Goal: Register for event/course: Sign up to attend an event or enroll in a course

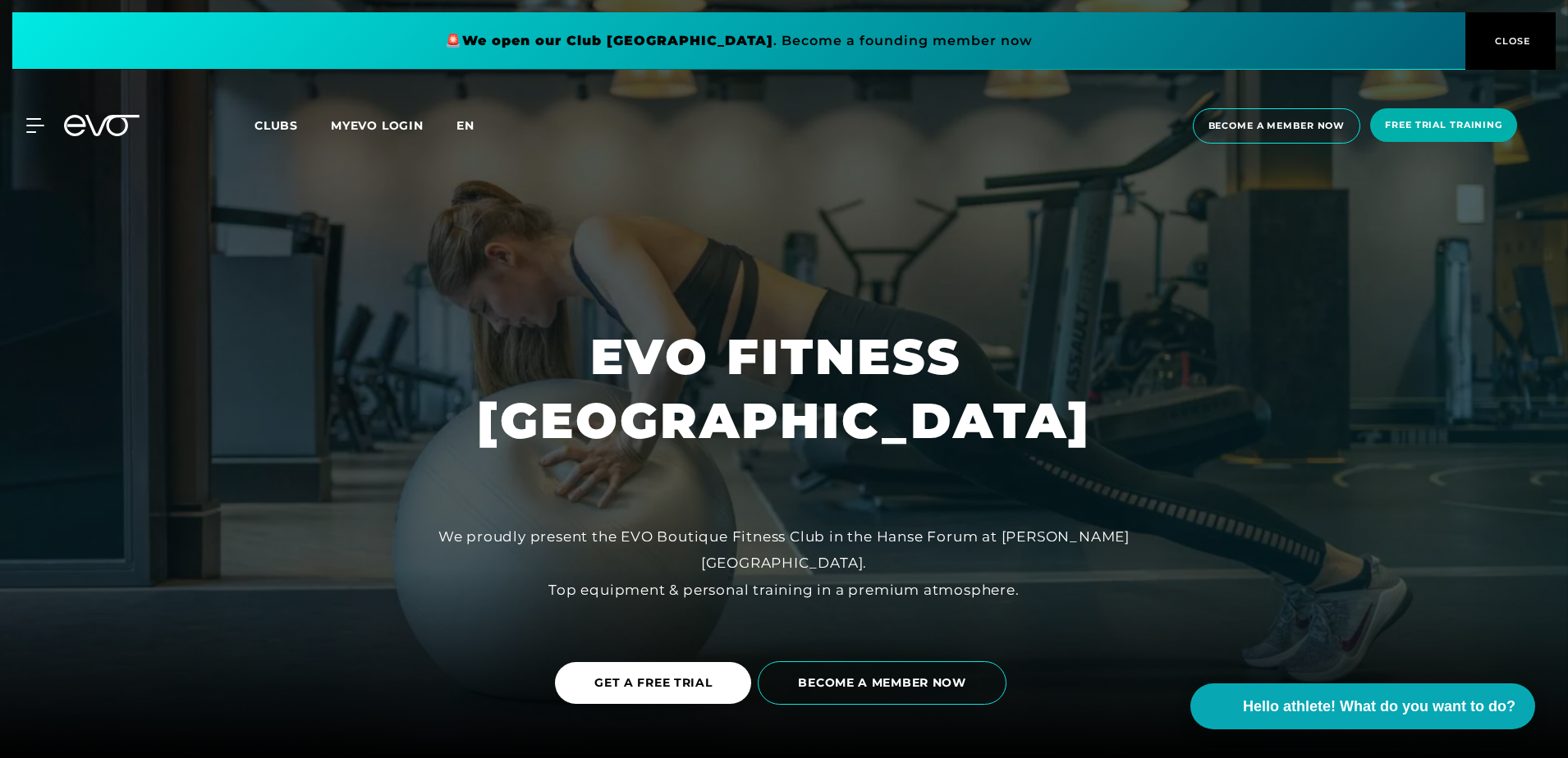
click at [457, 124] on span "En" at bounding box center [466, 125] width 18 height 15
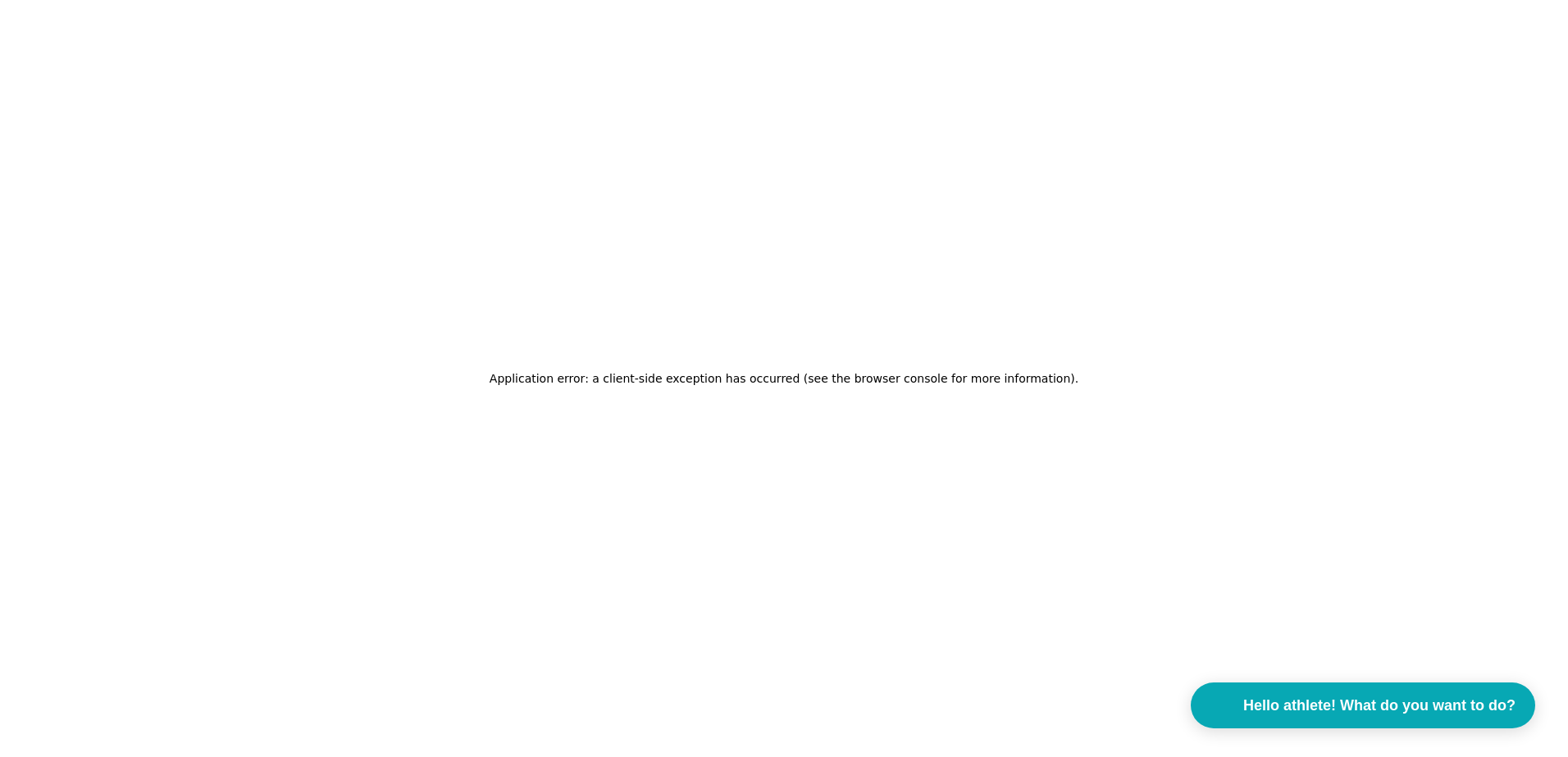
click at [811, 355] on div "Application error: a client-side exception has occurred (see the browser consol…" at bounding box center [784, 378] width 1568 height 757
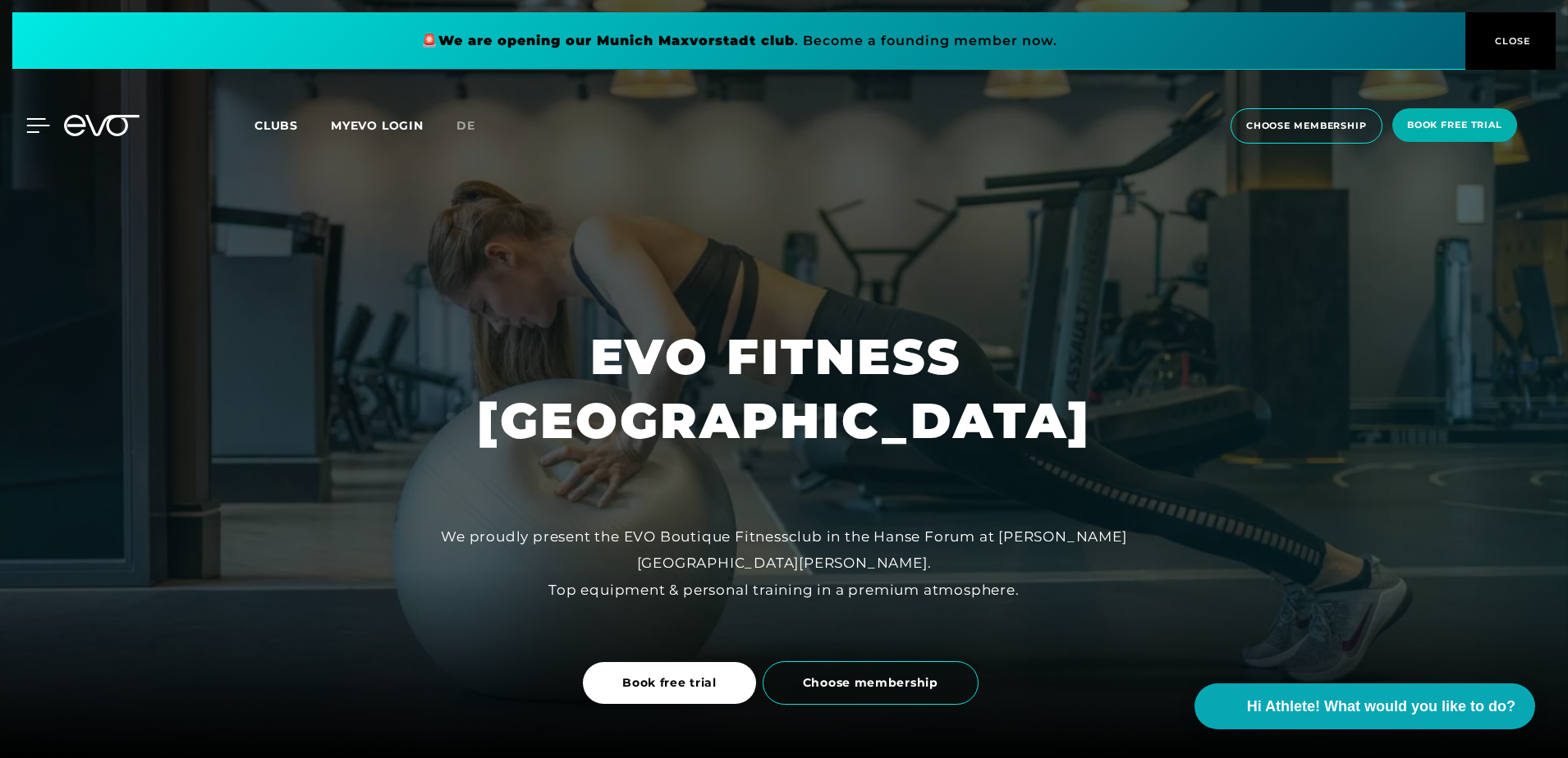
click at [33, 125] on icon at bounding box center [38, 125] width 23 height 13
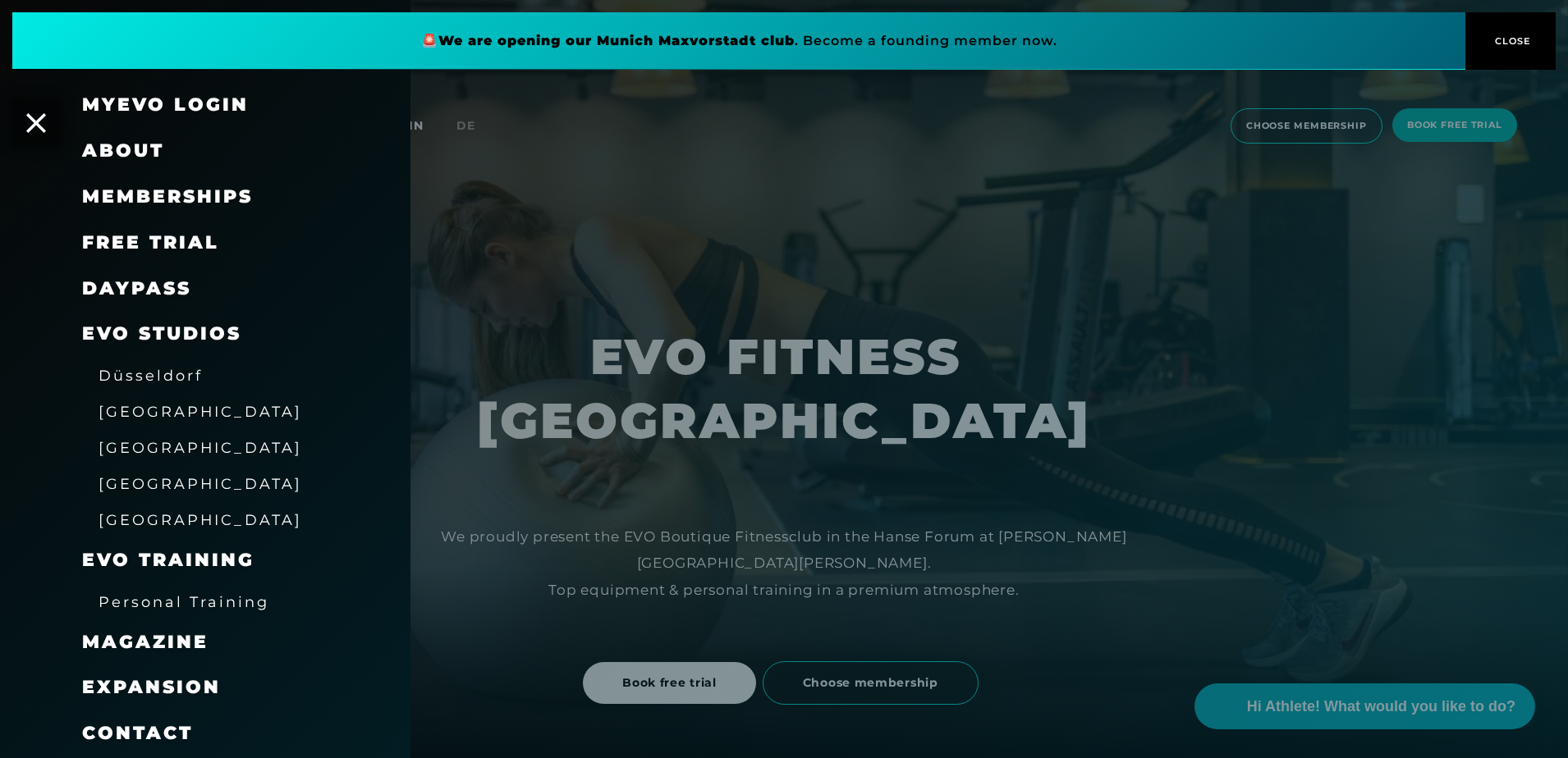
click at [145, 292] on link "DAYPASS" at bounding box center [136, 288] width 109 height 23
click at [163, 242] on span "free trial" at bounding box center [150, 242] width 137 height 23
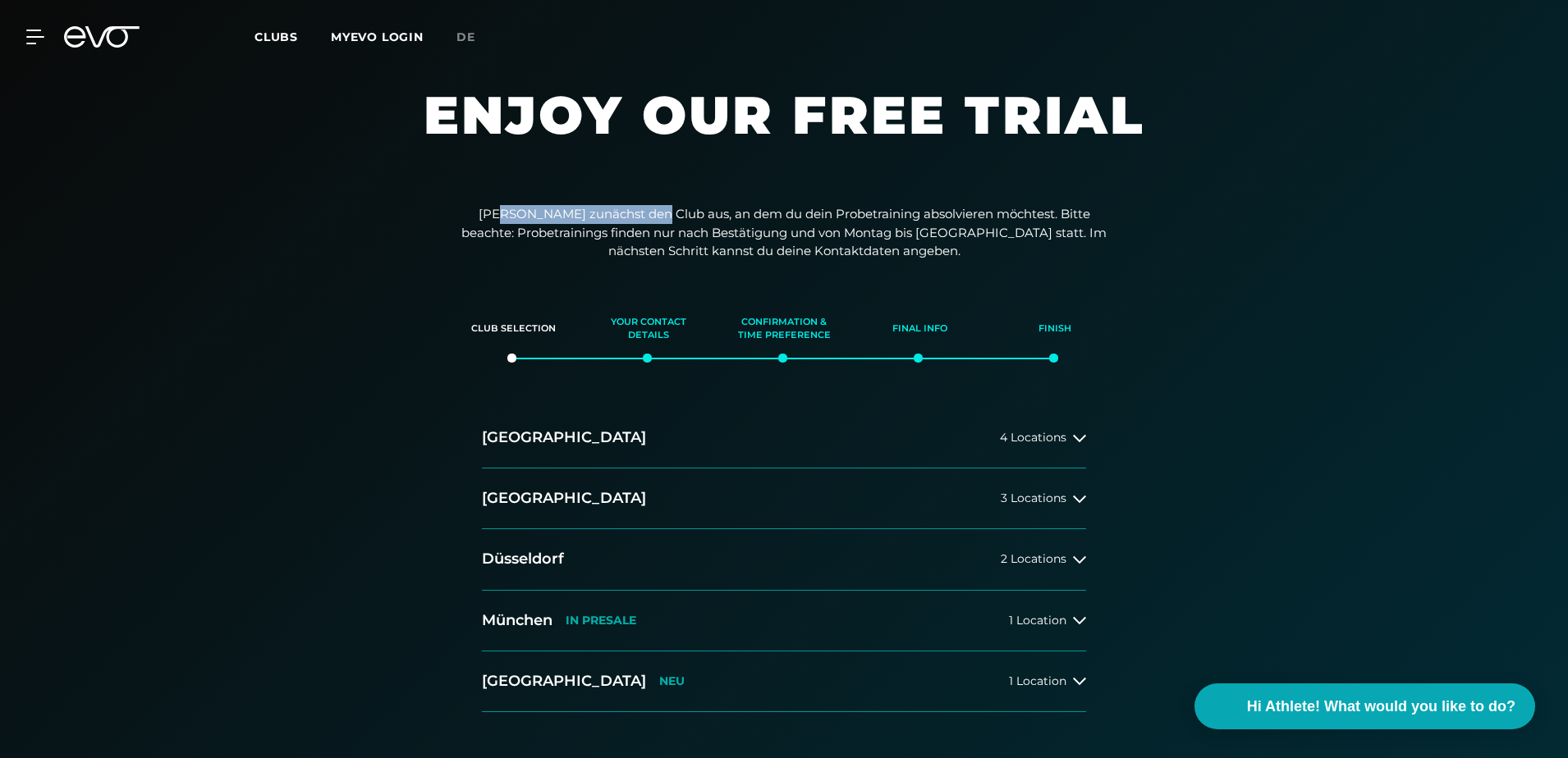
drag, startPoint x: 507, startPoint y: 215, endPoint x: 661, endPoint y: 211, distance: 154.1
click at [661, 211] on p "[PERSON_NAME] zunächst den Club aus, an dem du dein Probetraining absolvieren m…" at bounding box center [784, 233] width 657 height 56
click at [528, 216] on p "[PERSON_NAME] zunächst den Club aus, an dem du dein Probetraining absolvieren m…" at bounding box center [784, 233] width 657 height 56
drag, startPoint x: 616, startPoint y: 211, endPoint x: 644, endPoint y: 211, distance: 28.0
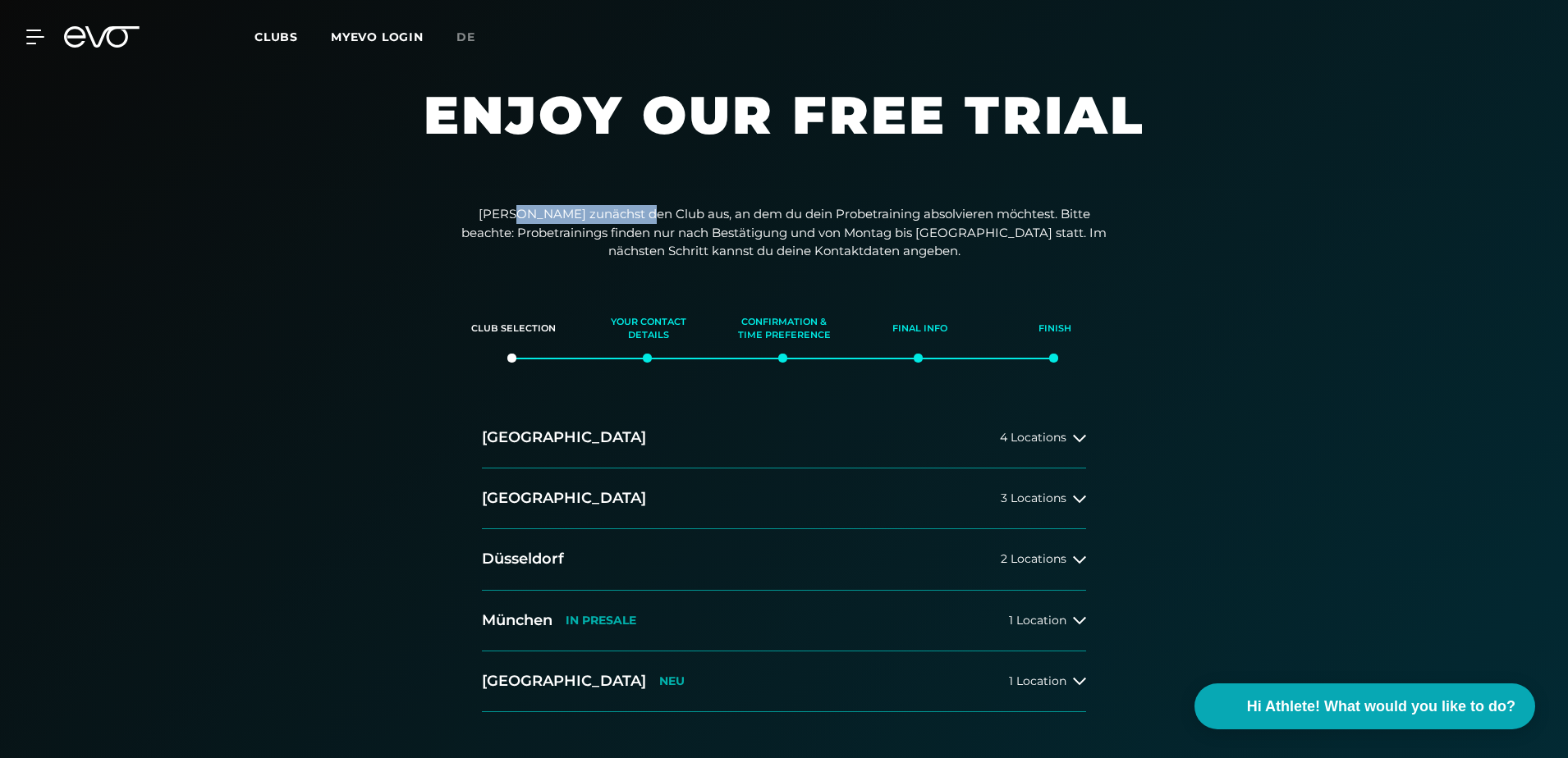
click at [644, 211] on p "[PERSON_NAME] zunächst den Club aus, an dem du dein Probetraining absolvieren m…" at bounding box center [784, 233] width 657 height 56
click at [664, 211] on p "[PERSON_NAME] zunächst den Club aus, an dem du dein Probetraining absolvieren m…" at bounding box center [784, 233] width 657 height 56
drag, startPoint x: 710, startPoint y: 213, endPoint x: 847, endPoint y: 213, distance: 137.0
click at [847, 213] on p "[PERSON_NAME] zunächst den Club aus, an dem du dein Probetraining absolvieren m…" at bounding box center [784, 233] width 657 height 56
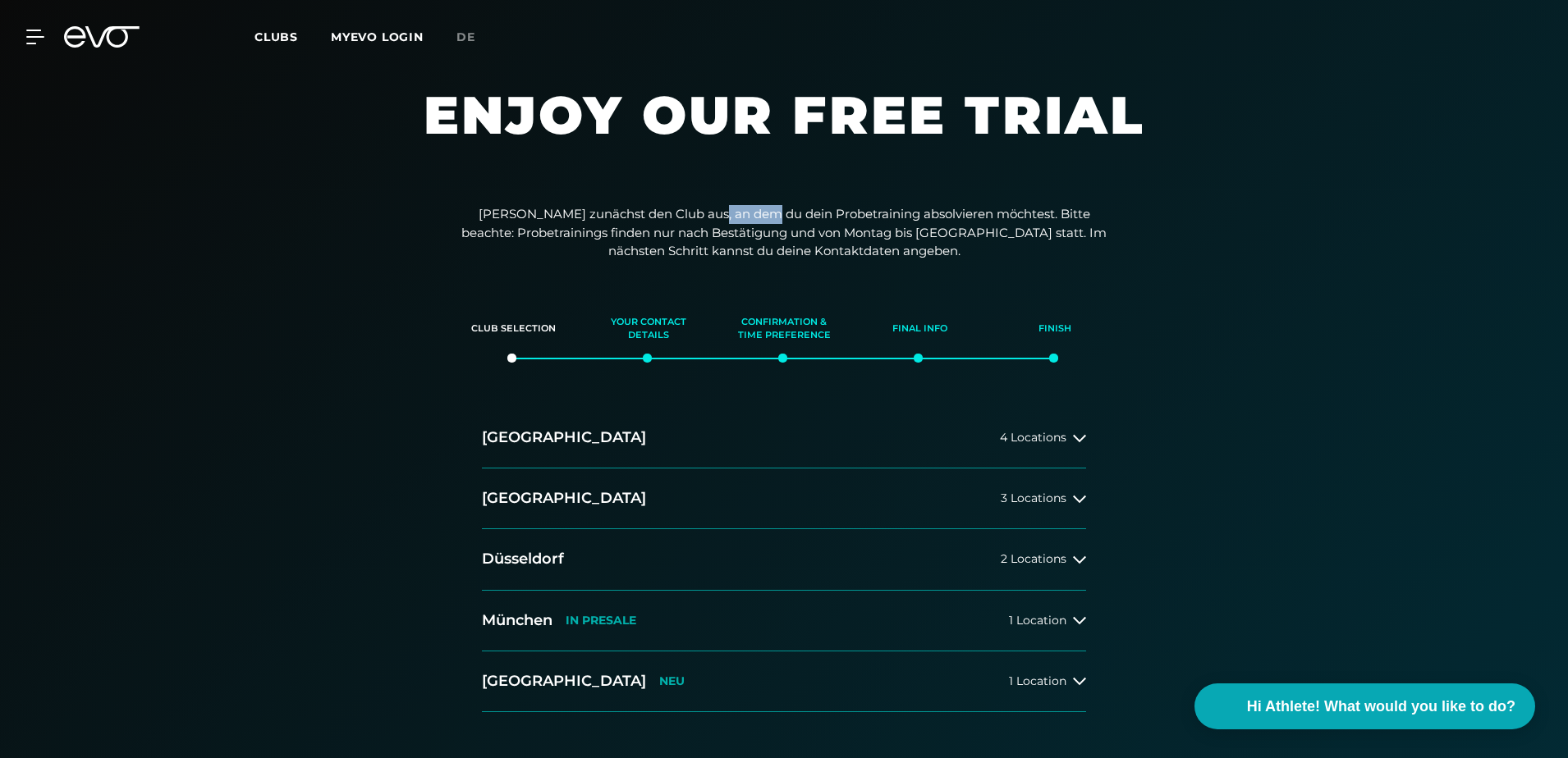
drag, startPoint x: 717, startPoint y: 216, endPoint x: 768, endPoint y: 214, distance: 51.0
click at [768, 214] on p "[PERSON_NAME] zunächst den Club aus, an dem du dein Probetraining absolvieren m…" at bounding box center [784, 233] width 657 height 56
drag, startPoint x: 781, startPoint y: 215, endPoint x: 992, endPoint y: 211, distance: 211.0
click at [992, 211] on p "[PERSON_NAME] zunächst den Club aus, an dem du dein Probetraining absolvieren m…" at bounding box center [784, 233] width 657 height 56
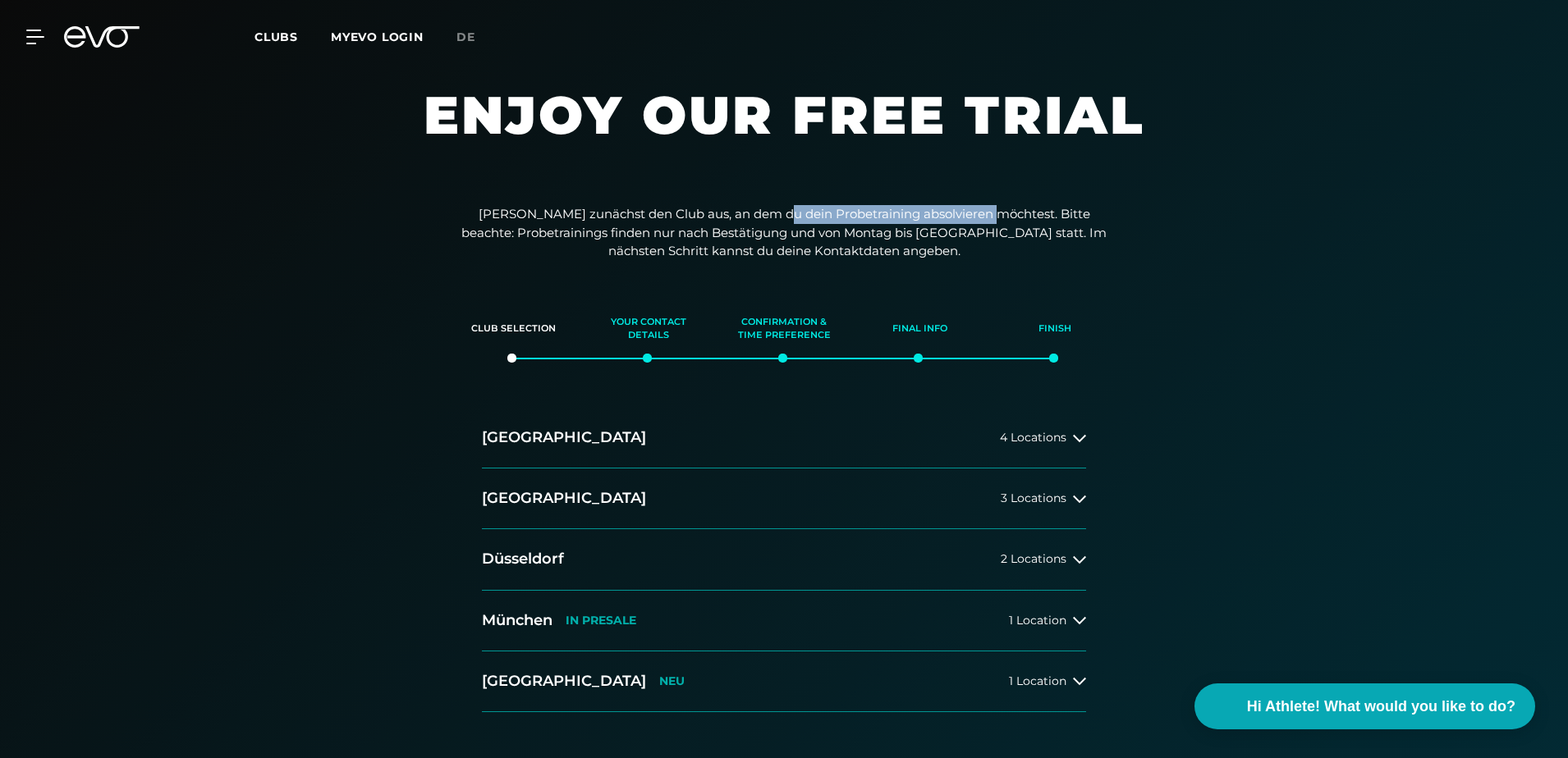
click at [992, 211] on p "[PERSON_NAME] zunächst den Club aus, an dem du dein Probetraining absolvieren m…" at bounding box center [784, 233] width 657 height 56
drag, startPoint x: 463, startPoint y: 231, endPoint x: 642, endPoint y: 231, distance: 179.0
click at [642, 231] on p "[PERSON_NAME] zunächst den Club aus, an dem du dein Probetraining absolvieren m…" at bounding box center [784, 233] width 657 height 56
drag, startPoint x: 650, startPoint y: 233, endPoint x: 832, endPoint y: 231, distance: 182.0
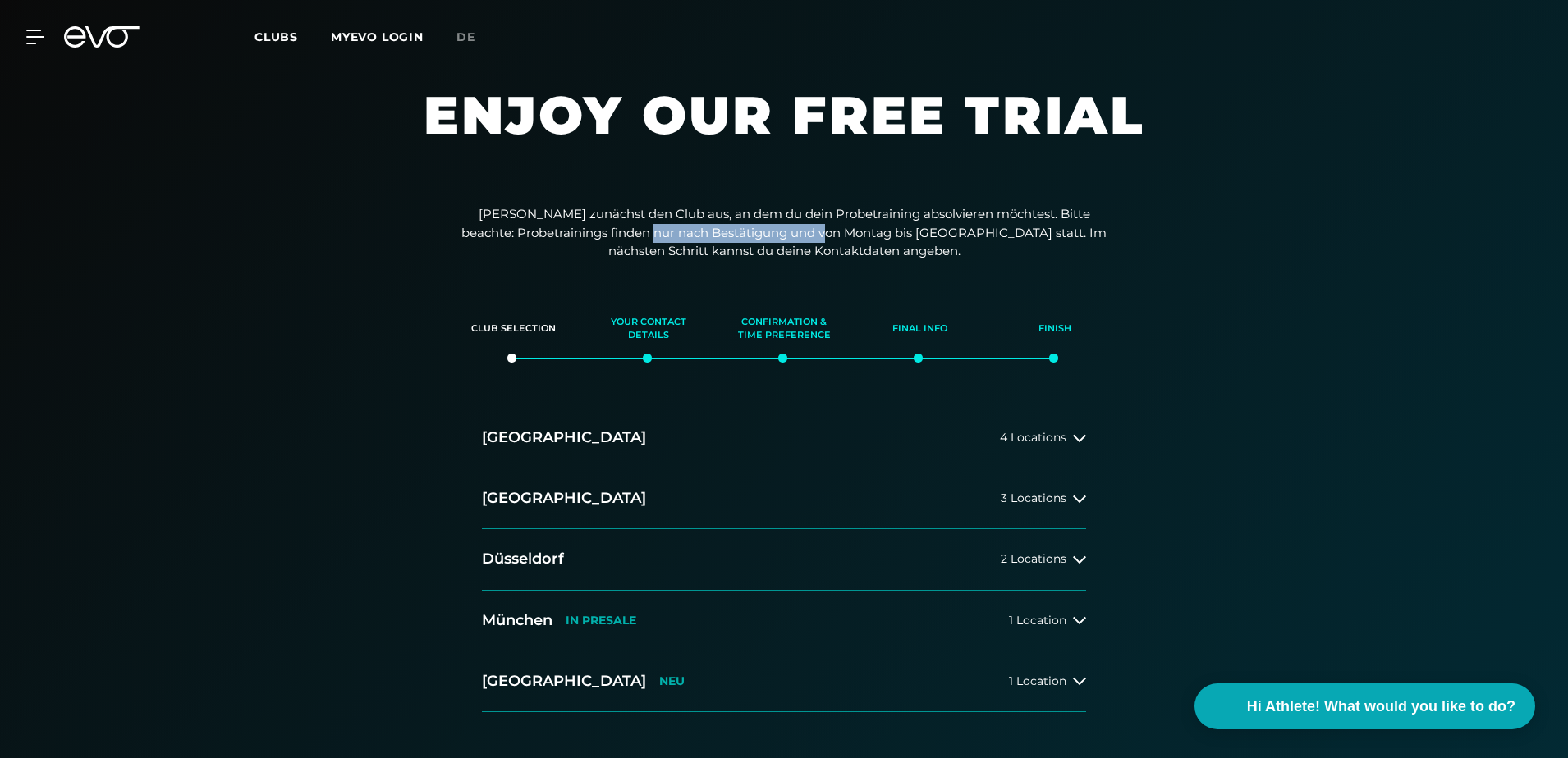
click at [832, 231] on p "[PERSON_NAME] zunächst den Club aus, an dem du dein Probetraining absolvieren m…" at bounding box center [784, 233] width 657 height 56
drag, startPoint x: 756, startPoint y: 235, endPoint x: 939, endPoint y: 231, distance: 183.0
click at [939, 231] on p "[PERSON_NAME] zunächst den Club aus, an dem du dein Probetraining absolvieren m…" at bounding box center [784, 233] width 657 height 56
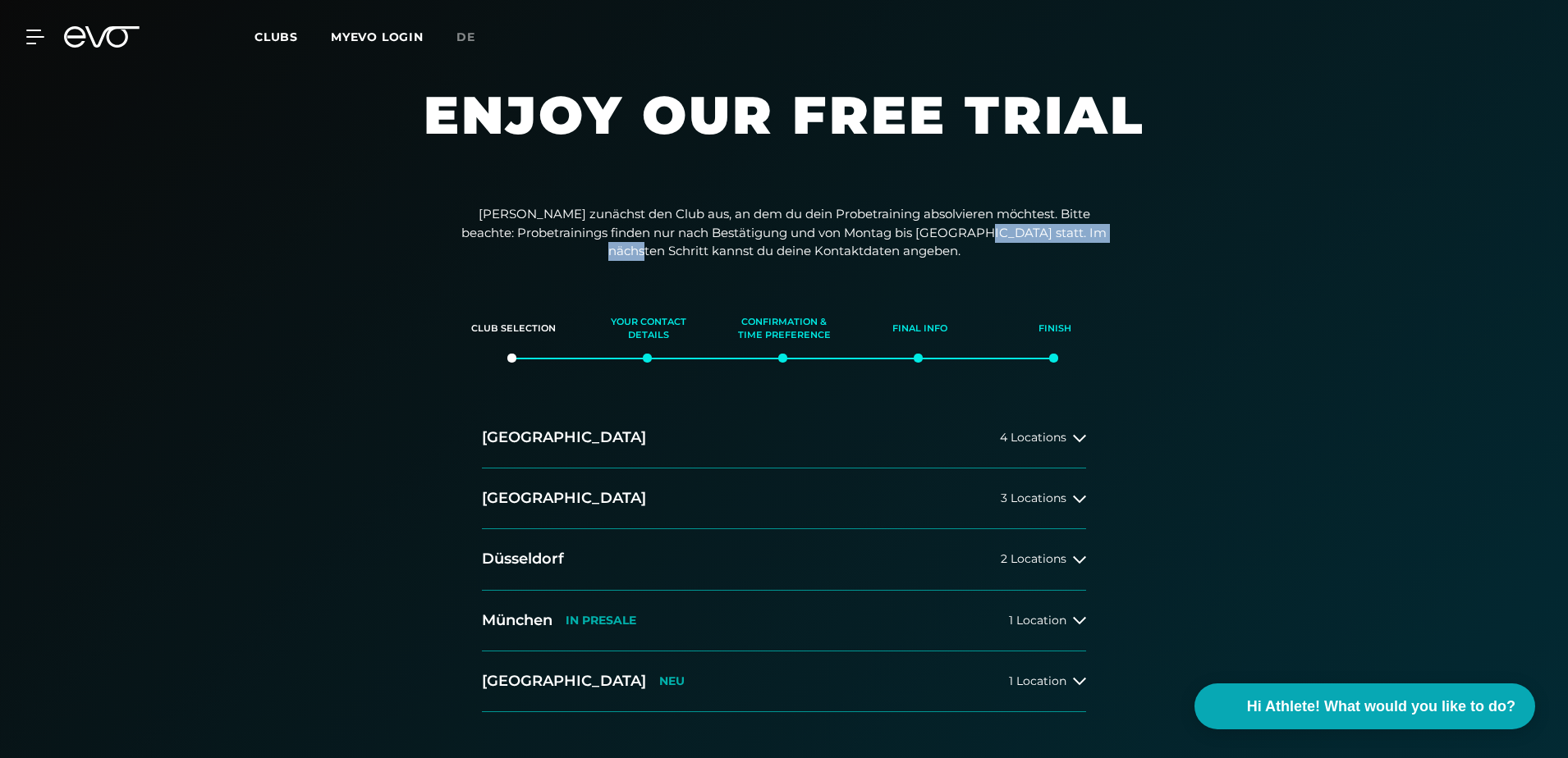
drag, startPoint x: 1008, startPoint y: 233, endPoint x: 1132, endPoint y: 231, distance: 124.0
click at [1132, 231] on div "[PERSON_NAME] zunächst den Club aus, an dem du dein Probetraining absolvieren m…" at bounding box center [784, 472] width 1568 height 533
click at [1130, 231] on div "[PERSON_NAME] zunächst den Club aus, an dem du dein Probetraining absolvieren m…" at bounding box center [784, 472] width 1568 height 533
drag, startPoint x: 683, startPoint y: 254, endPoint x: 880, endPoint y: 252, distance: 197.0
click at [880, 252] on p "[PERSON_NAME] zunächst den Club aus, an dem du dein Probetraining absolvieren m…" at bounding box center [784, 233] width 657 height 56
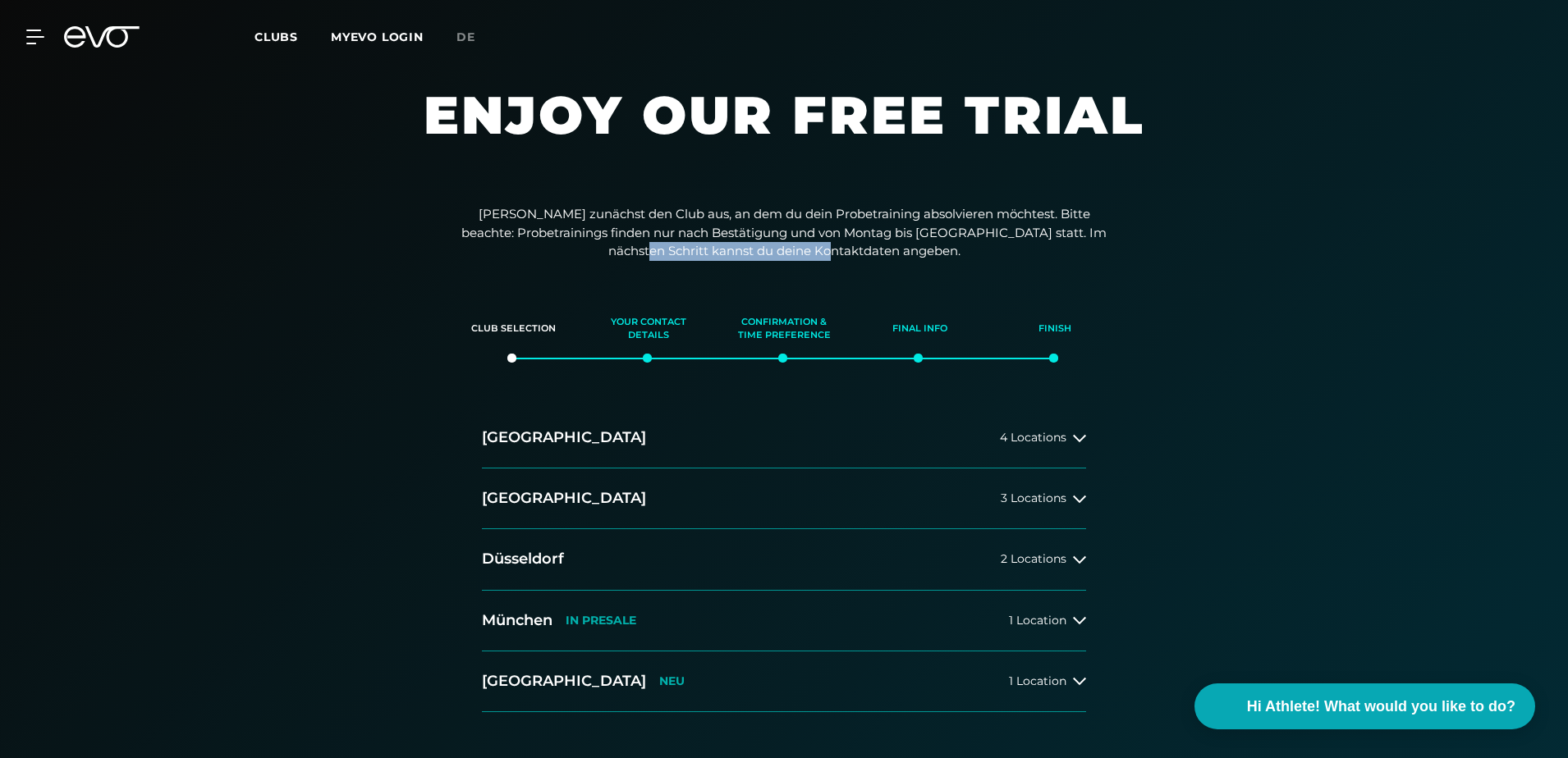
click at [880, 252] on p "[PERSON_NAME] zunächst den Club aus, an dem du dein Probetraining absolvieren m…" at bounding box center [784, 233] width 657 height 56
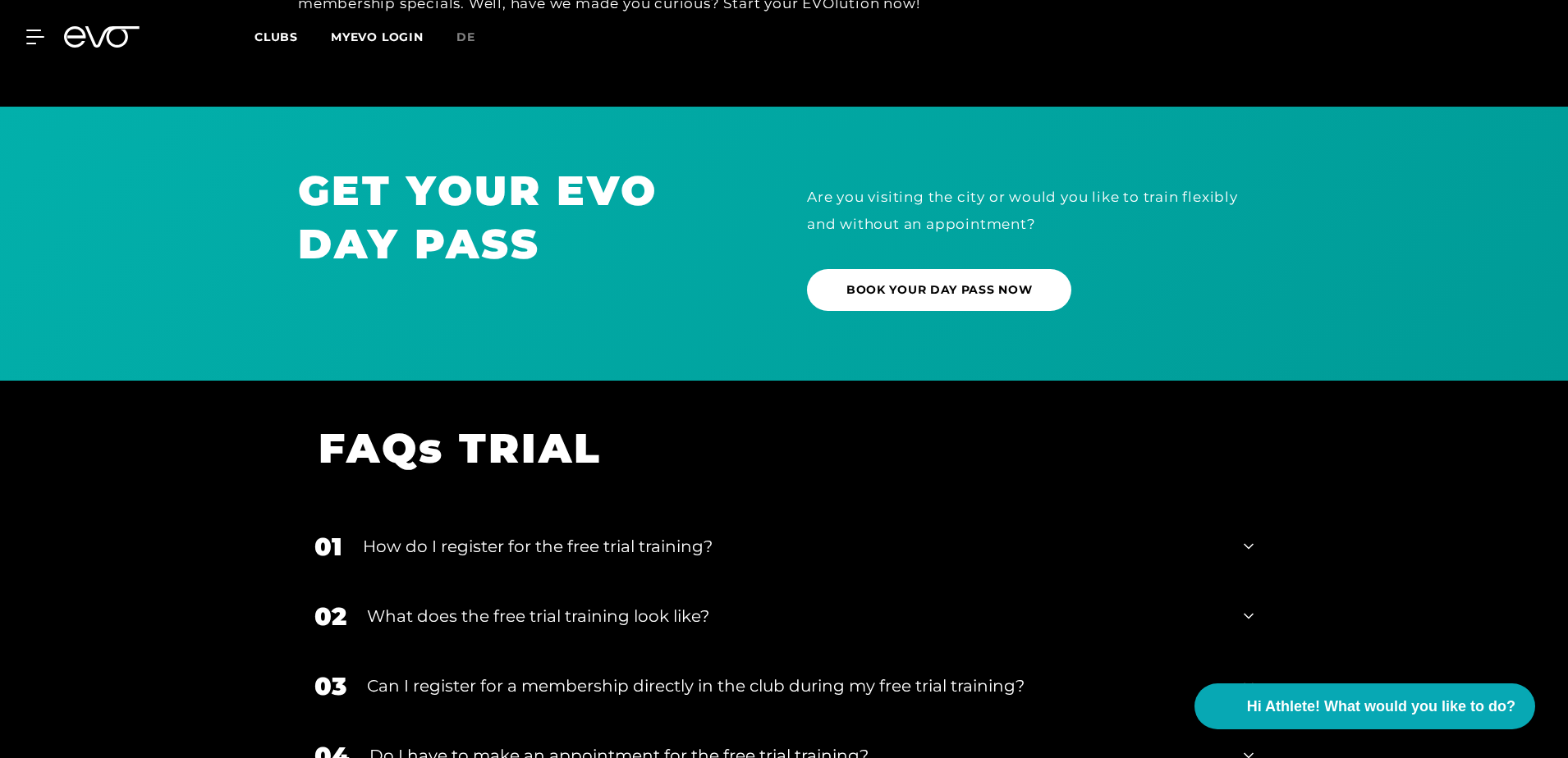
scroll to position [1149, 0]
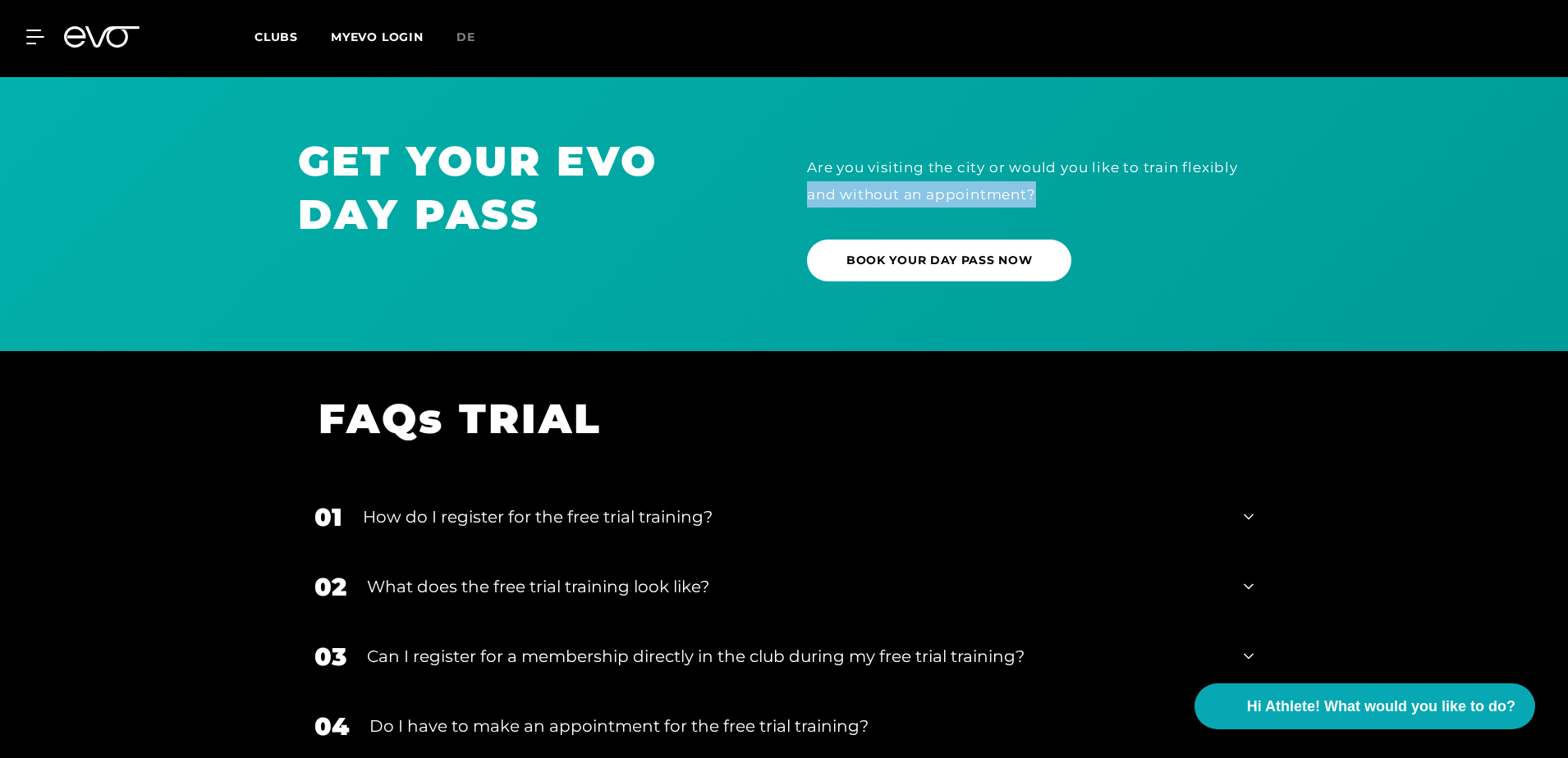
drag, startPoint x: 810, startPoint y: 194, endPoint x: 1036, endPoint y: 196, distance: 226.0
click at [1037, 196] on div "Are you visiting the city or would you like to train flexibly and without an ap…" at bounding box center [1038, 181] width 463 height 53
click at [1036, 196] on div "Are you visiting the city or would you like to train flexibly and without an ap…" at bounding box center [1038, 181] width 463 height 53
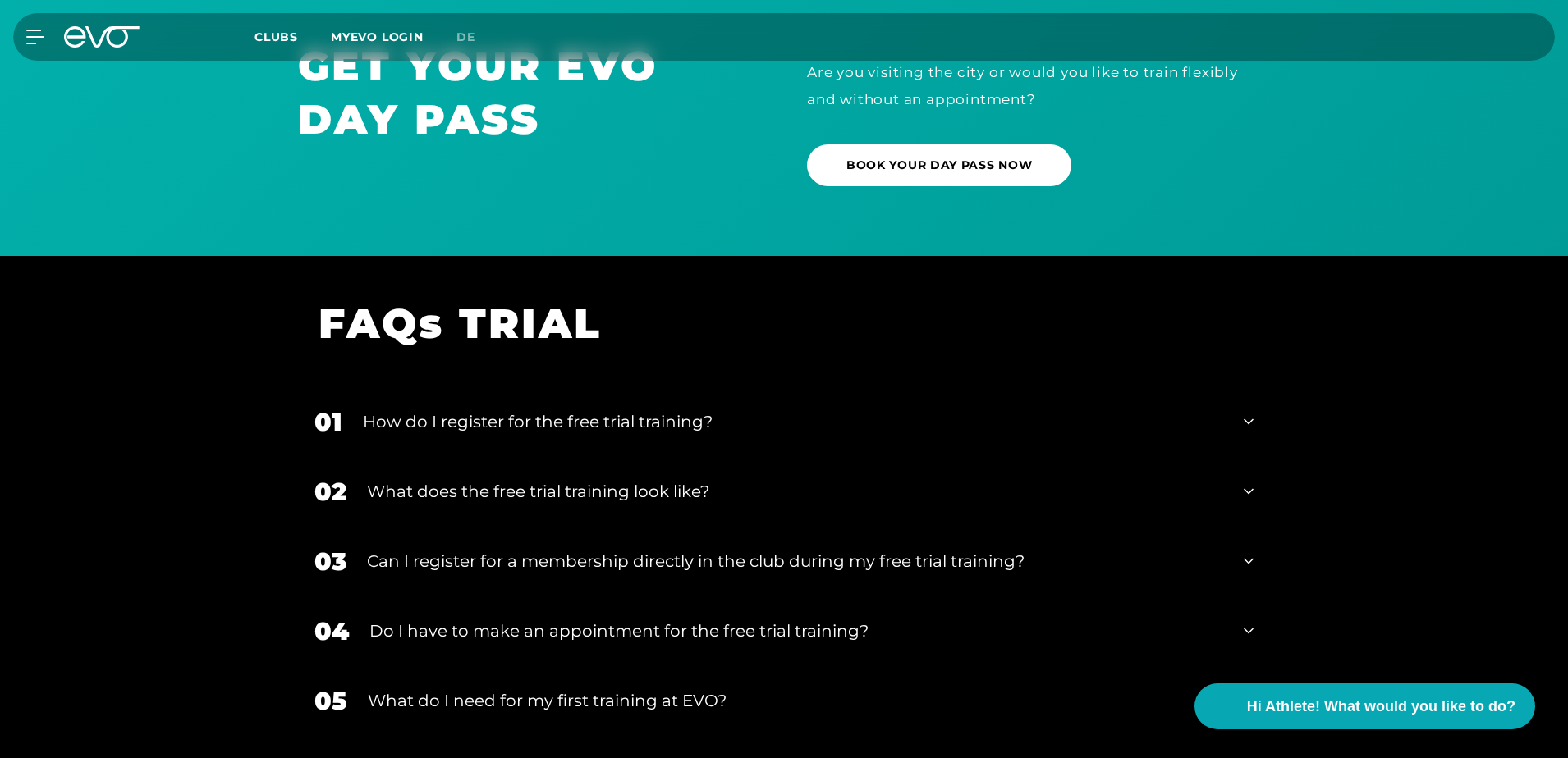
scroll to position [0, 0]
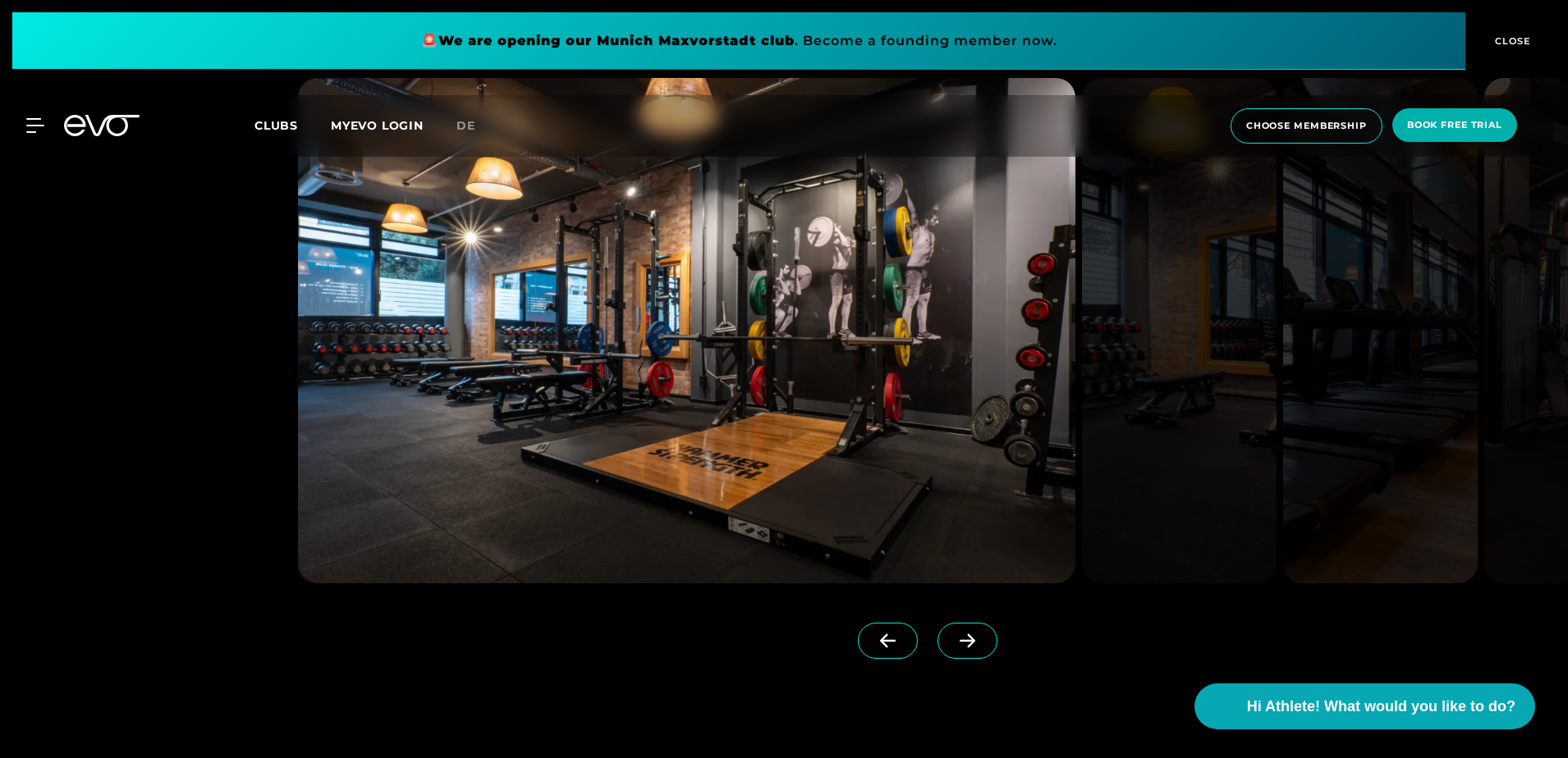
scroll to position [1641, 0]
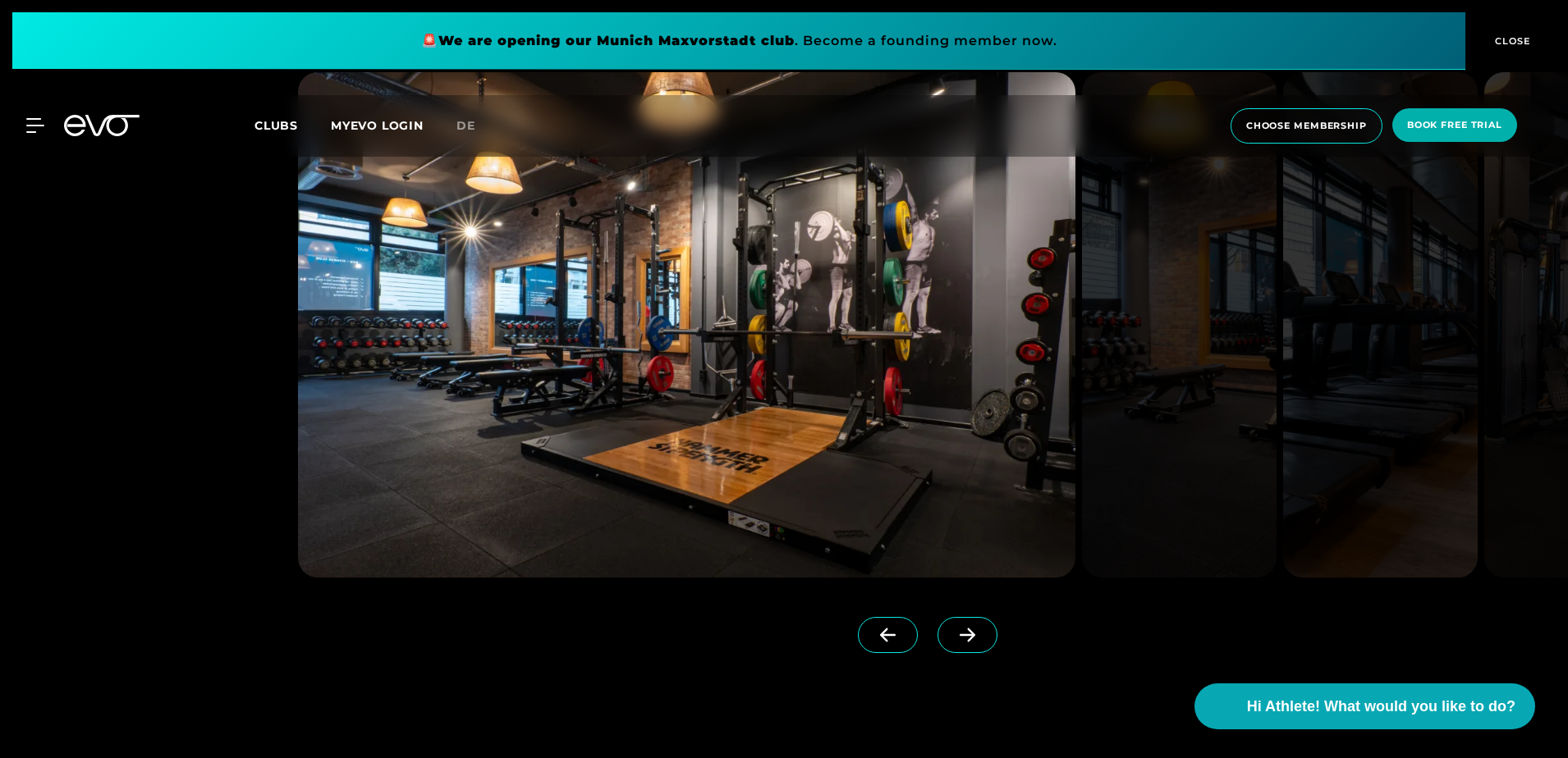
click at [953, 632] on icon at bounding box center [967, 635] width 28 height 15
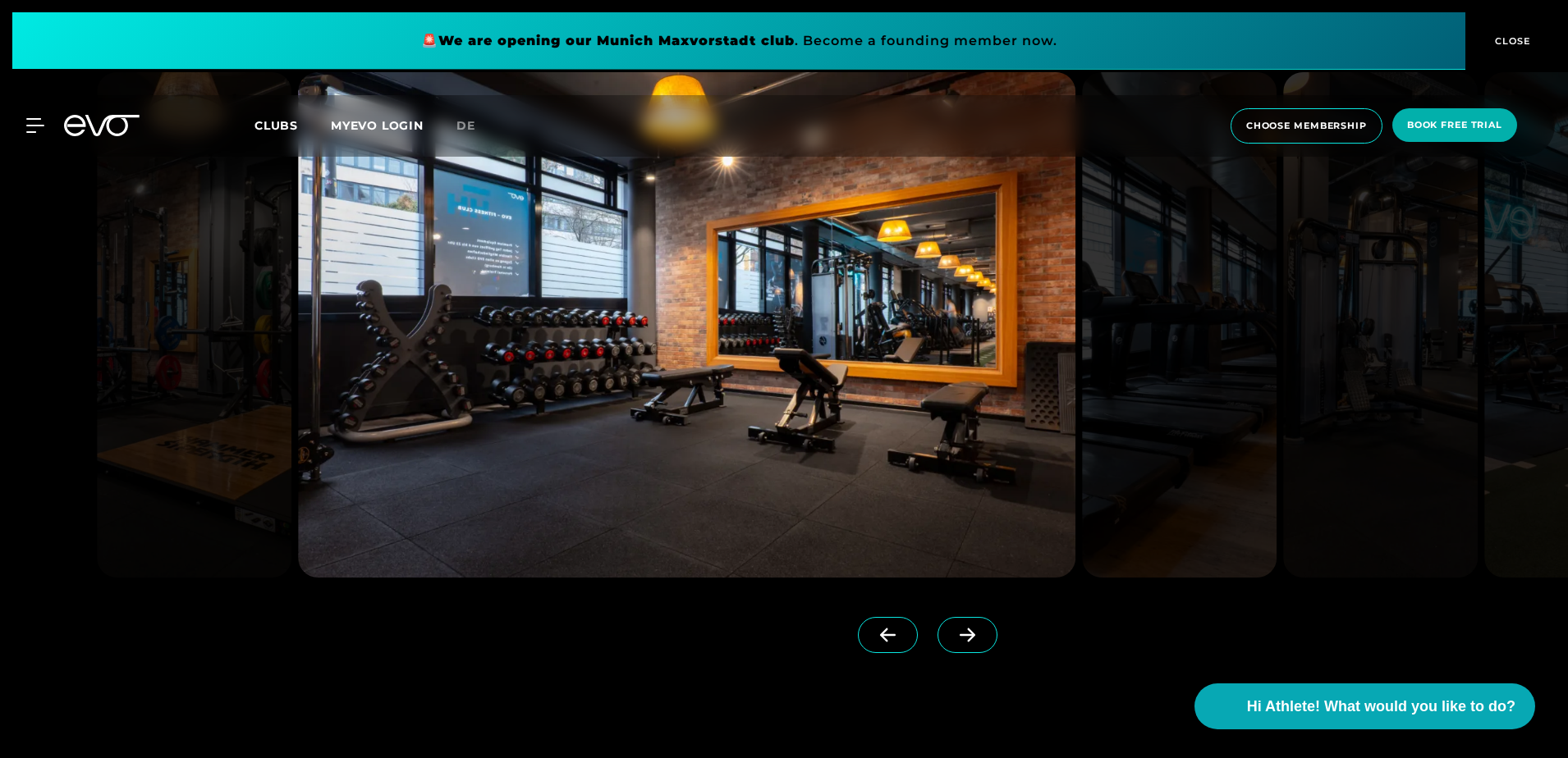
click at [953, 632] on icon at bounding box center [967, 635] width 28 height 15
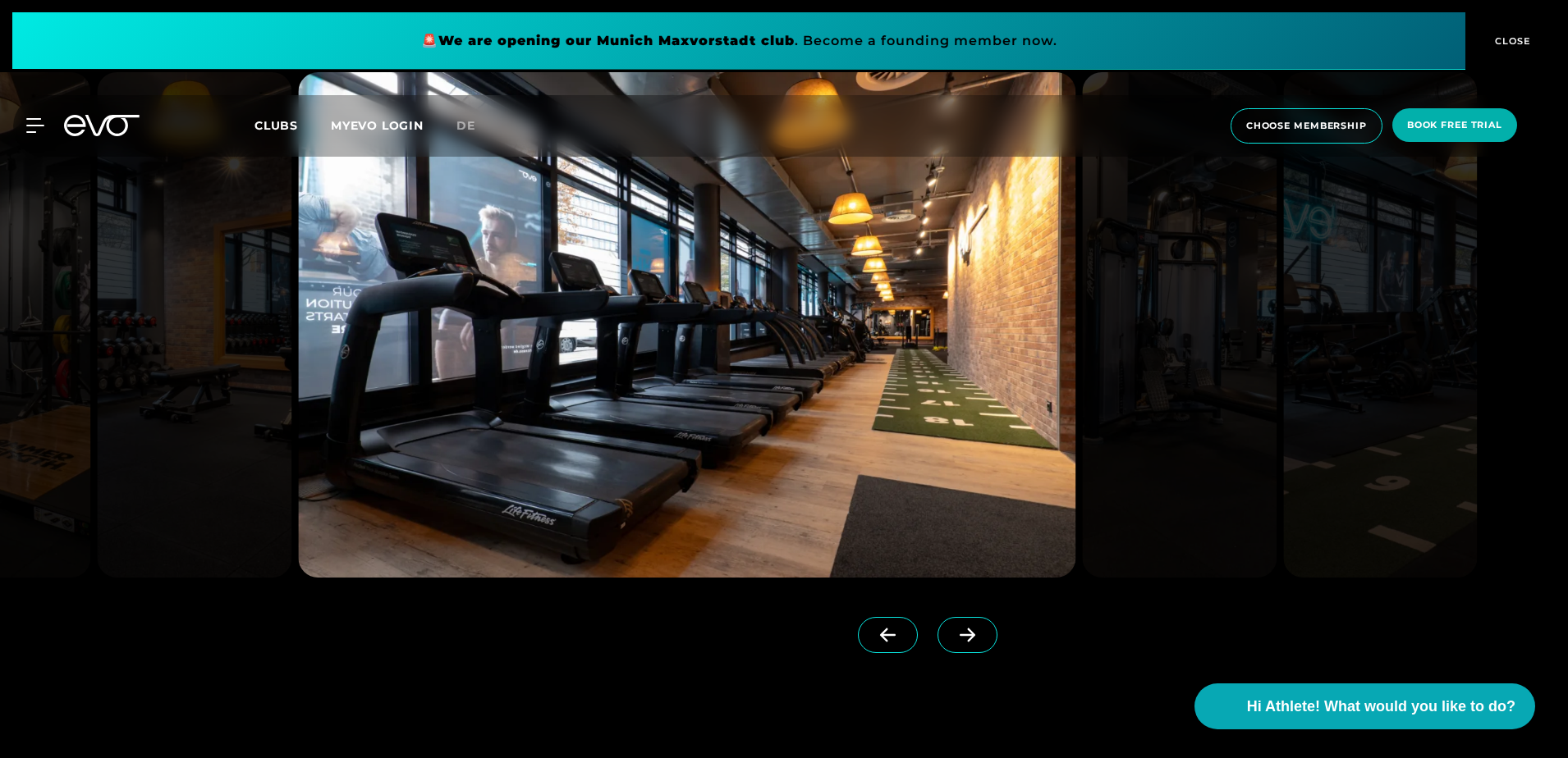
click at [953, 632] on icon at bounding box center [967, 635] width 28 height 15
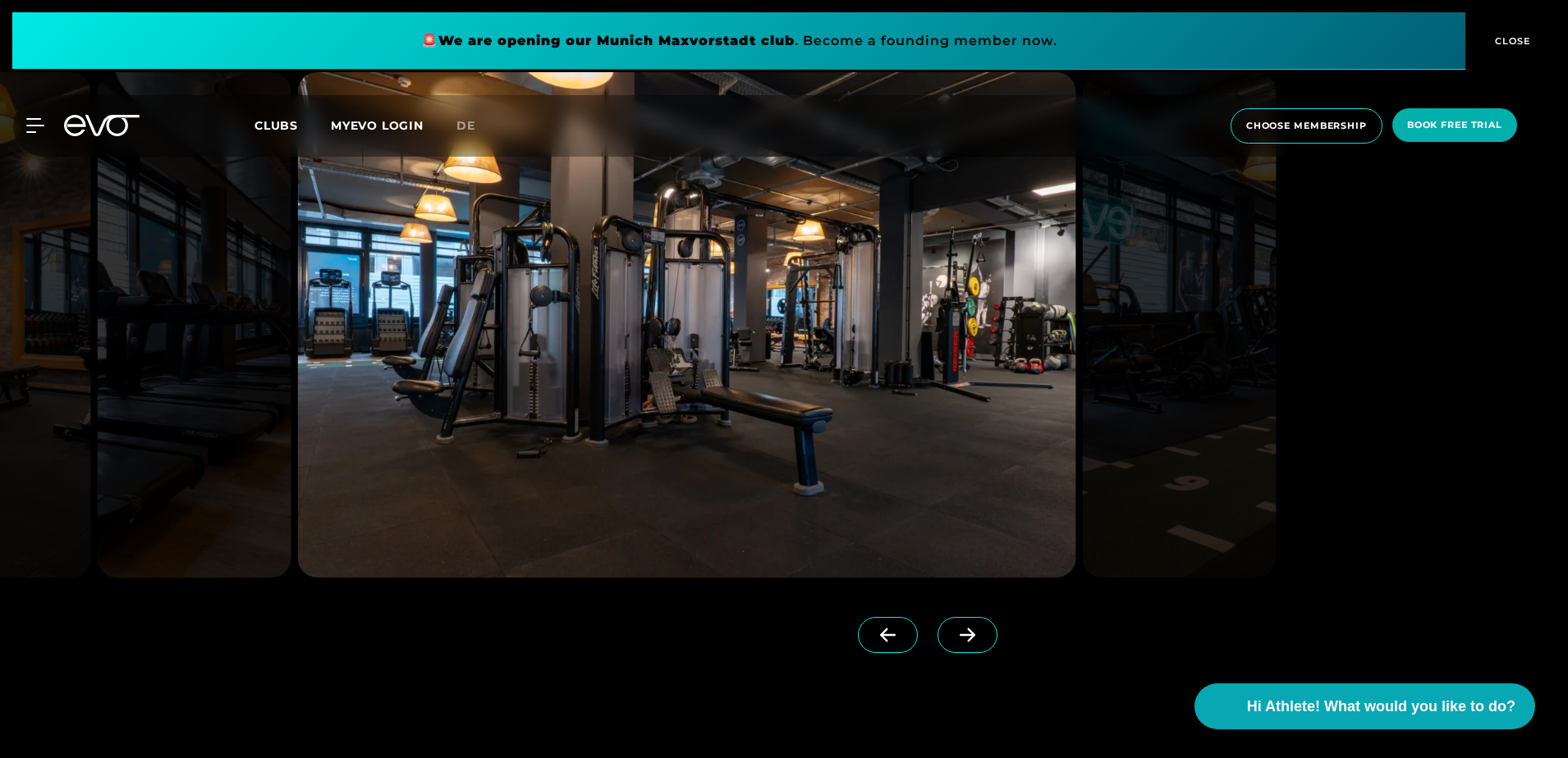
click at [953, 632] on icon at bounding box center [967, 635] width 28 height 15
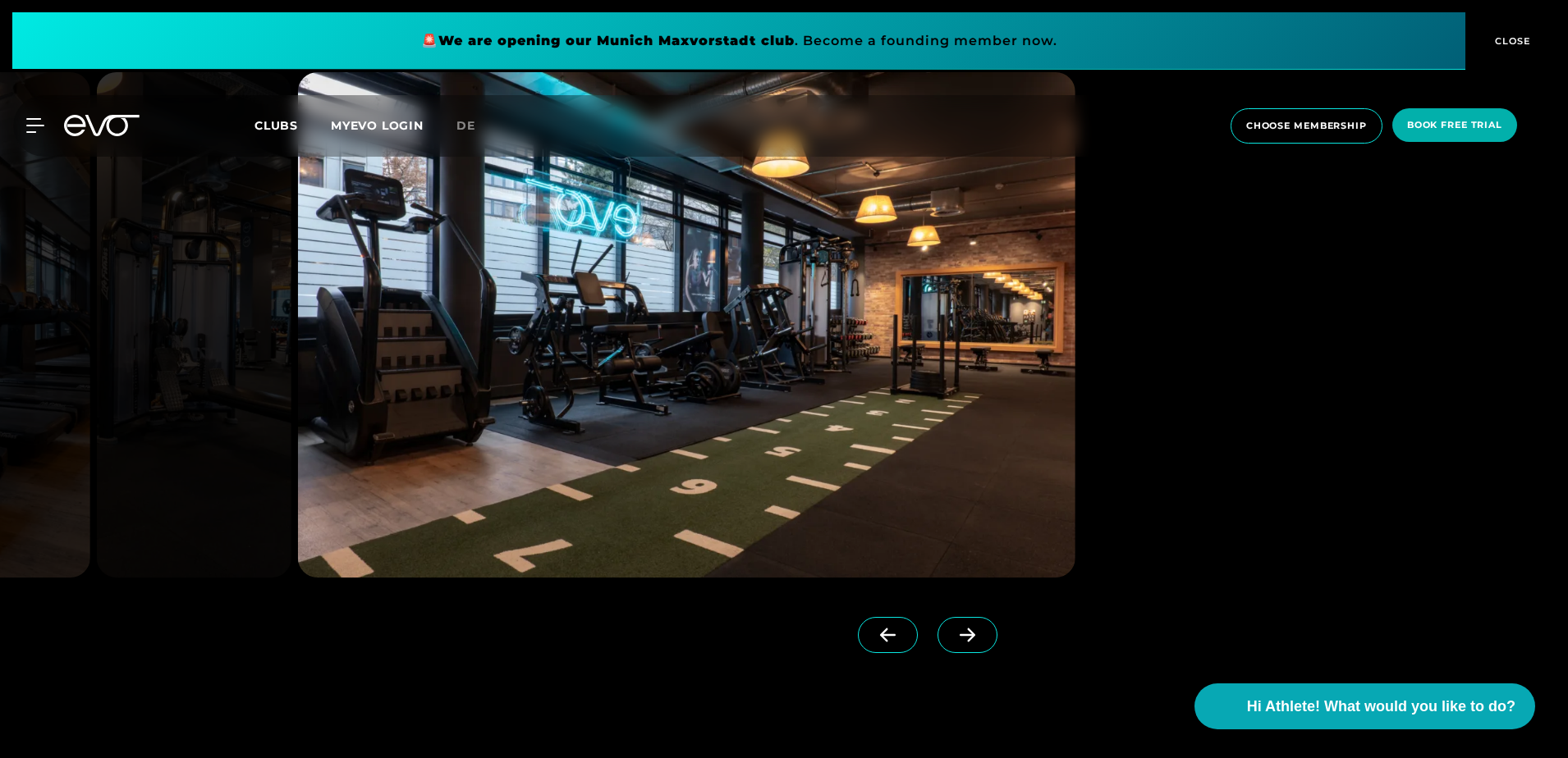
click at [953, 632] on icon at bounding box center [967, 635] width 28 height 15
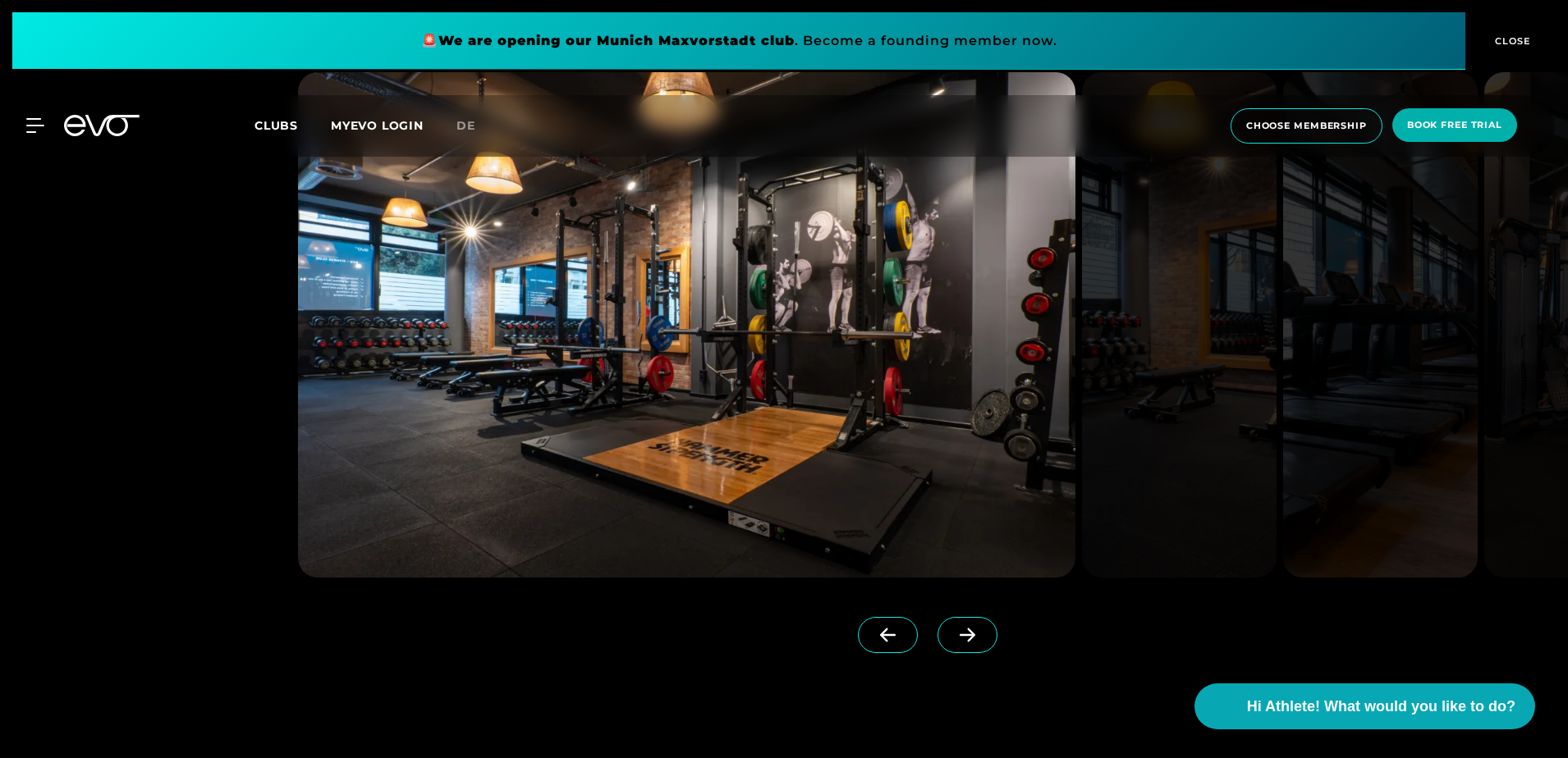
scroll to position [2216, 0]
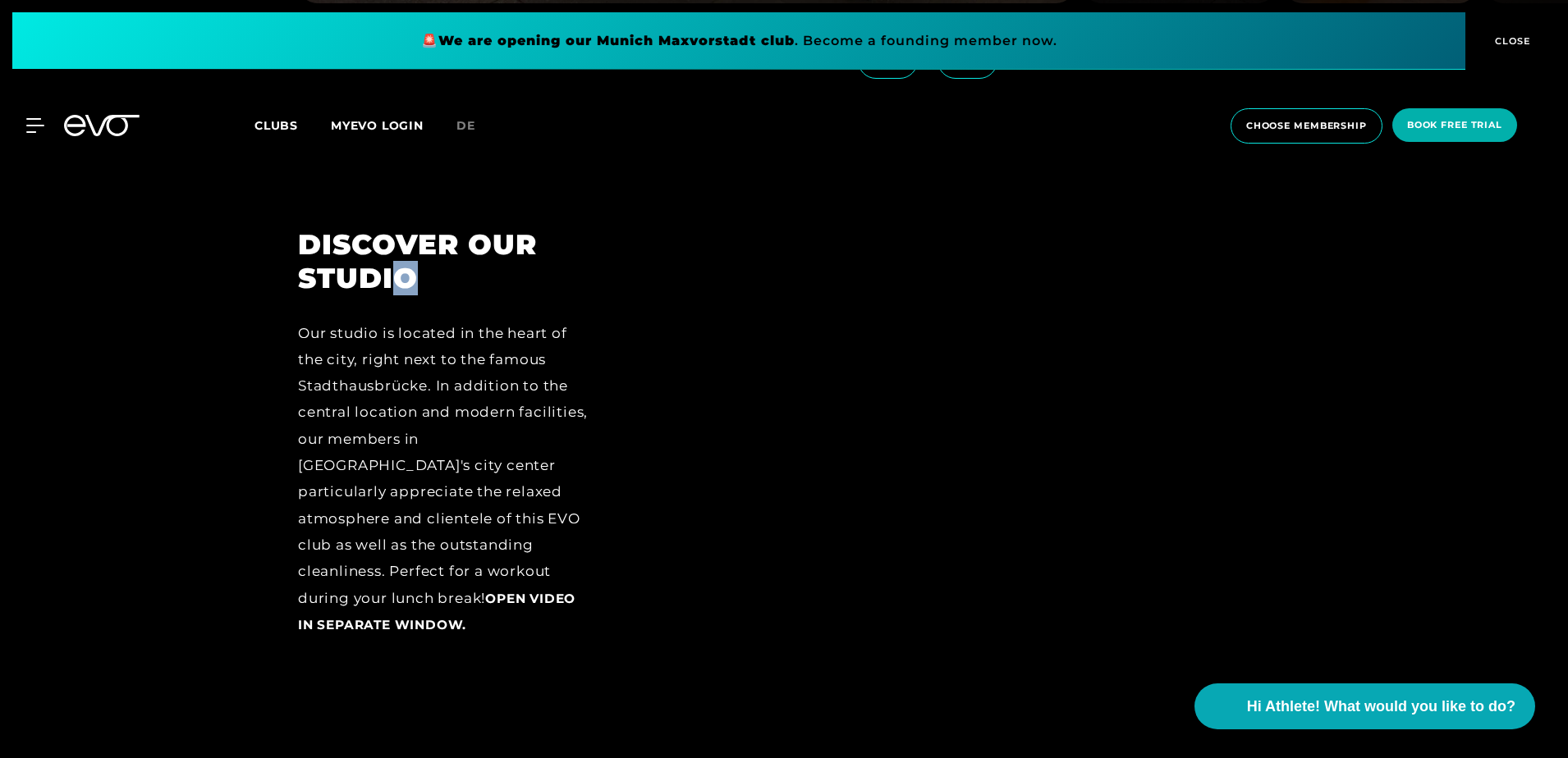
drag, startPoint x: 420, startPoint y: 277, endPoint x: 401, endPoint y: 275, distance: 19.1
click at [401, 275] on h2 "DISCOVER OUR STUDIO" at bounding box center [445, 262] width 293 height 68
drag, startPoint x: 401, startPoint y: 275, endPoint x: 412, endPoint y: 279, distance: 11.7
click at [412, 279] on h2 "DISCOVER OUR STUDIO" at bounding box center [445, 262] width 293 height 68
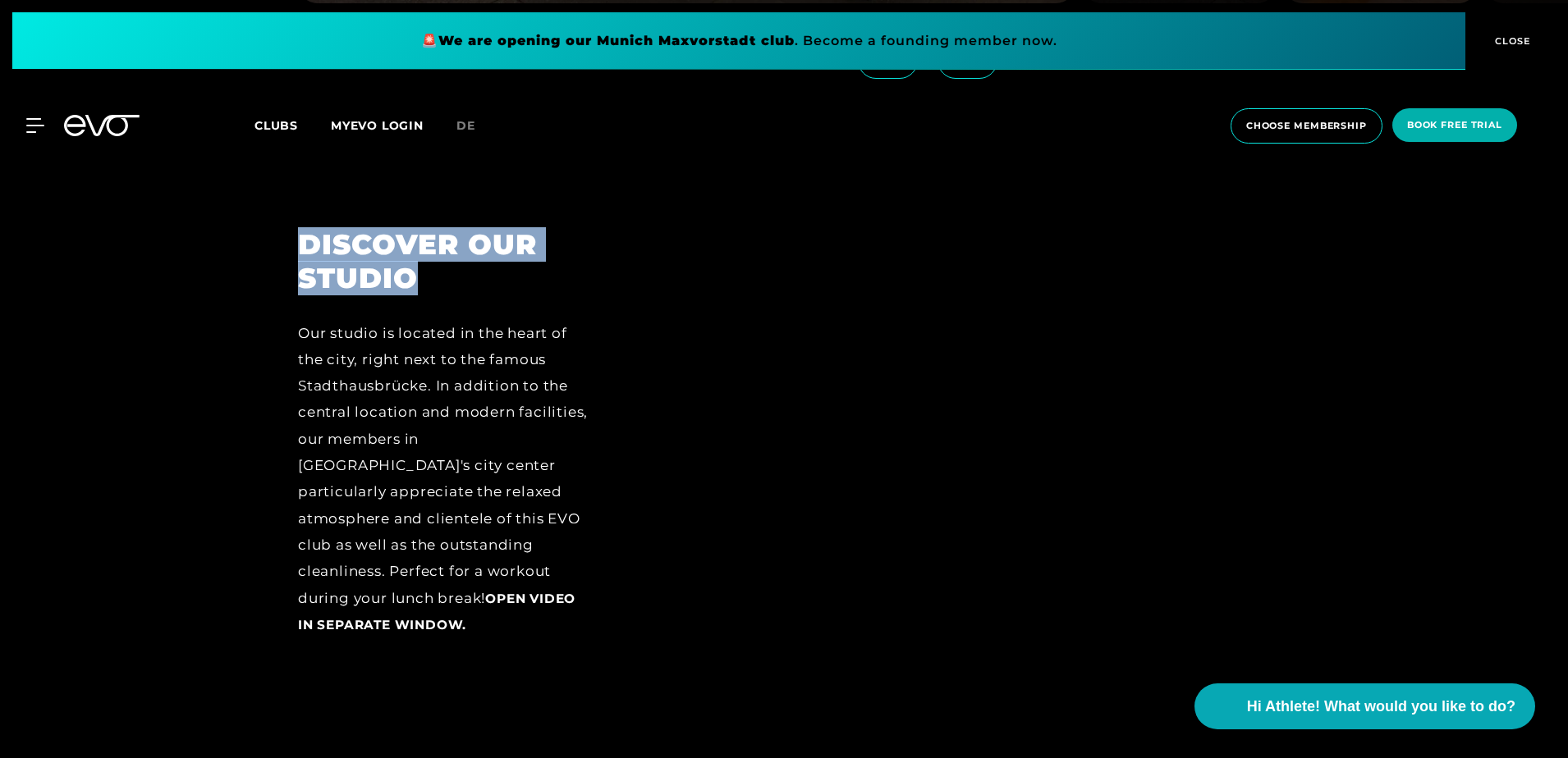
drag, startPoint x: 417, startPoint y: 283, endPoint x: 291, endPoint y: 249, distance: 130.5
click at [291, 249] on div "DISCOVER OUR STUDIO Our studio is located in the heart of the city, right next …" at bounding box center [445, 445] width 339 height 435
drag, startPoint x: 291, startPoint y: 249, endPoint x: 422, endPoint y: 291, distance: 137.6
click at [420, 293] on h2 "DISCOVER OUR STUDIO" at bounding box center [445, 262] width 293 height 68
drag, startPoint x: 384, startPoint y: 281, endPoint x: 293, endPoint y: 251, distance: 95.8
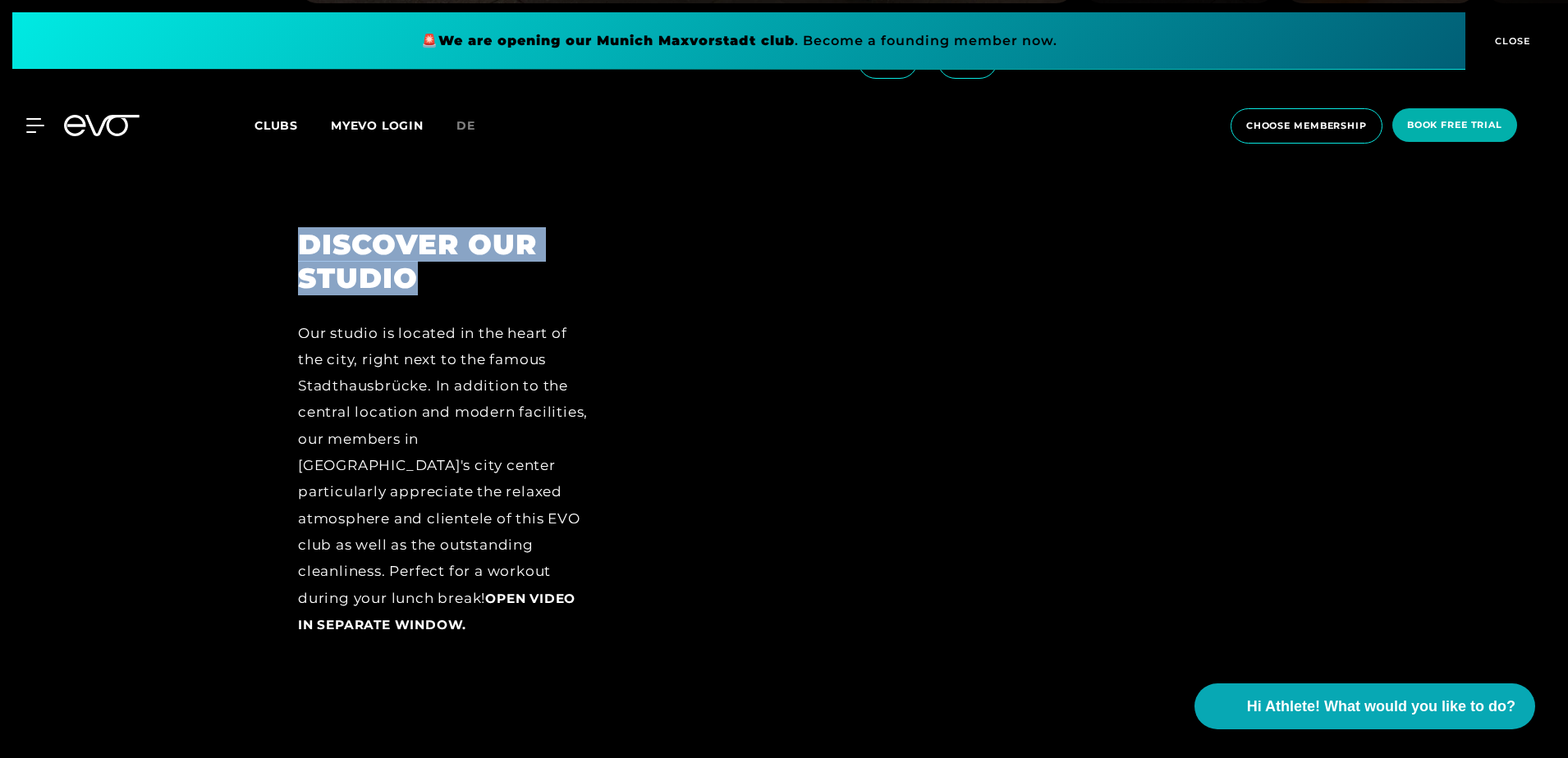
click at [293, 251] on div "DISCOVER OUR STUDIO Our studio is located in the heart of the city, right next …" at bounding box center [445, 445] width 339 height 435
drag, startPoint x: 293, startPoint y: 251, endPoint x: 410, endPoint y: 280, distance: 120.5
click at [410, 280] on h2 "DISCOVER OUR STUDIO" at bounding box center [445, 262] width 293 height 68
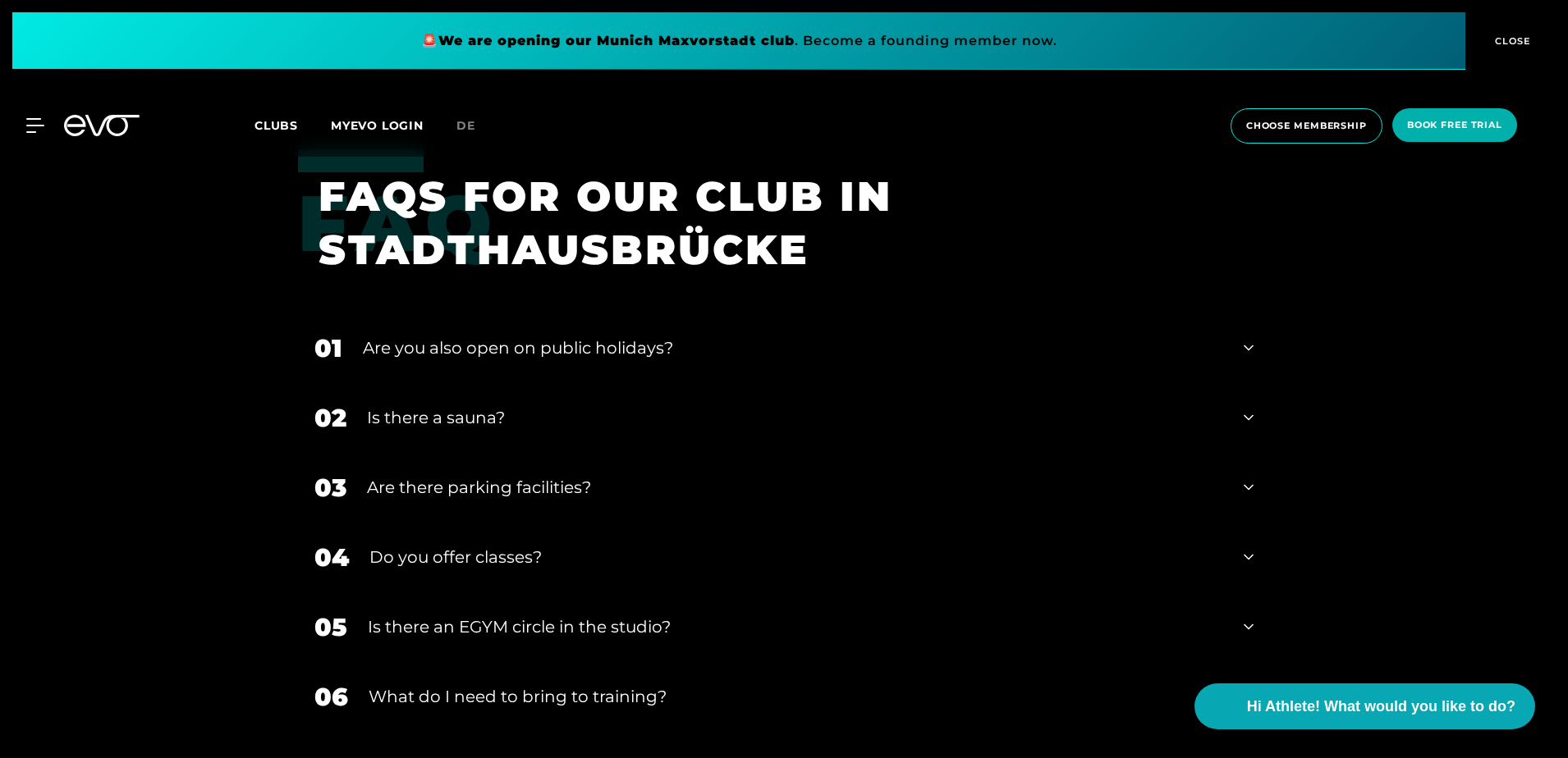
scroll to position [5992, 0]
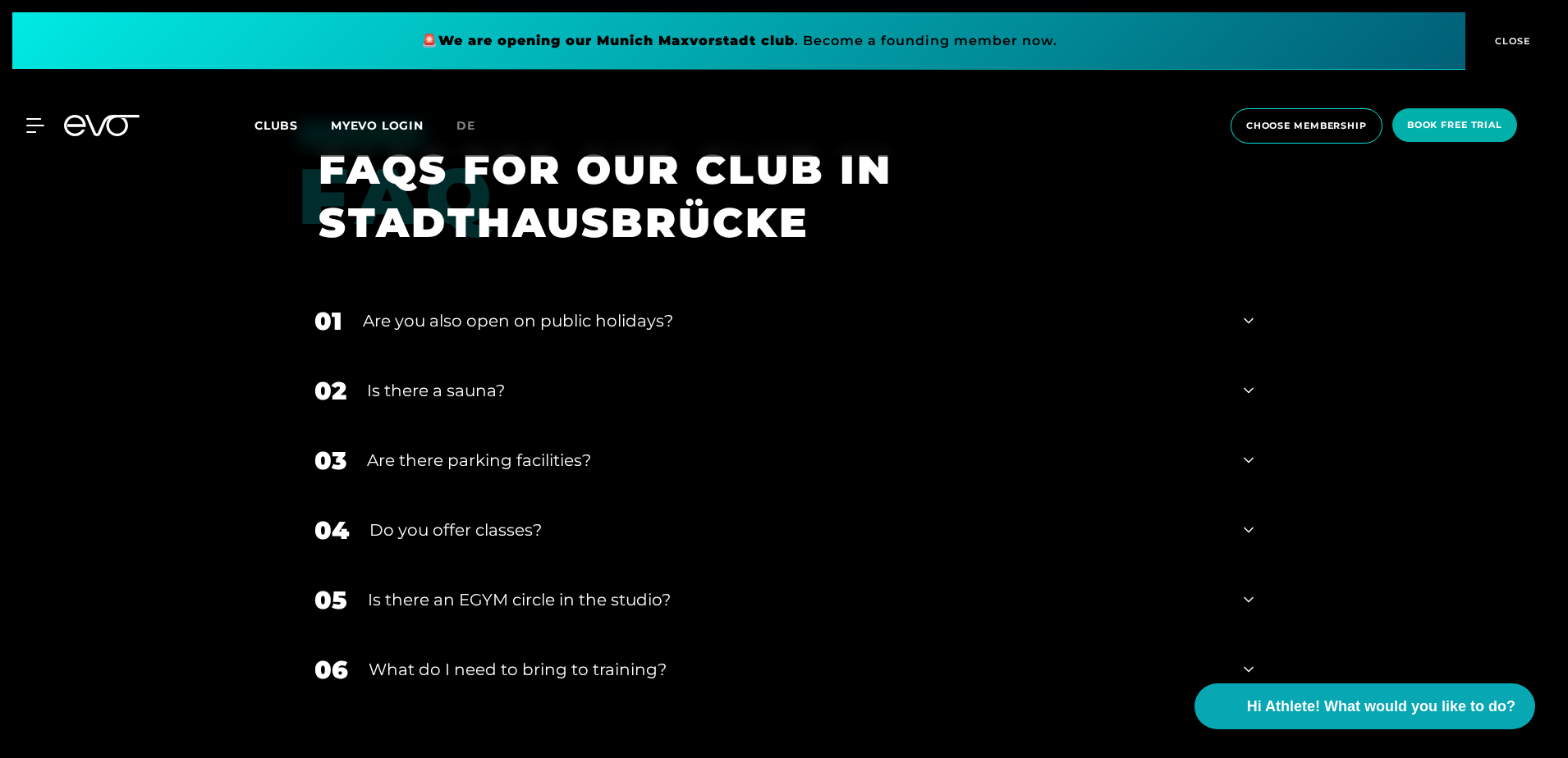
click at [752, 379] on div "Is there a sauna?" at bounding box center [795, 390] width 856 height 24
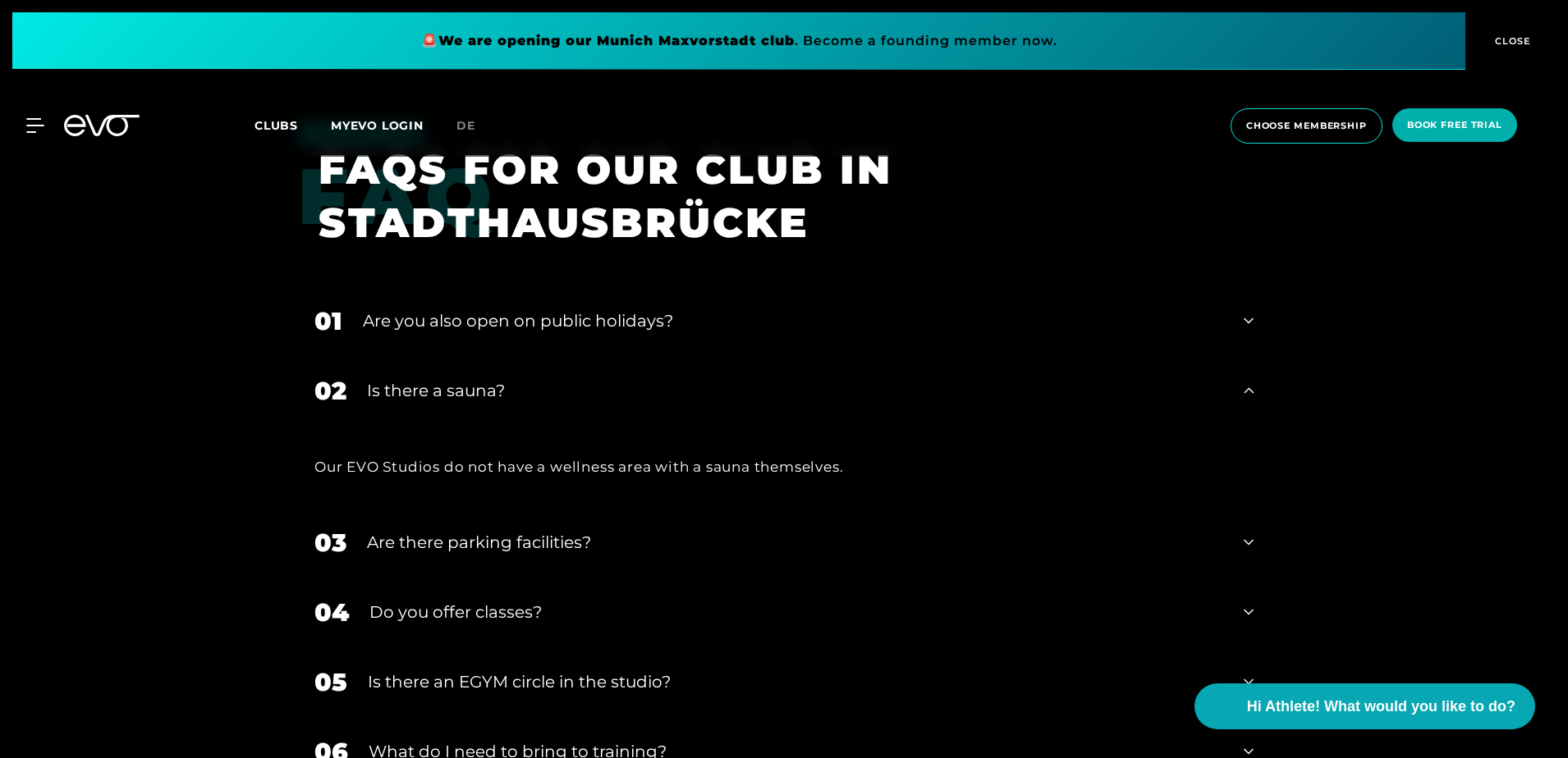
click at [731, 379] on div "Is there a sauna?" at bounding box center [795, 390] width 856 height 24
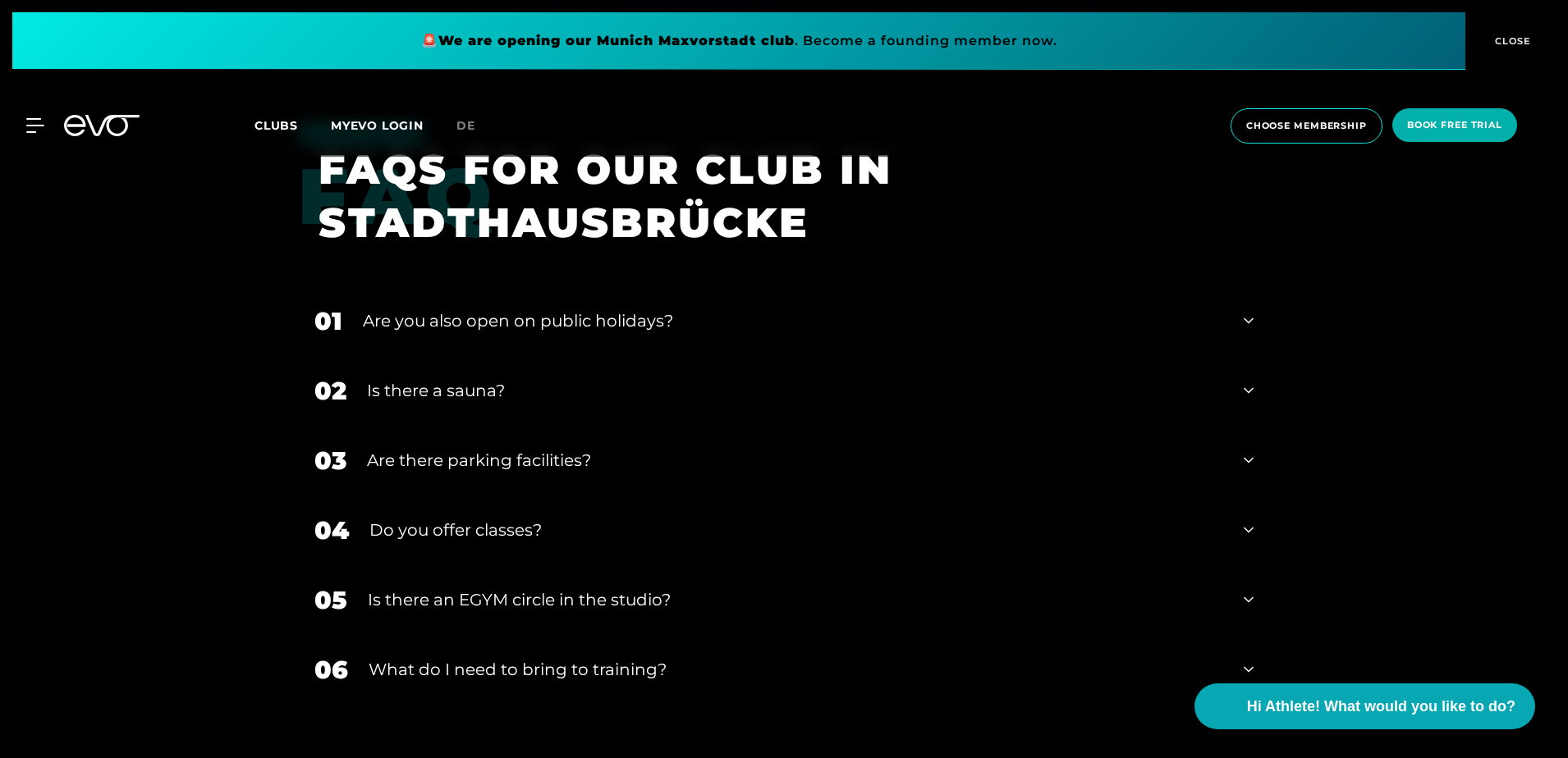
click at [652, 448] on div "Are there parking facilities?" at bounding box center [795, 460] width 856 height 24
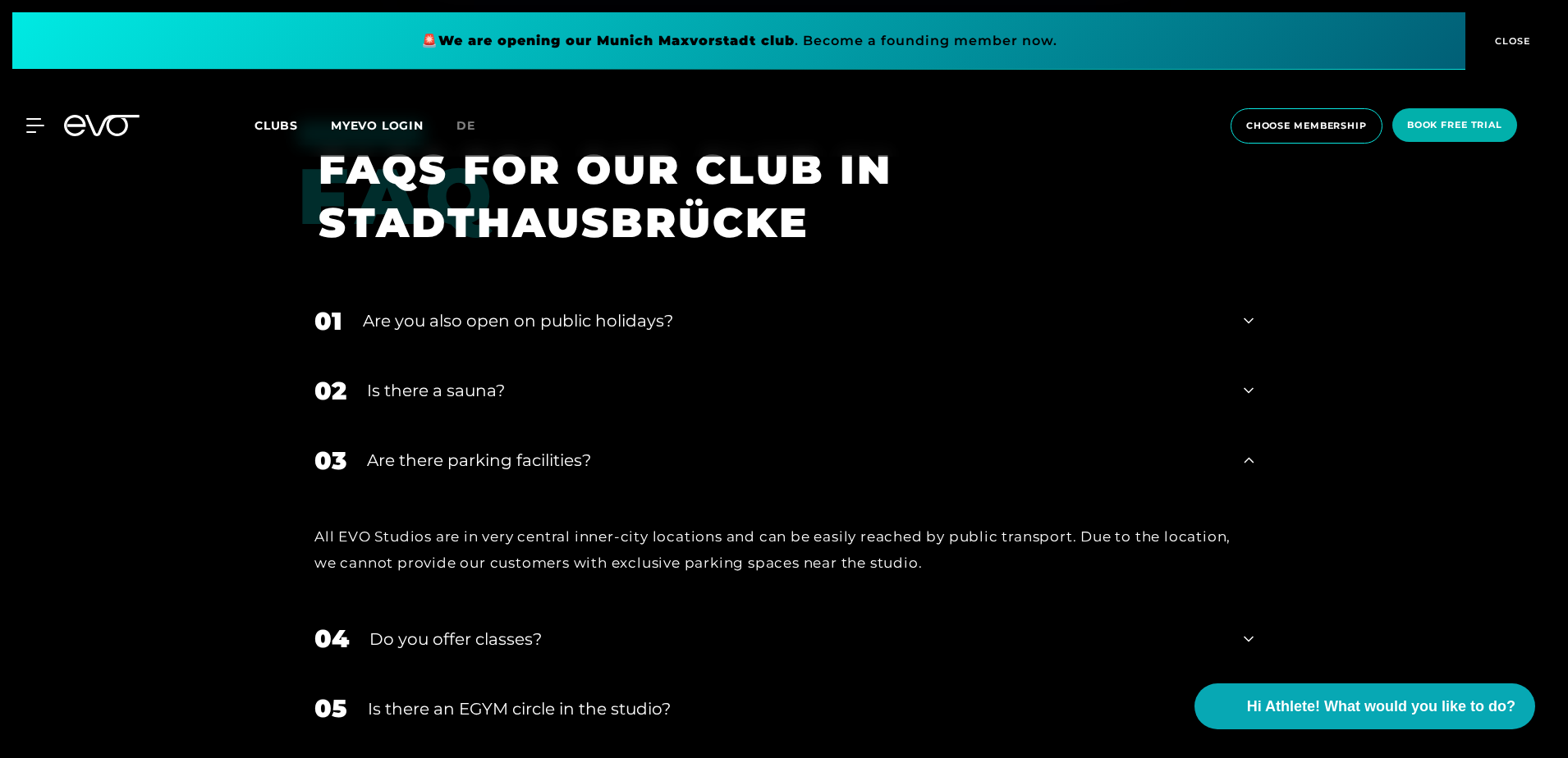
click at [640, 448] on div "Are there parking facilities?" at bounding box center [795, 460] width 856 height 24
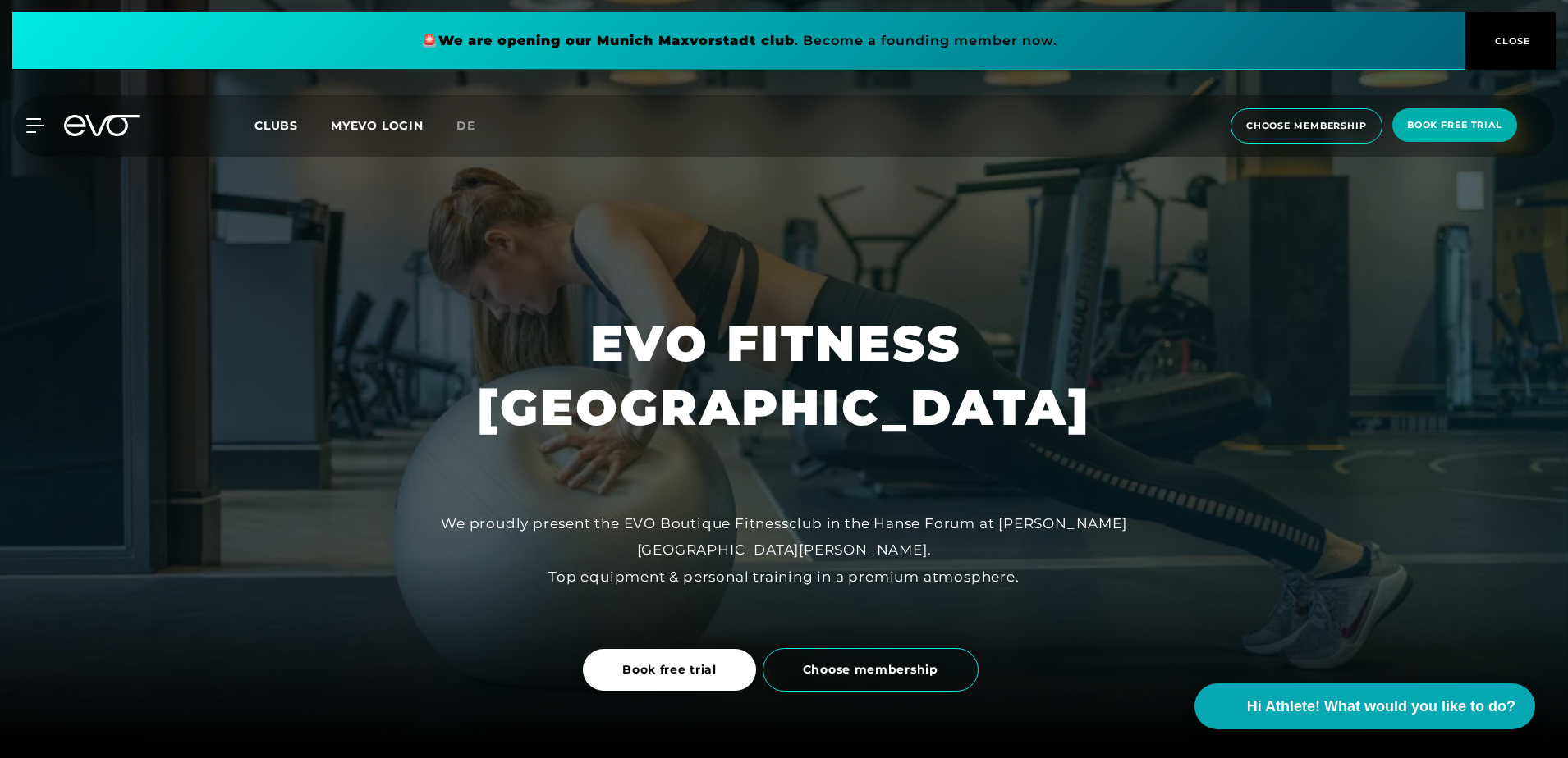
scroll to position [0, 0]
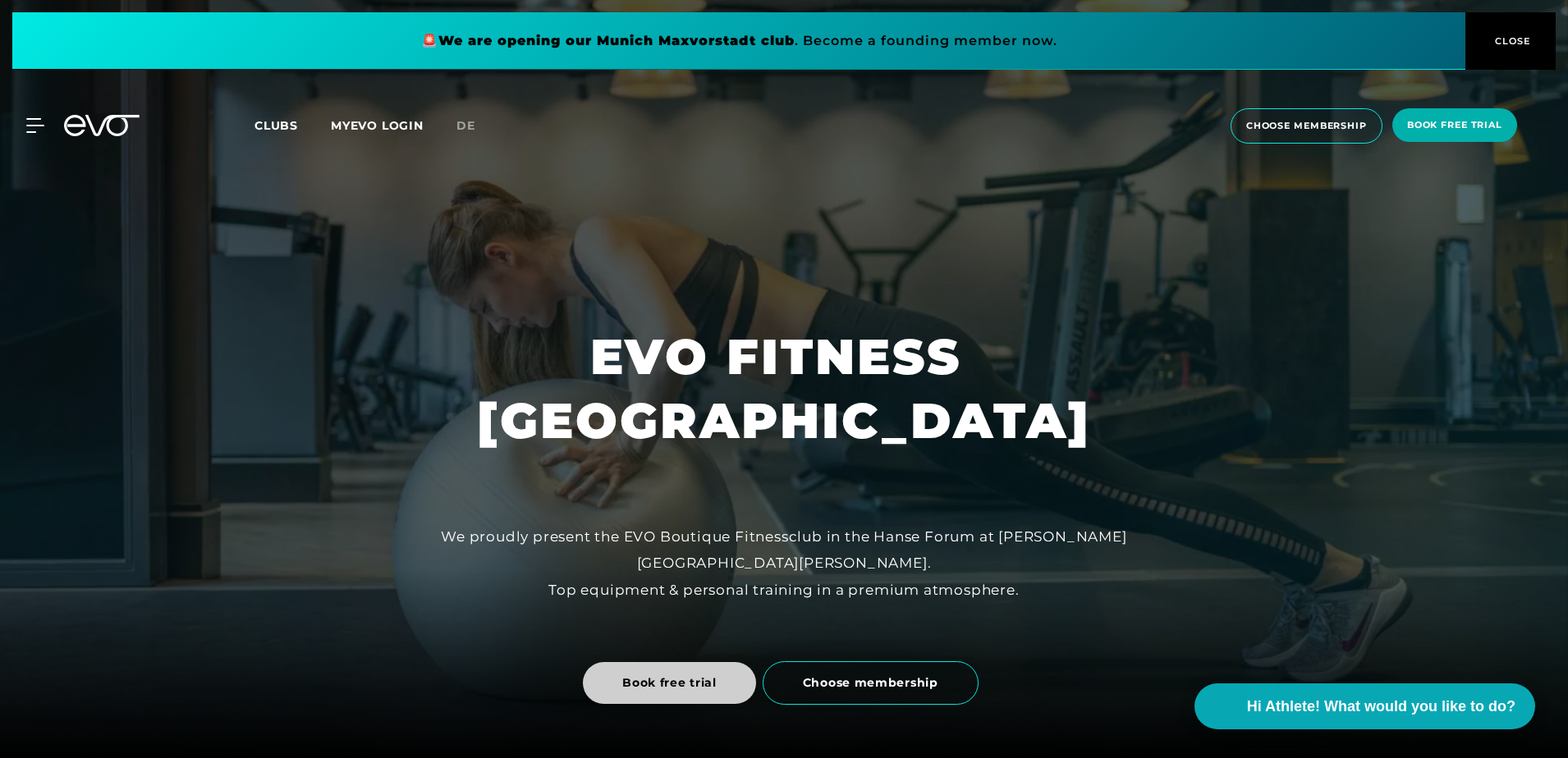
click at [635, 685] on span "Book free trial" at bounding box center [669, 683] width 94 height 18
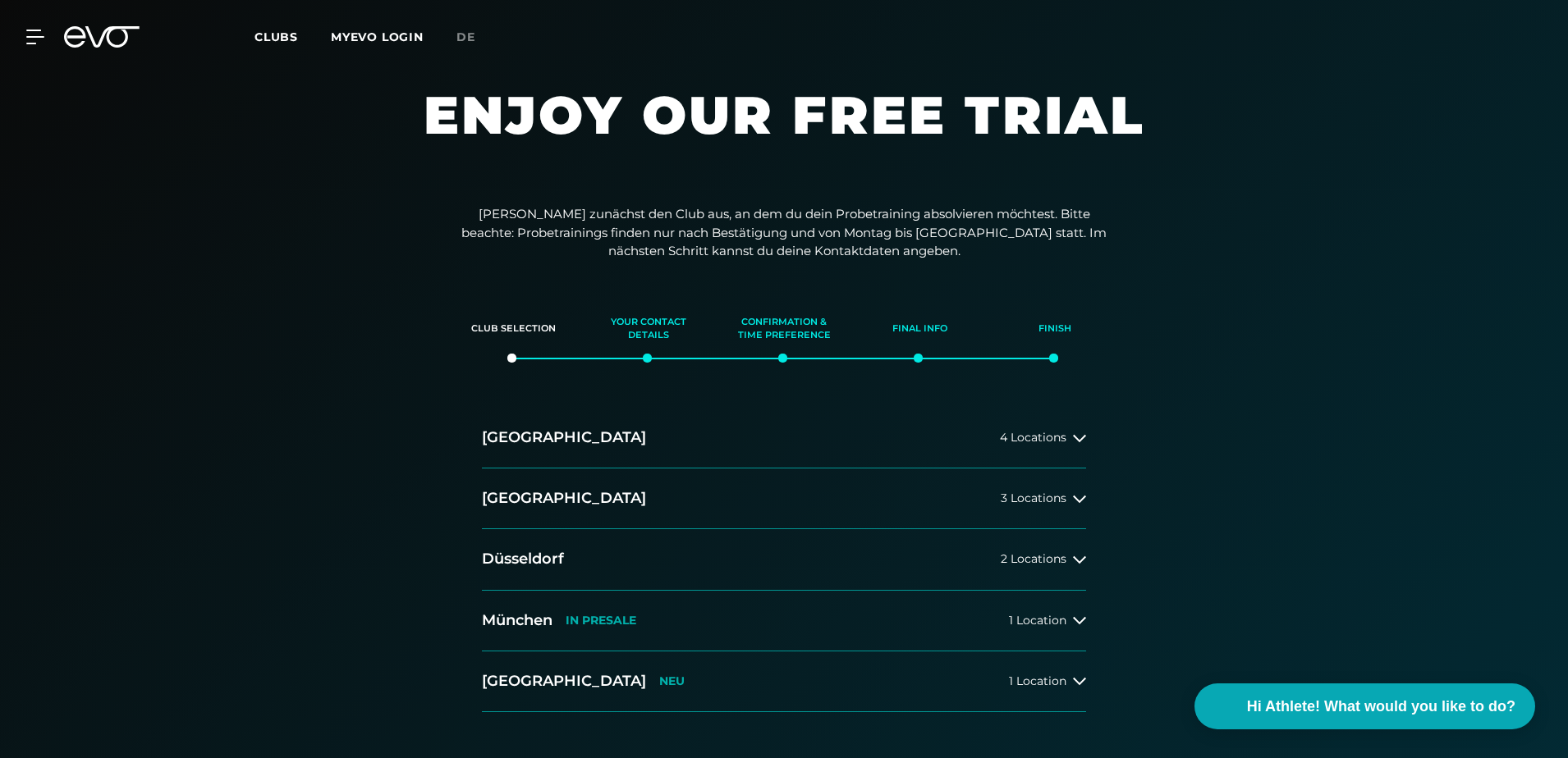
click at [1092, 440] on div "[GEOGRAPHIC_DATA] 4 Locations [GEOGRAPHIC_DATA] 3 Locations [GEOGRAPHIC_DATA] 2…" at bounding box center [784, 560] width 630 height 304
click at [1078, 440] on icon at bounding box center [1080, 439] width 13 height 13
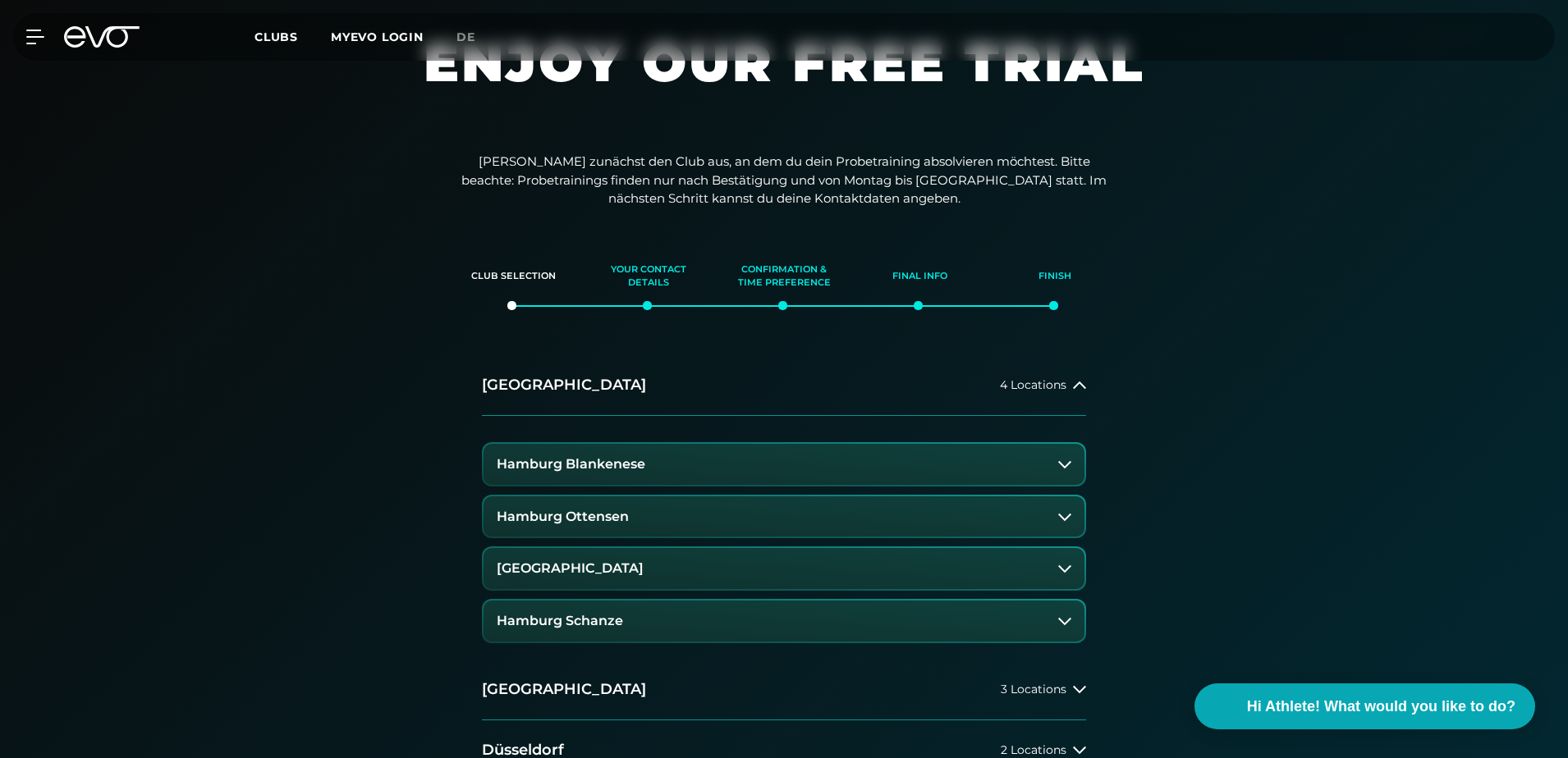
scroll to position [82, 0]
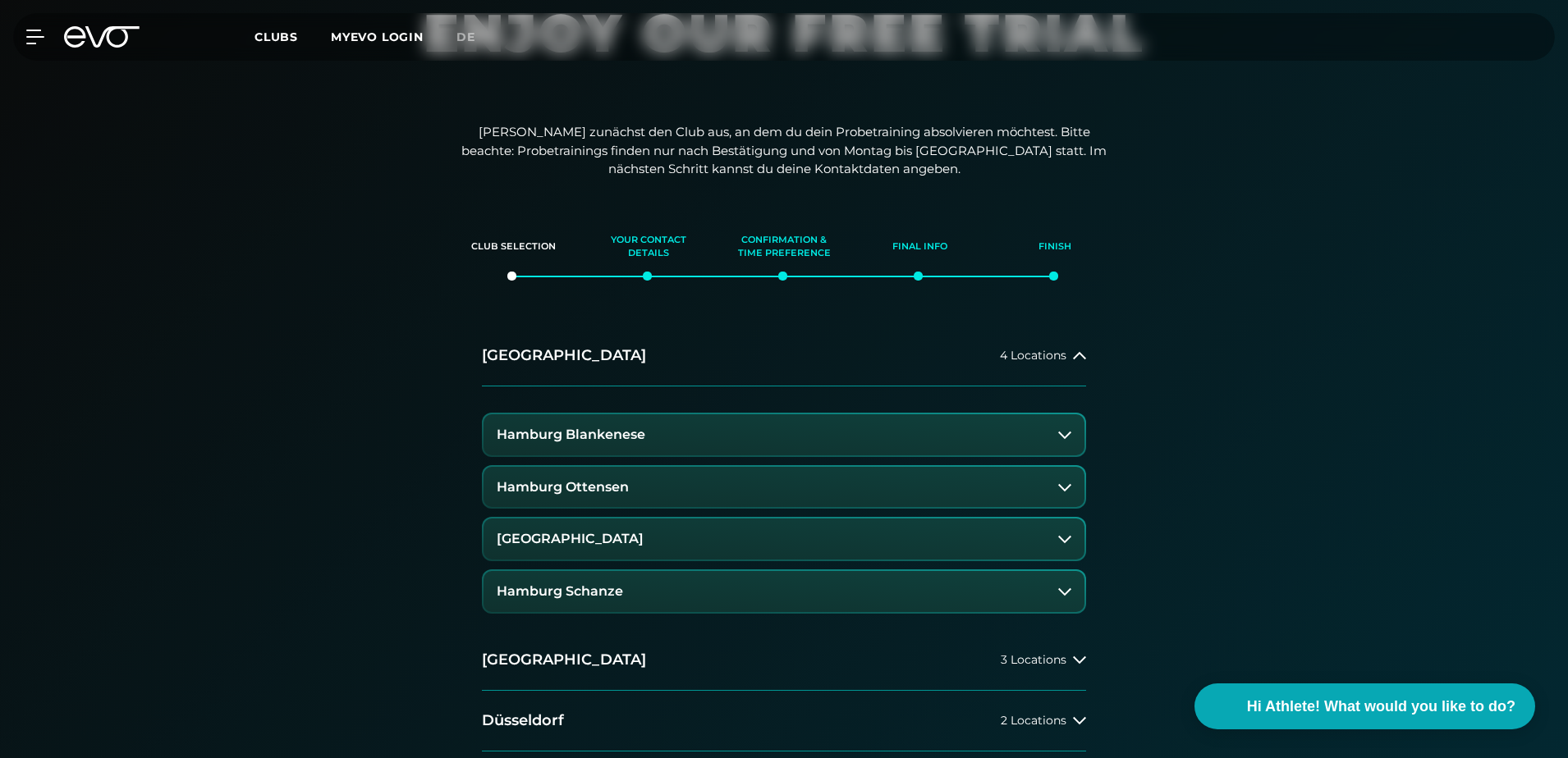
click at [1066, 539] on icon at bounding box center [1065, 539] width 13 height 13
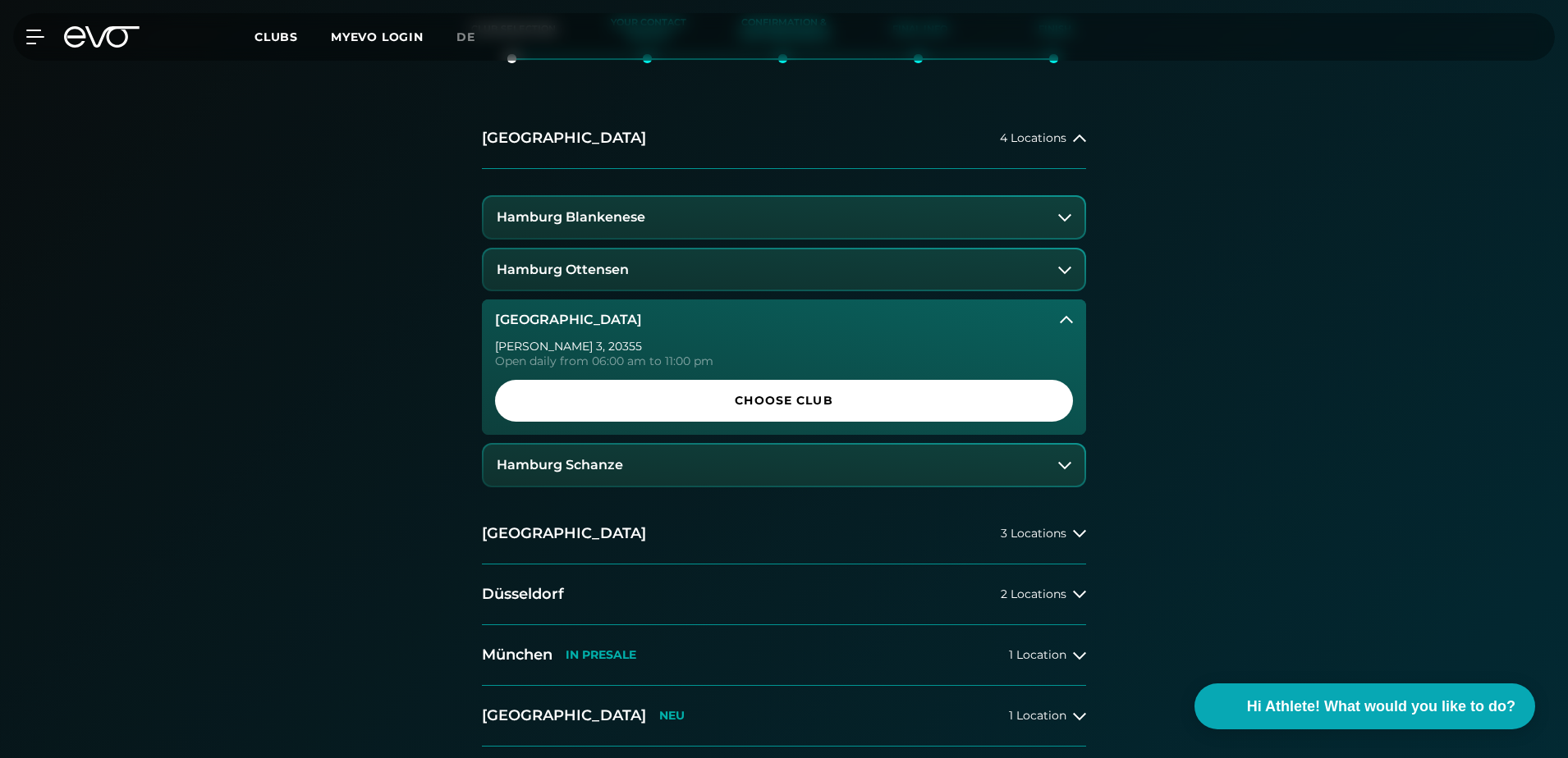
scroll to position [328, 0]
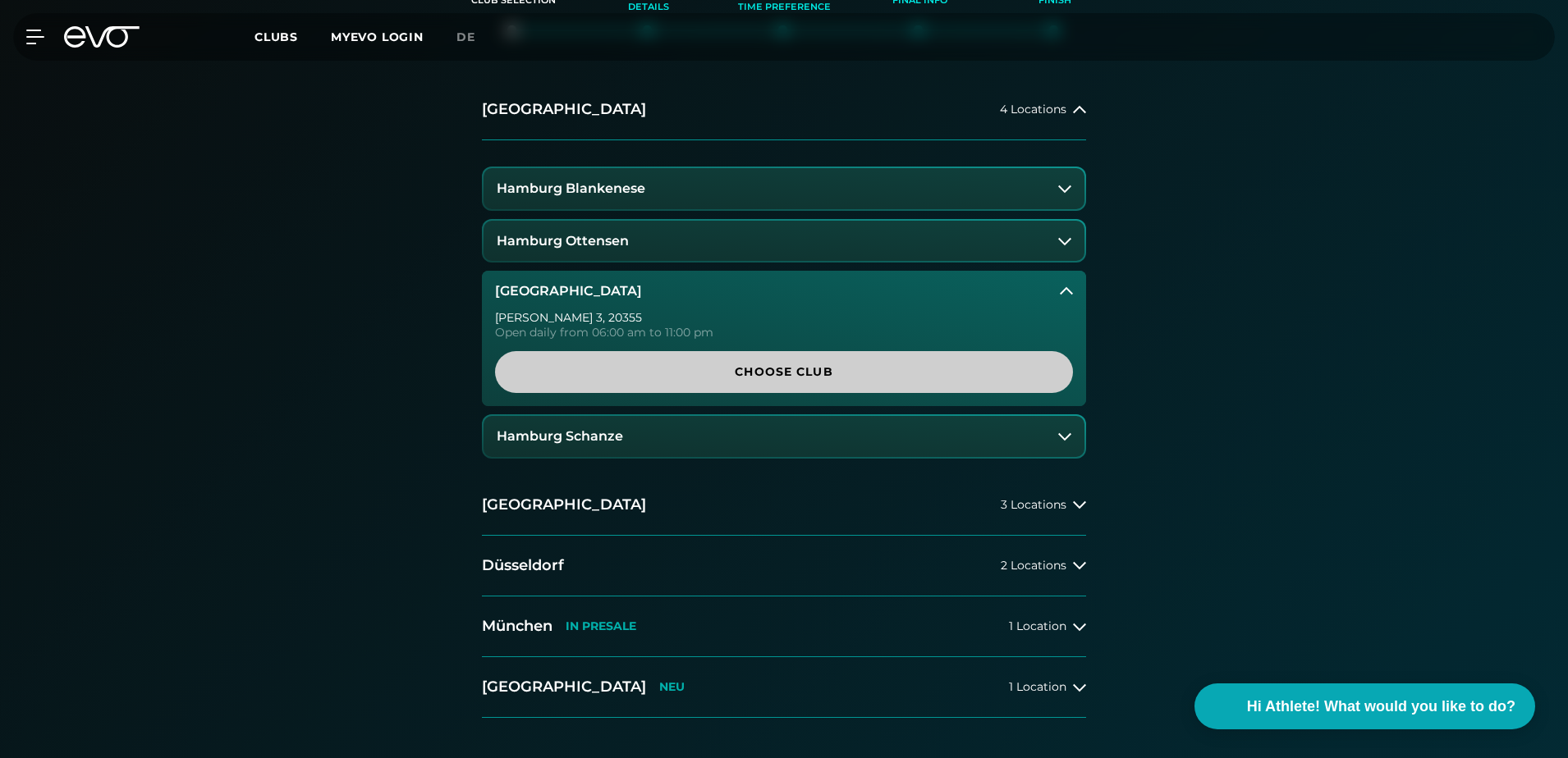
click at [783, 368] on span "Choose Club" at bounding box center [783, 372] width 499 height 18
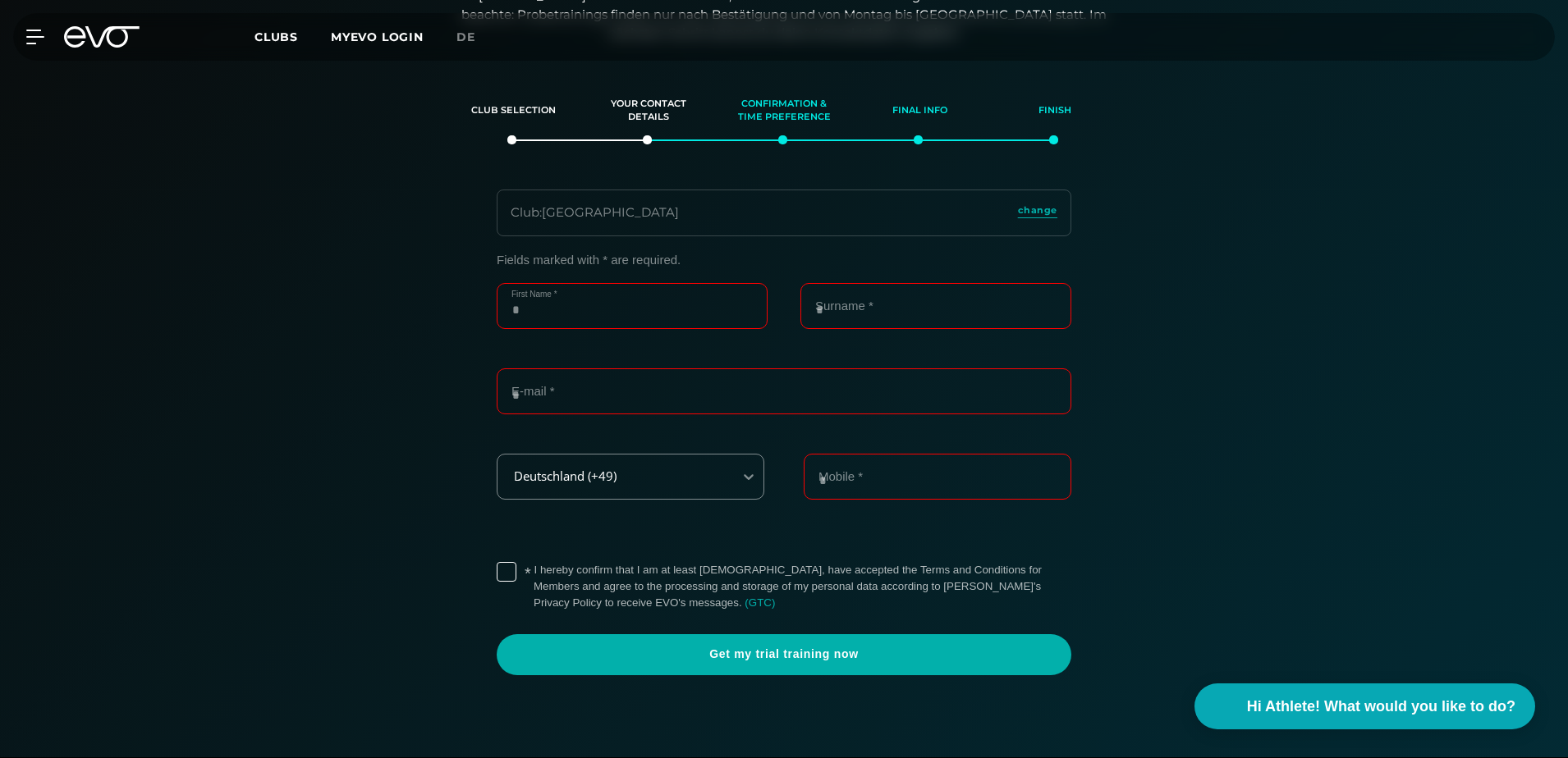
click at [616, 306] on input "First Name *" at bounding box center [632, 306] width 271 height 46
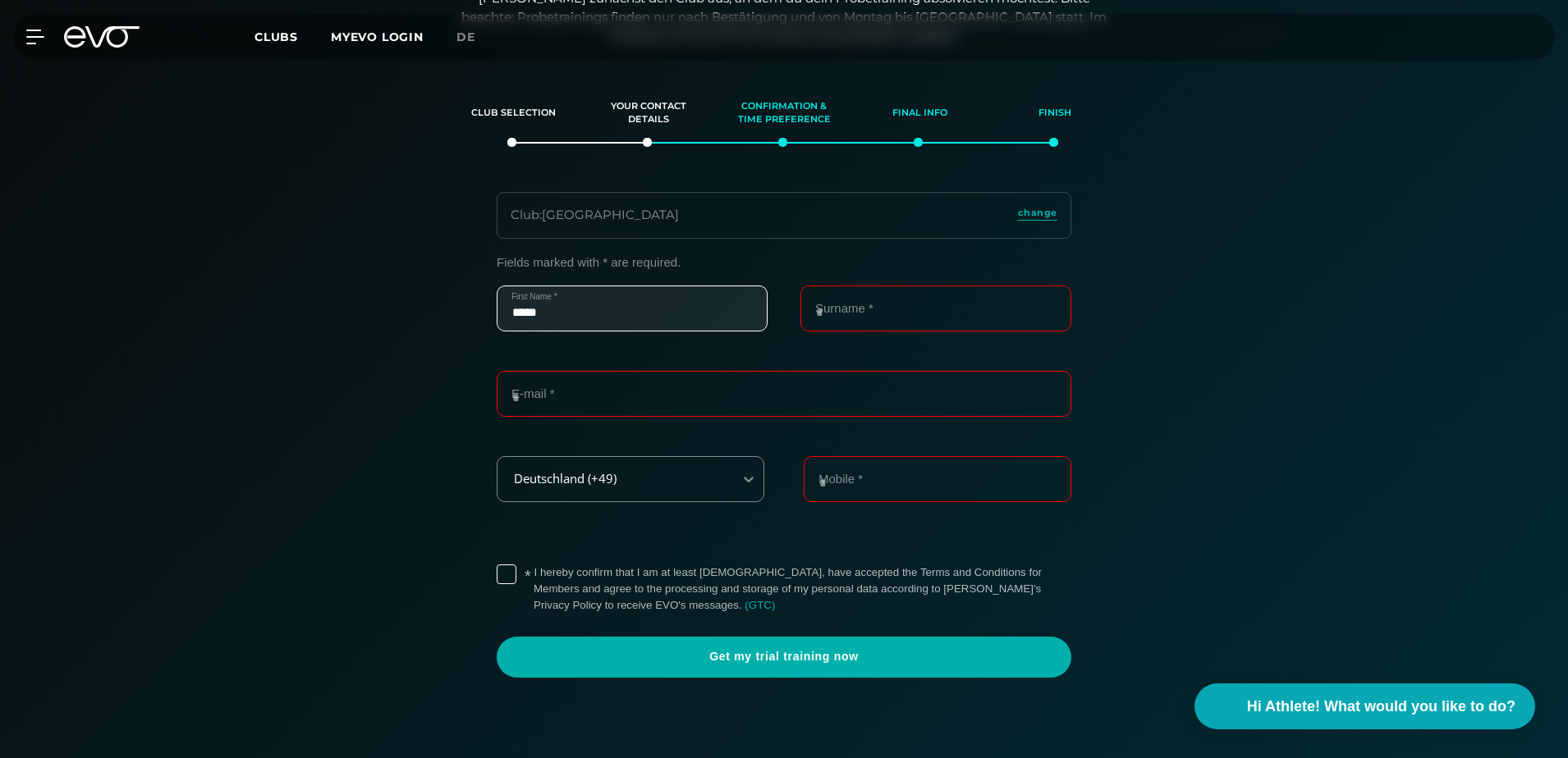
type input "*****"
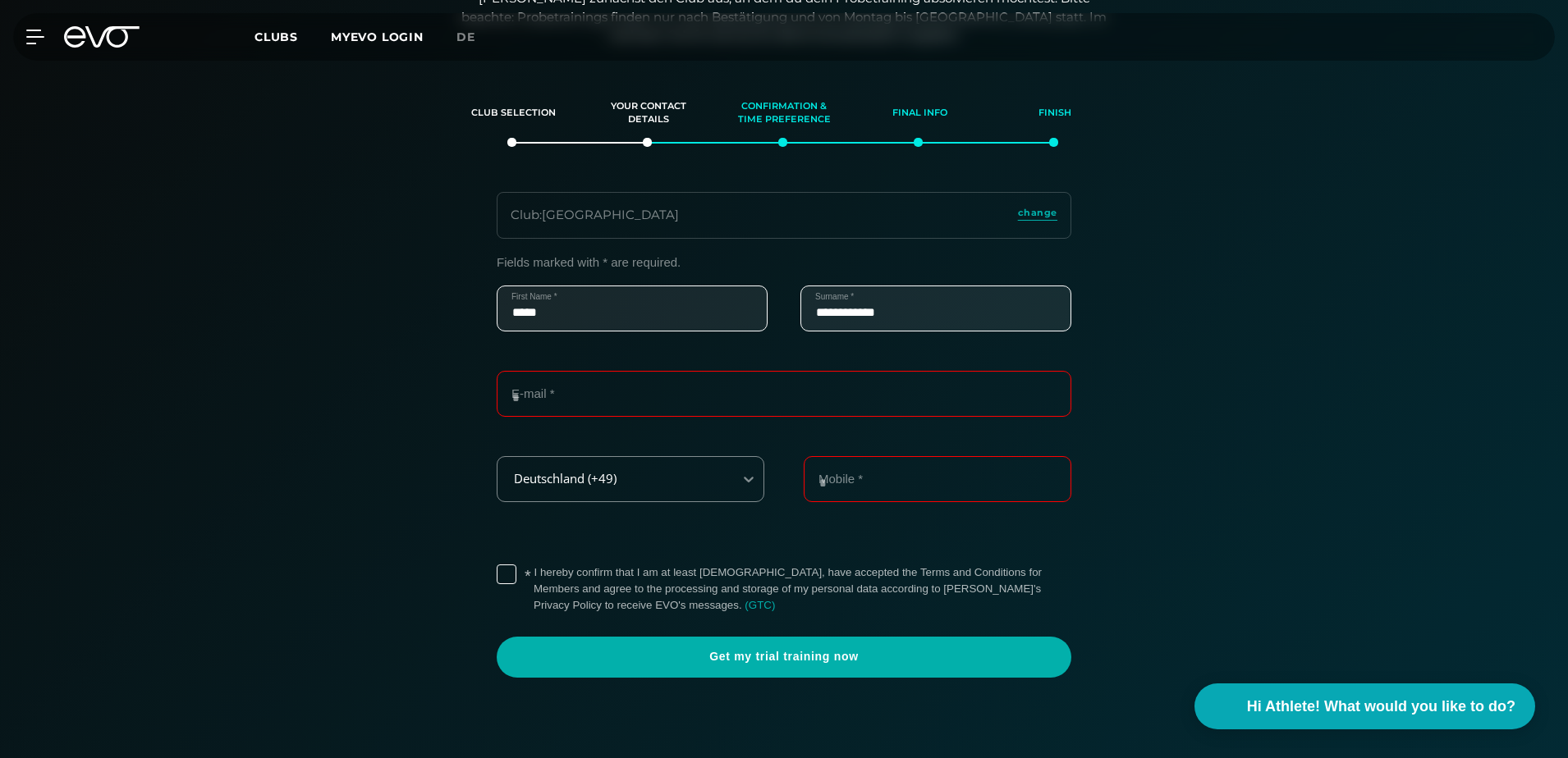
type input "**********"
click at [548, 390] on input "E-mail *" at bounding box center [783, 394] width 574 height 46
type input "**********"
click at [321, 364] on div "**********" at bounding box center [783, 466] width 1133 height 423
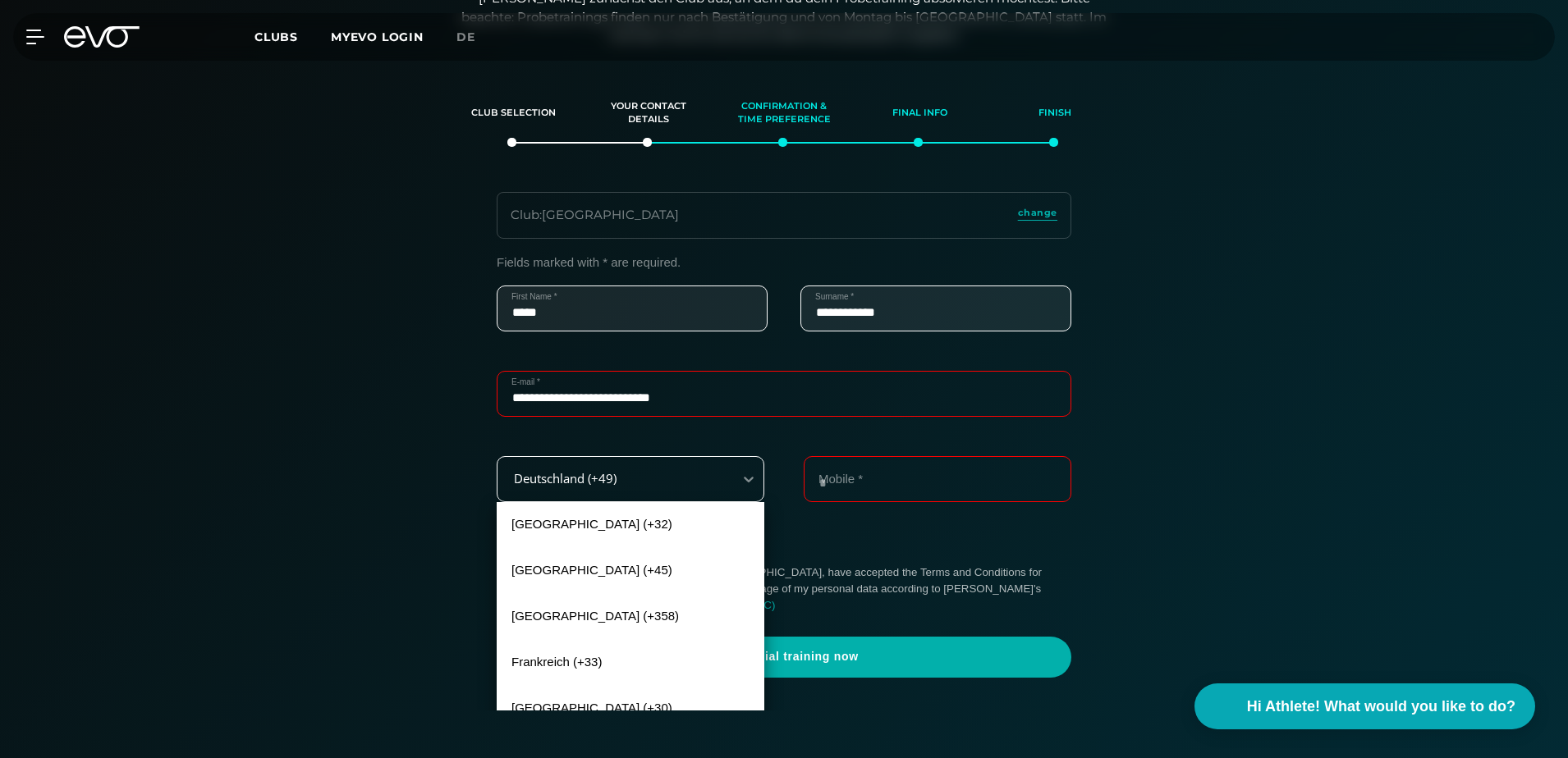
click at [597, 482] on div "Deutschland (+49)" at bounding box center [610, 479] width 222 height 14
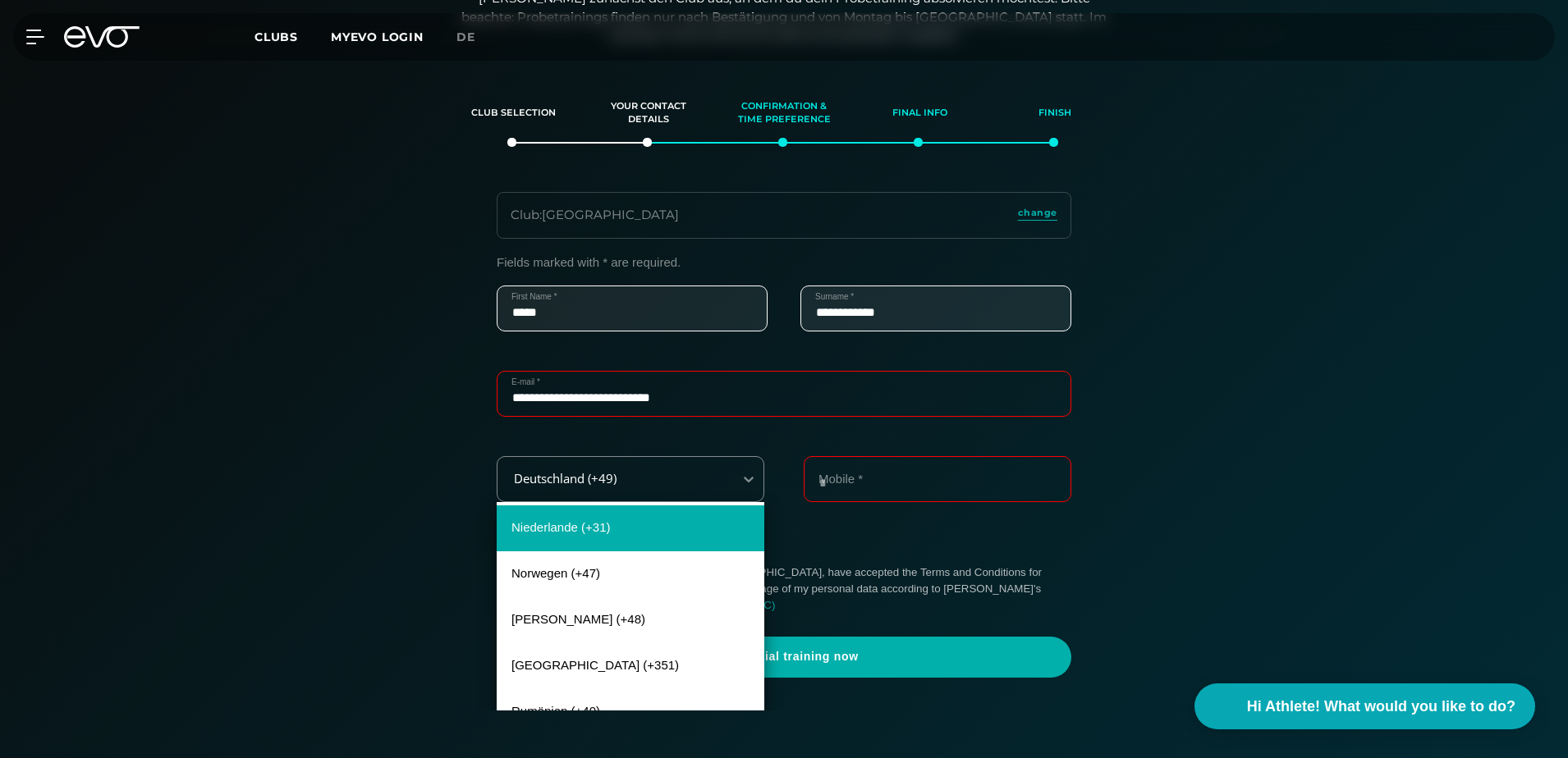
click at [593, 521] on div "Niederlande (+31)" at bounding box center [630, 528] width 267 height 46
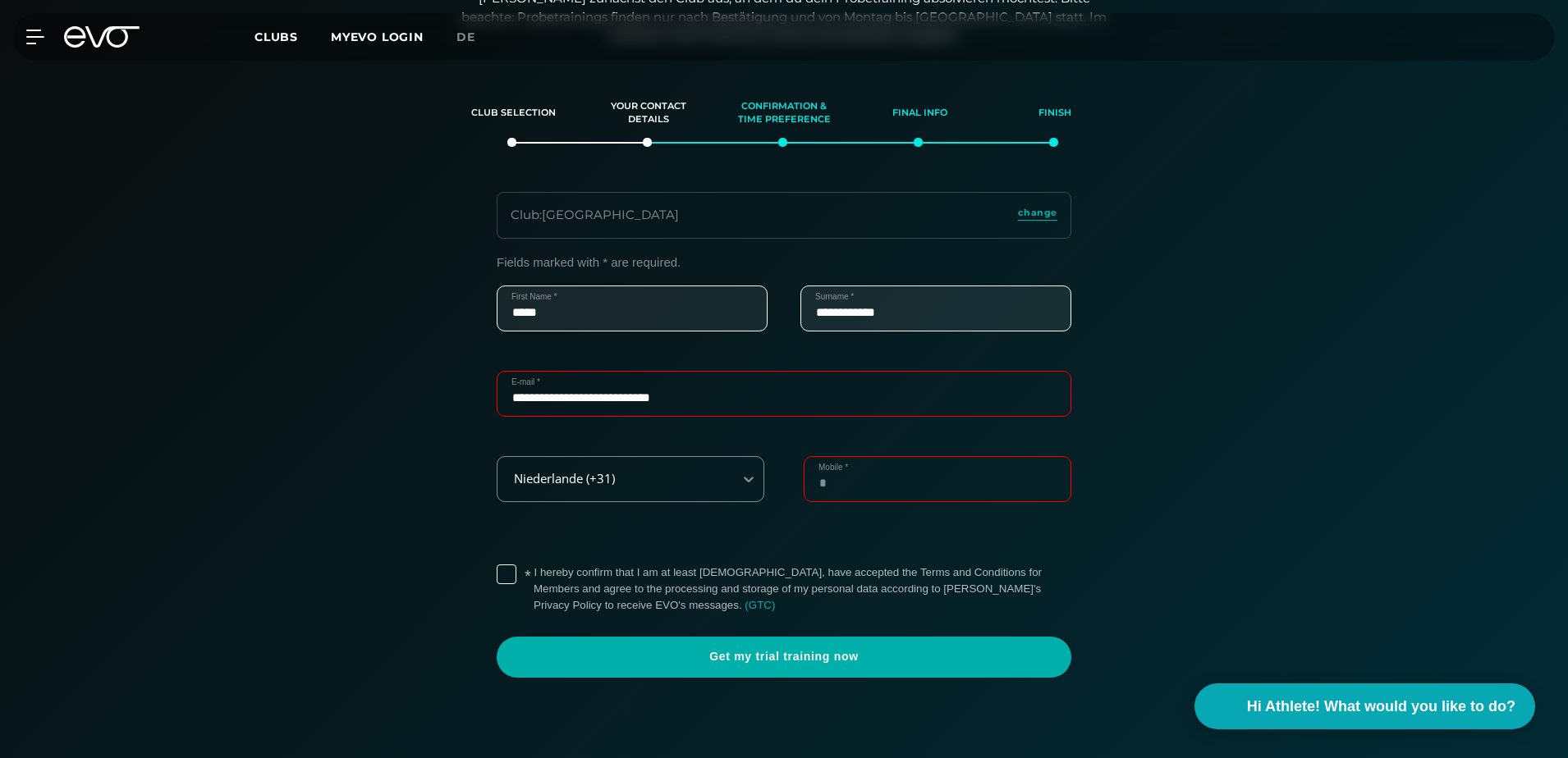
click at [880, 471] on input "Mobile *" at bounding box center [938, 479] width 267 height 46
type input "*********"
click at [1148, 438] on div "**********" at bounding box center [783, 466] width 1133 height 423
click at [533, 581] on label "* I hereby confirm that I am at least [DEMOGRAPHIC_DATA], have accepted the Ter…" at bounding box center [802, 589] width 537 height 49
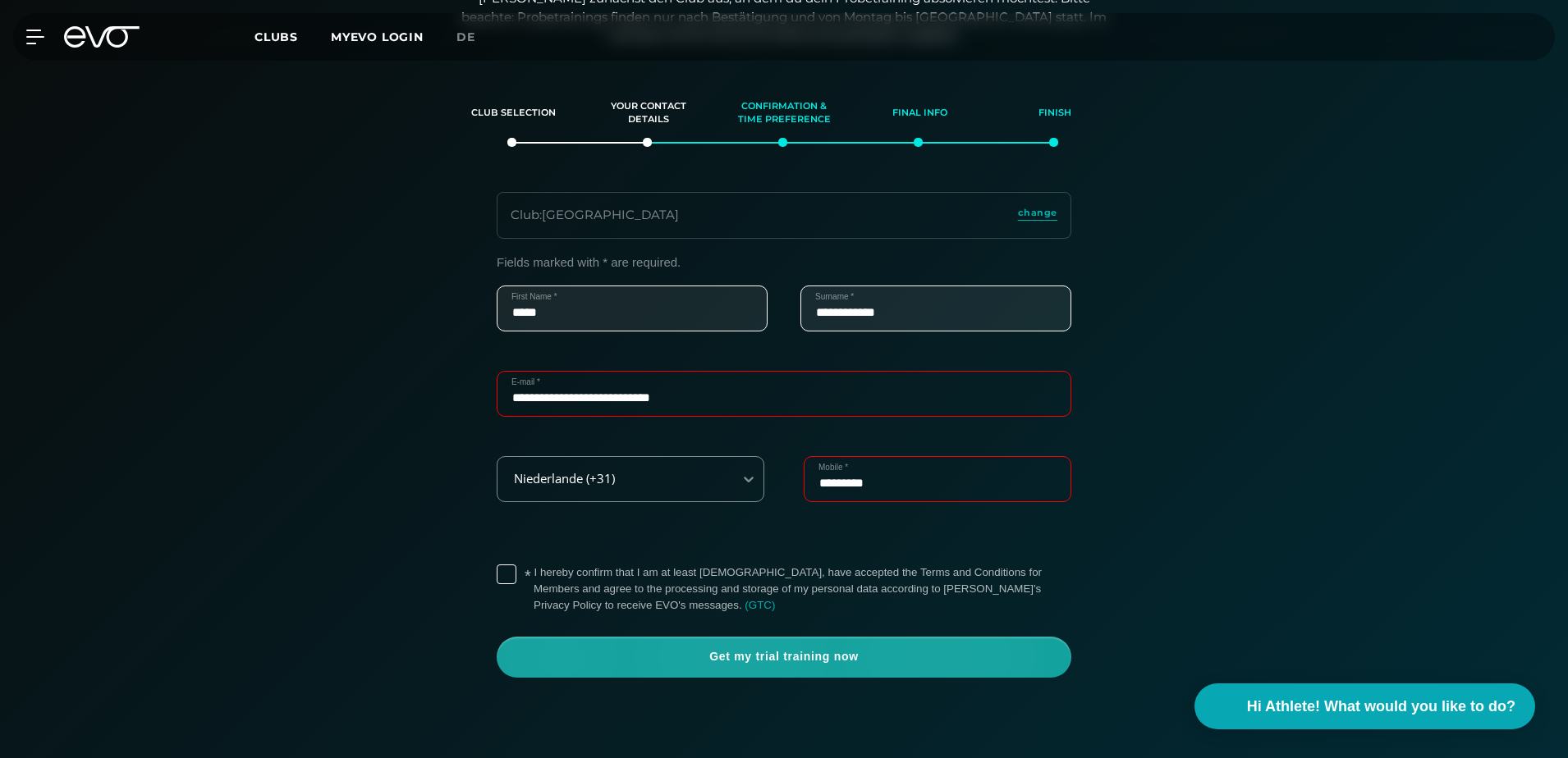
click at [733, 659] on span "Get my trial training now" at bounding box center [783, 658] width 496 height 17
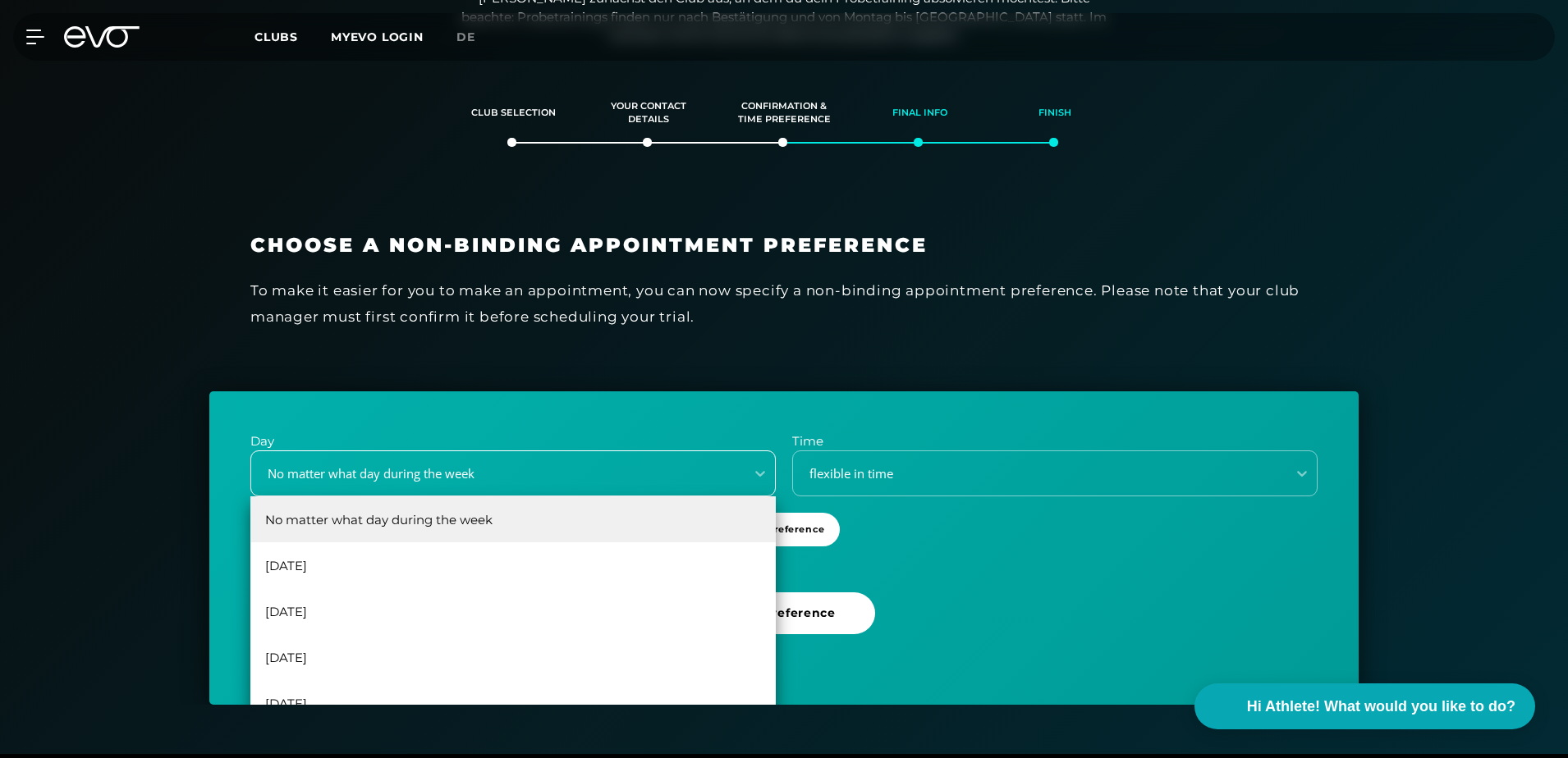
click at [499, 475] on div "No matter what day during the week" at bounding box center [492, 474] width 481 height 19
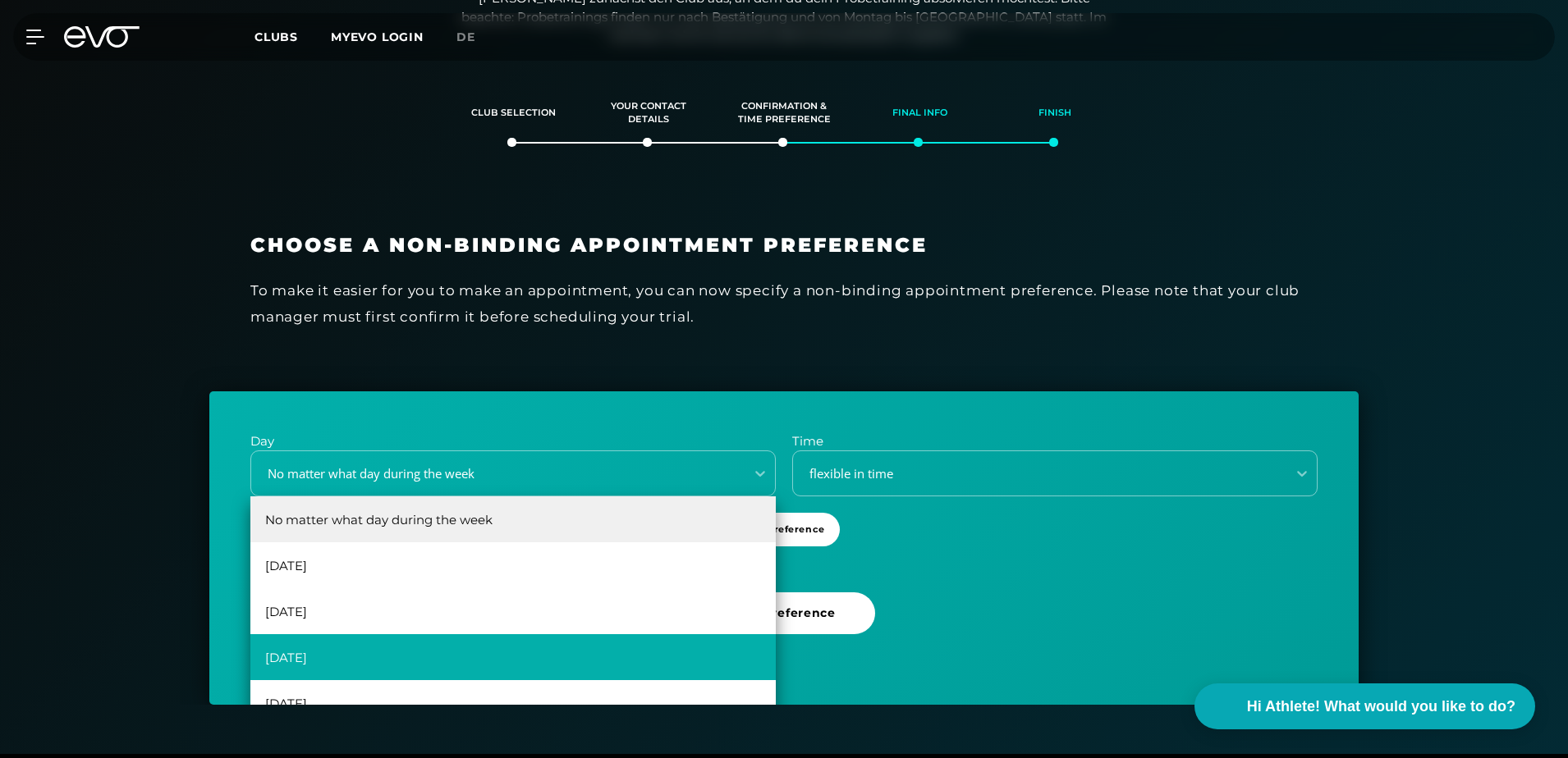
scroll to position [29, 0]
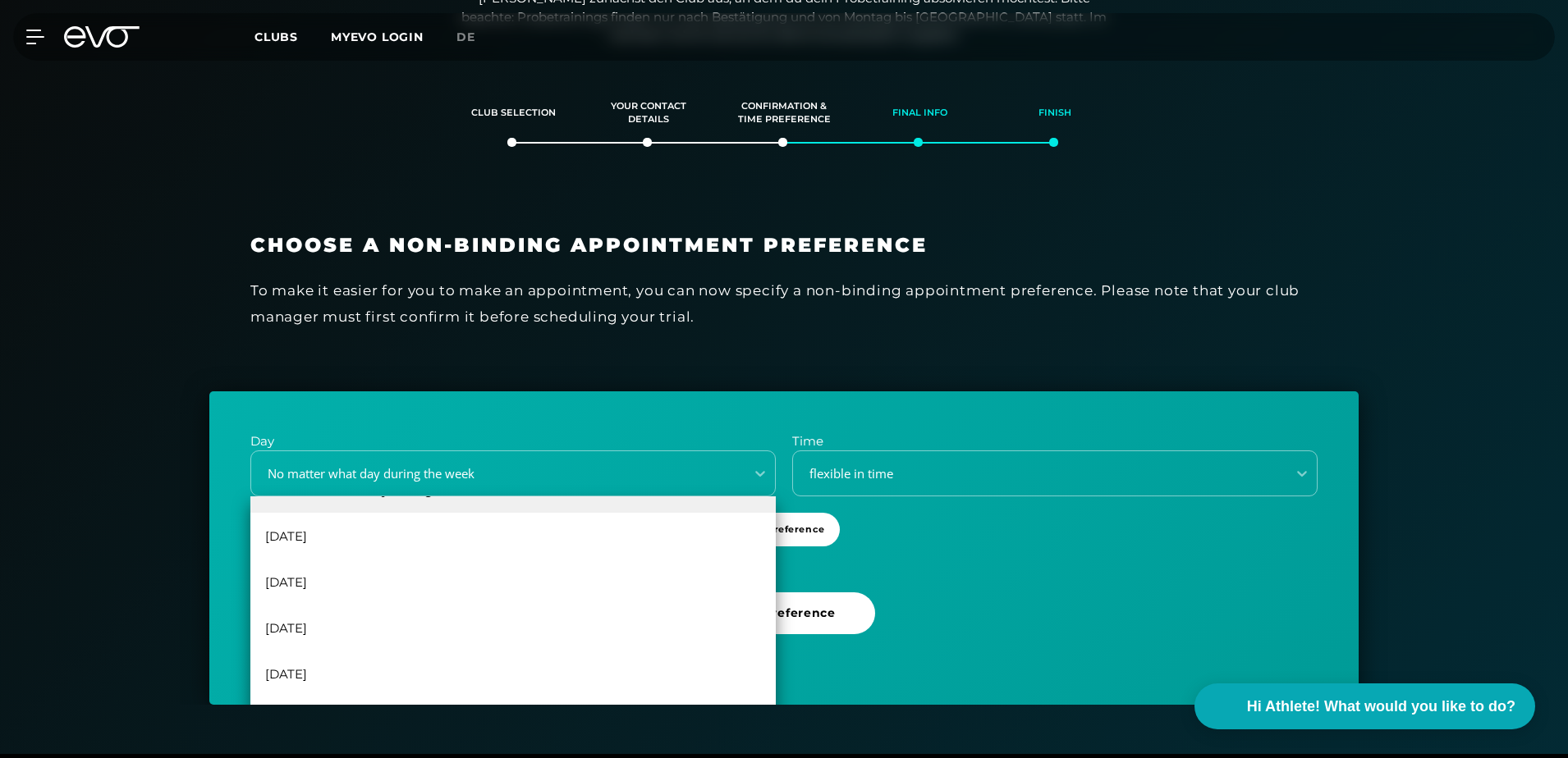
click at [509, 337] on div "Choose a non-binding appointment preference To make it easier for you to make a…" at bounding box center [783, 292] width 1149 height 200
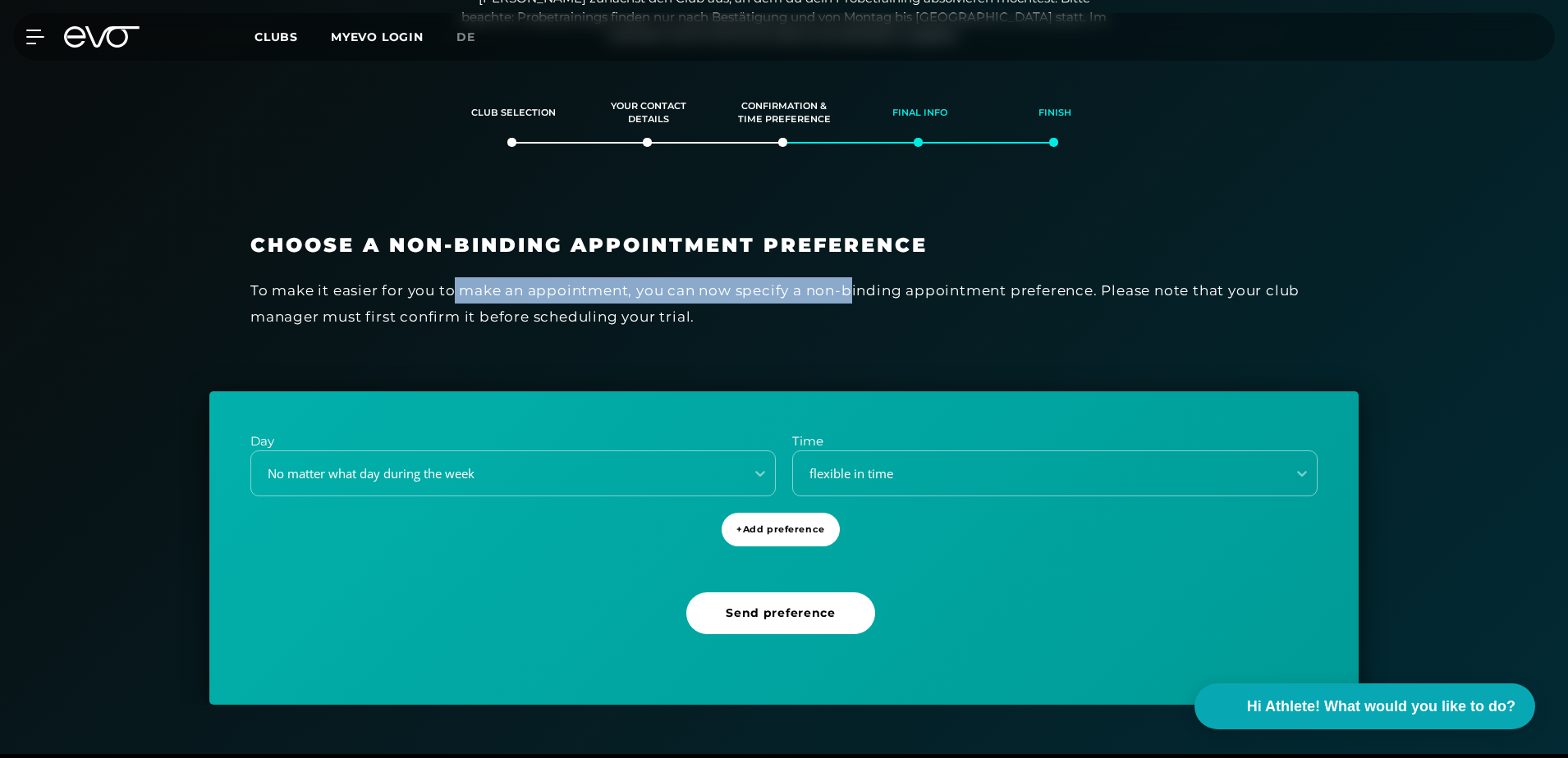
drag, startPoint x: 457, startPoint y: 288, endPoint x: 851, endPoint y: 293, distance: 394.0
click at [851, 293] on div "To make it easier for you to make an appointment, you can now specify a non-bin…" at bounding box center [784, 304] width 1067 height 53
drag, startPoint x: 851, startPoint y: 293, endPoint x: 777, endPoint y: 294, distance: 74.0
click at [851, 293] on div "To make it easier for you to make an appointment, you can now specify a non-bin…" at bounding box center [784, 304] width 1067 height 53
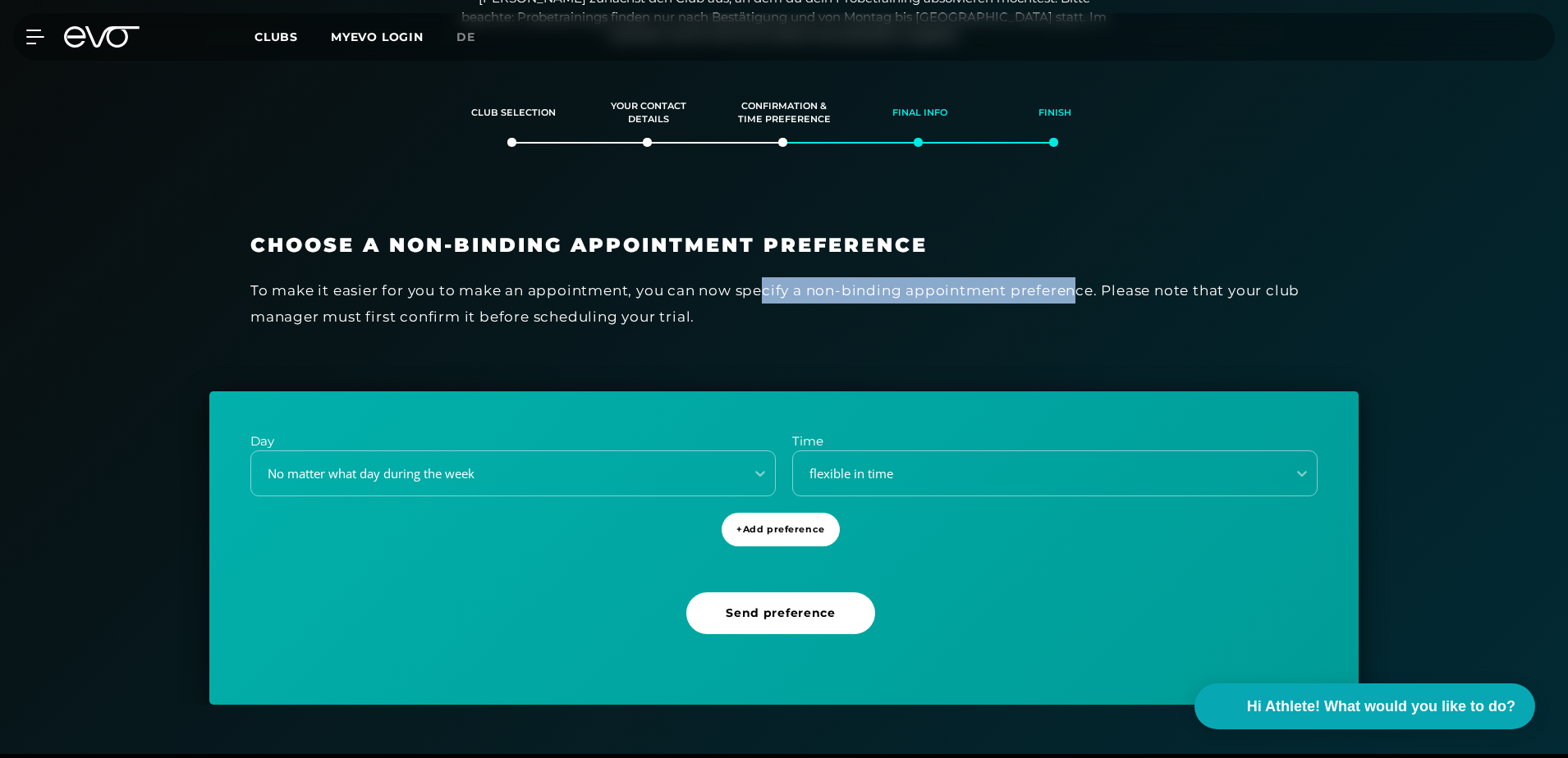
drag, startPoint x: 896, startPoint y: 289, endPoint x: 1080, endPoint y: 287, distance: 184.0
click at [1080, 287] on div "To make it easier for you to make an appointment, you can now specify a non-bin…" at bounding box center [784, 304] width 1067 height 53
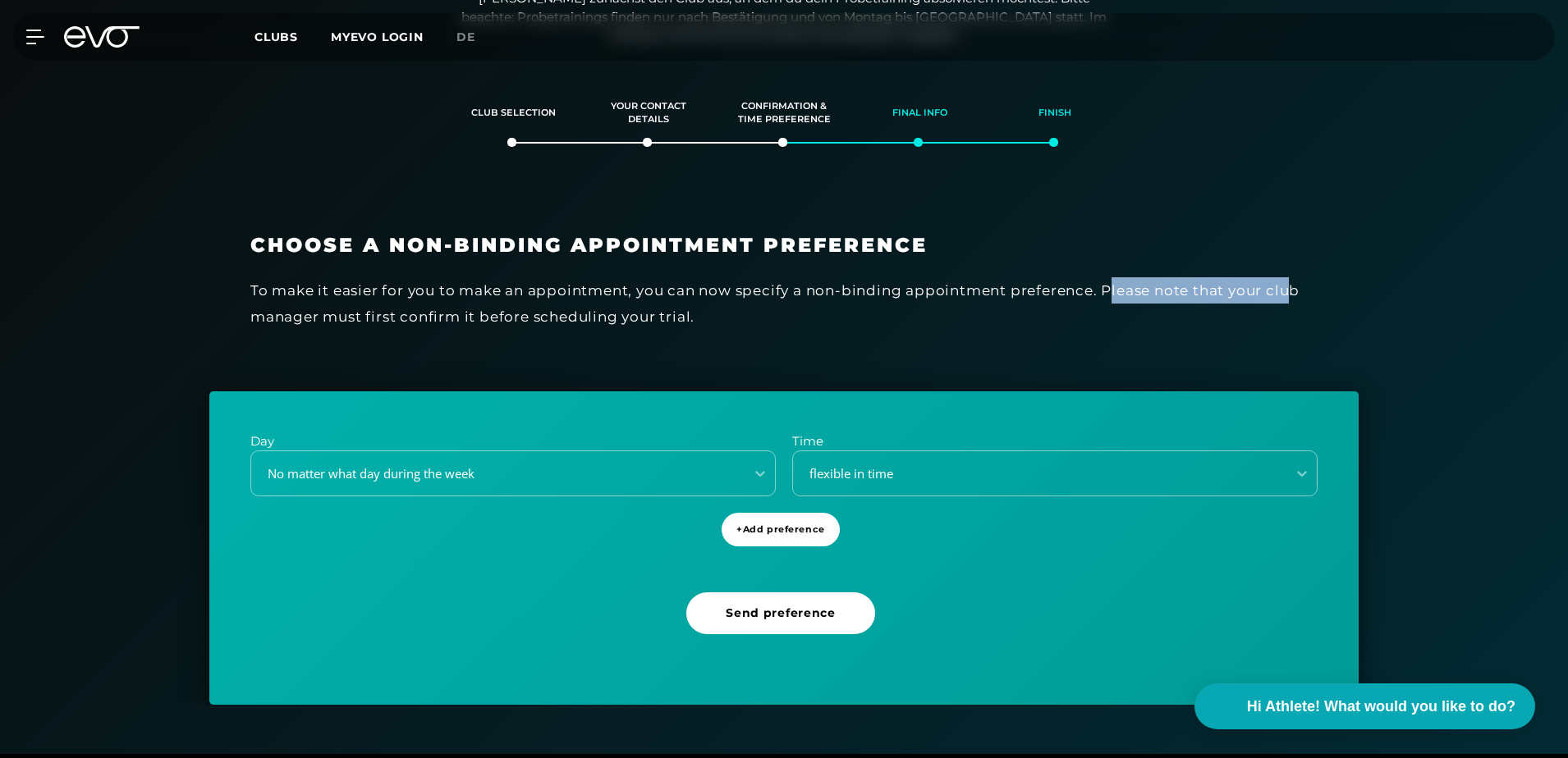
drag, startPoint x: 1165, startPoint y: 287, endPoint x: 1291, endPoint y: 286, distance: 126.0
click at [1291, 286] on div "To make it easier for you to make an appointment, you can now specify a non-bin…" at bounding box center [784, 304] width 1067 height 53
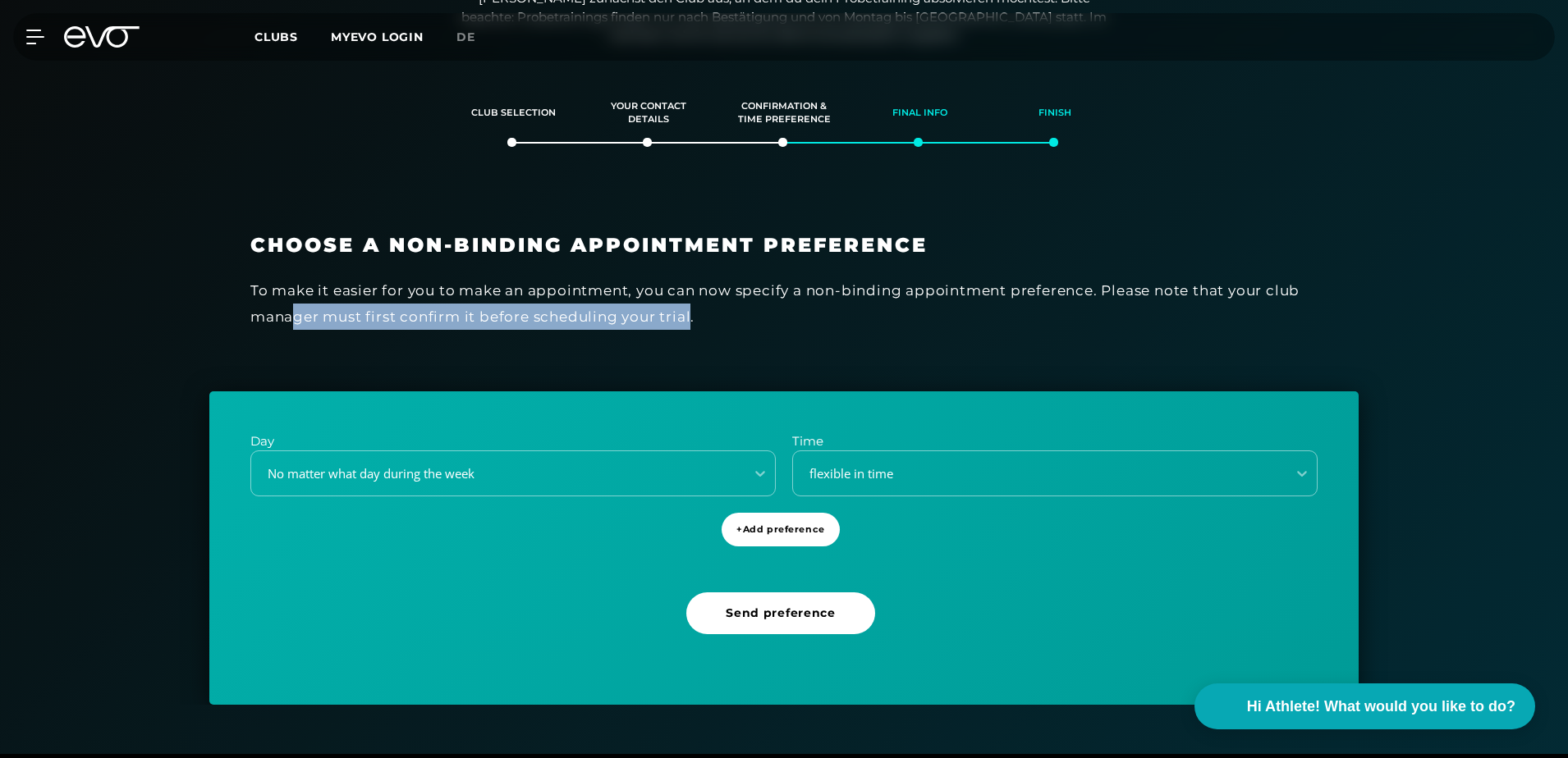
drag, startPoint x: 293, startPoint y: 313, endPoint x: 690, endPoint y: 321, distance: 397.1
click at [690, 321] on div "To make it easier for you to make an appointment, you can now specify a non-bin…" at bounding box center [784, 304] width 1067 height 53
click at [692, 323] on div "To make it easier for you to make an appointment, you can now specify a non-bin…" at bounding box center [784, 304] width 1067 height 53
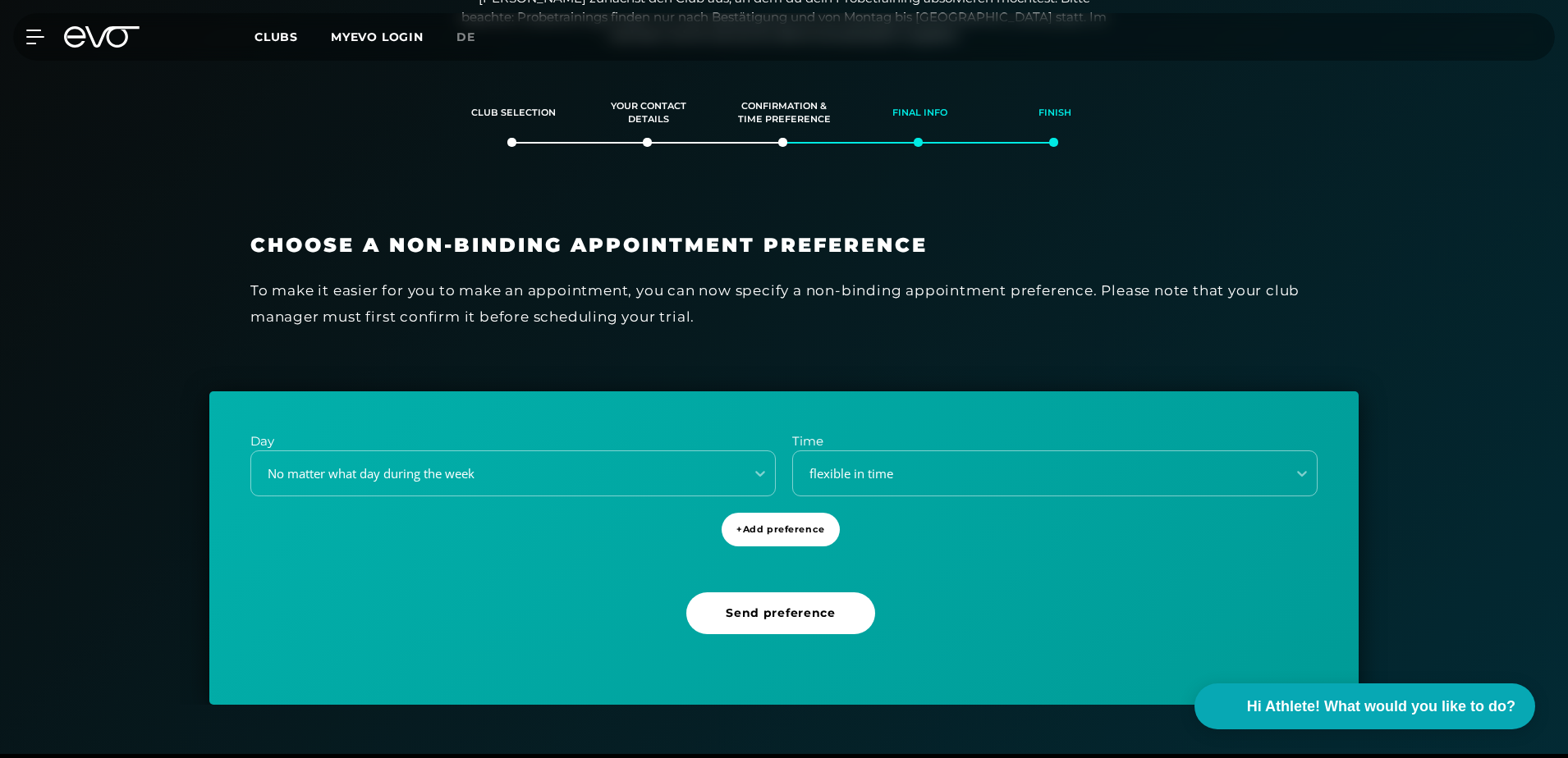
click at [705, 322] on div "To make it easier for you to make an appointment, you can now specify a non-bin…" at bounding box center [784, 304] width 1067 height 53
click at [909, 484] on div "flexible in time" at bounding box center [1040, 474] width 493 height 23
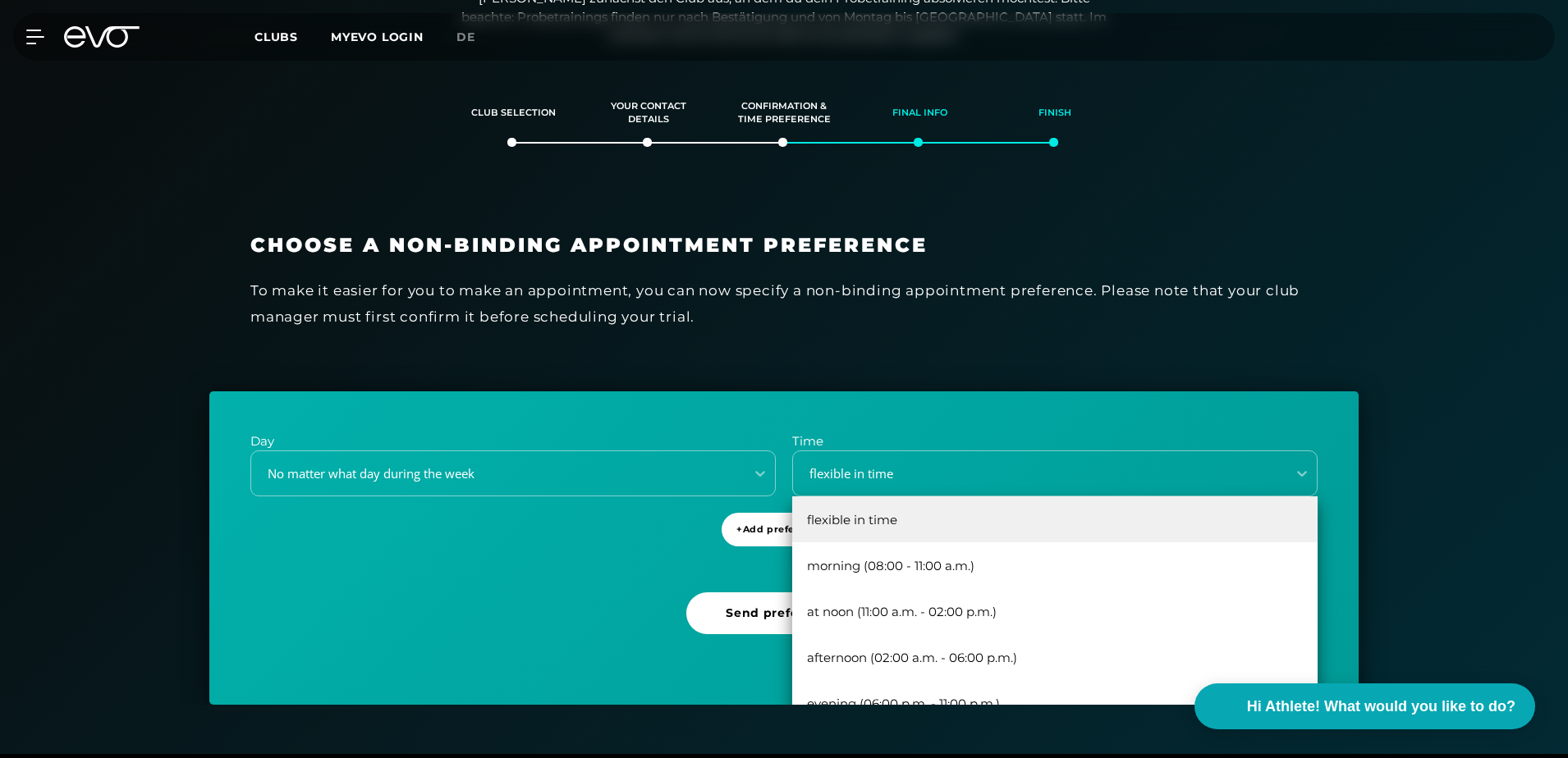
click at [467, 604] on div "Day No matter what day during the week Time 5 results available. Use Up and Dow…" at bounding box center [783, 547] width 1149 height 313
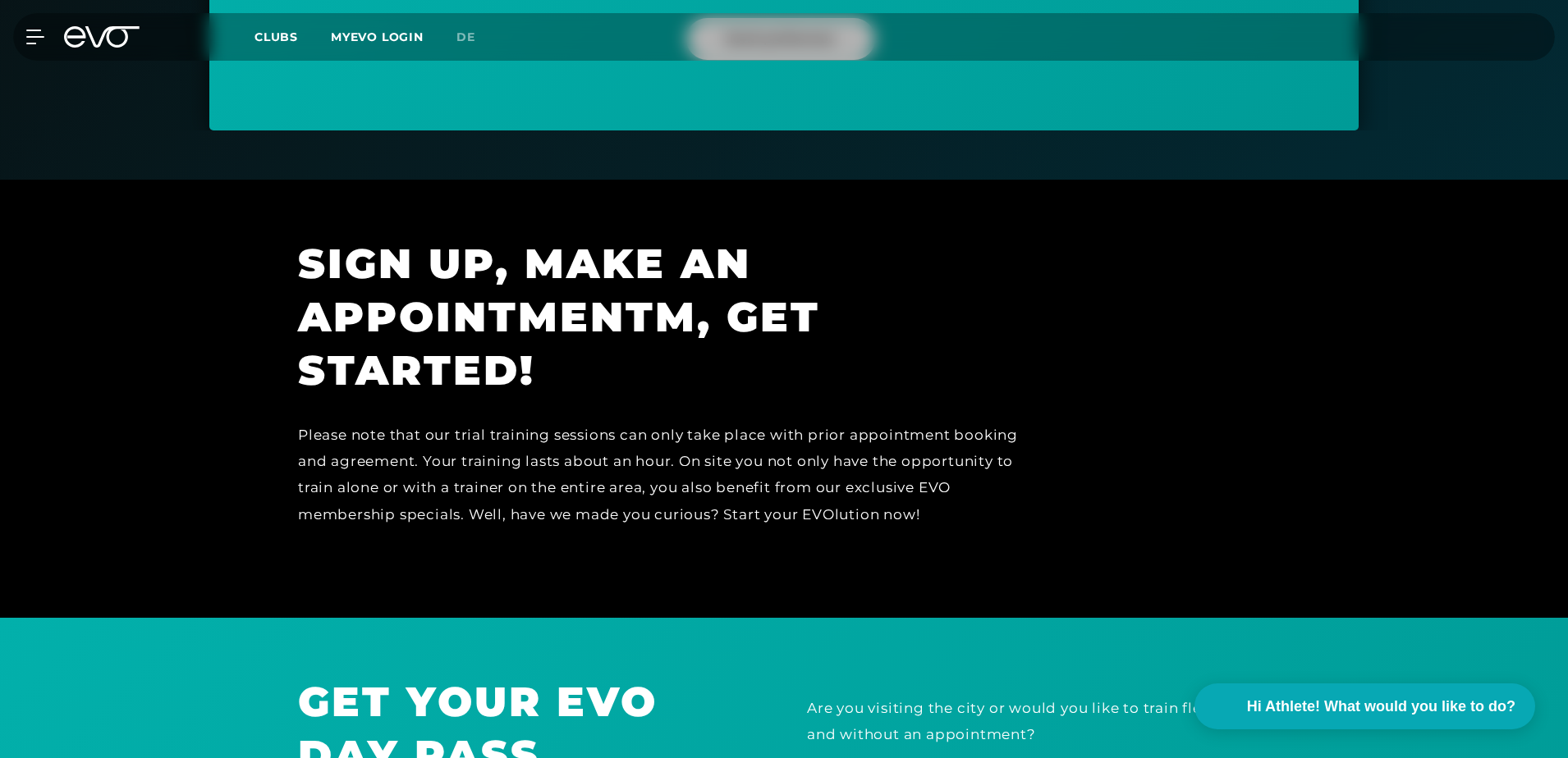
scroll to position [709, 0]
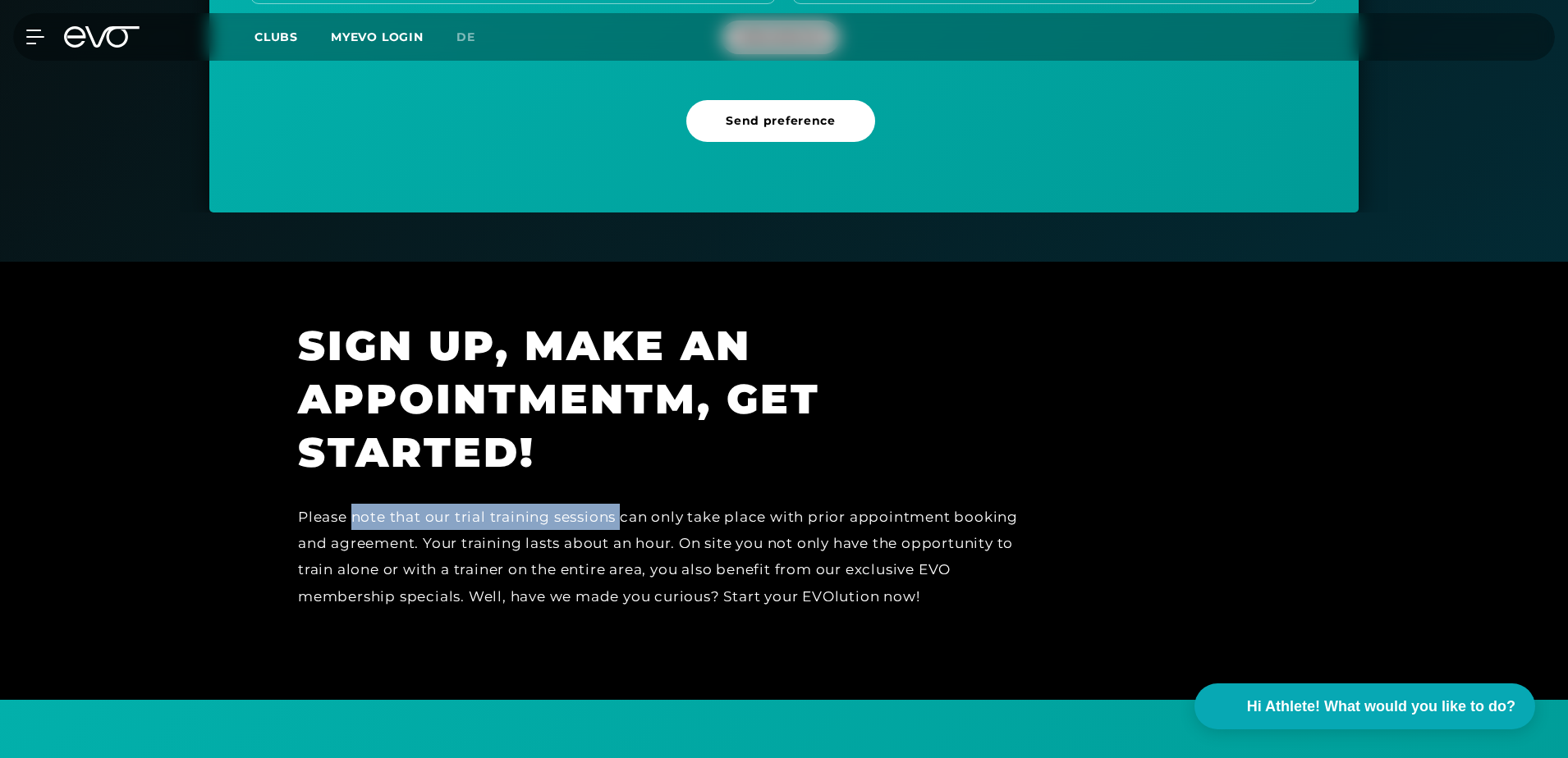
drag, startPoint x: 353, startPoint y: 518, endPoint x: 623, endPoint y: 522, distance: 270.0
click at [623, 522] on div "Please note that our trial training sessions can only take place with prior app…" at bounding box center [668, 557] width 739 height 106
drag, startPoint x: 623, startPoint y: 522, endPoint x: 608, endPoint y: 522, distance: 15.0
click at [623, 522] on div "Please note that our trial training sessions can only take place with prior app…" at bounding box center [668, 557] width 739 height 106
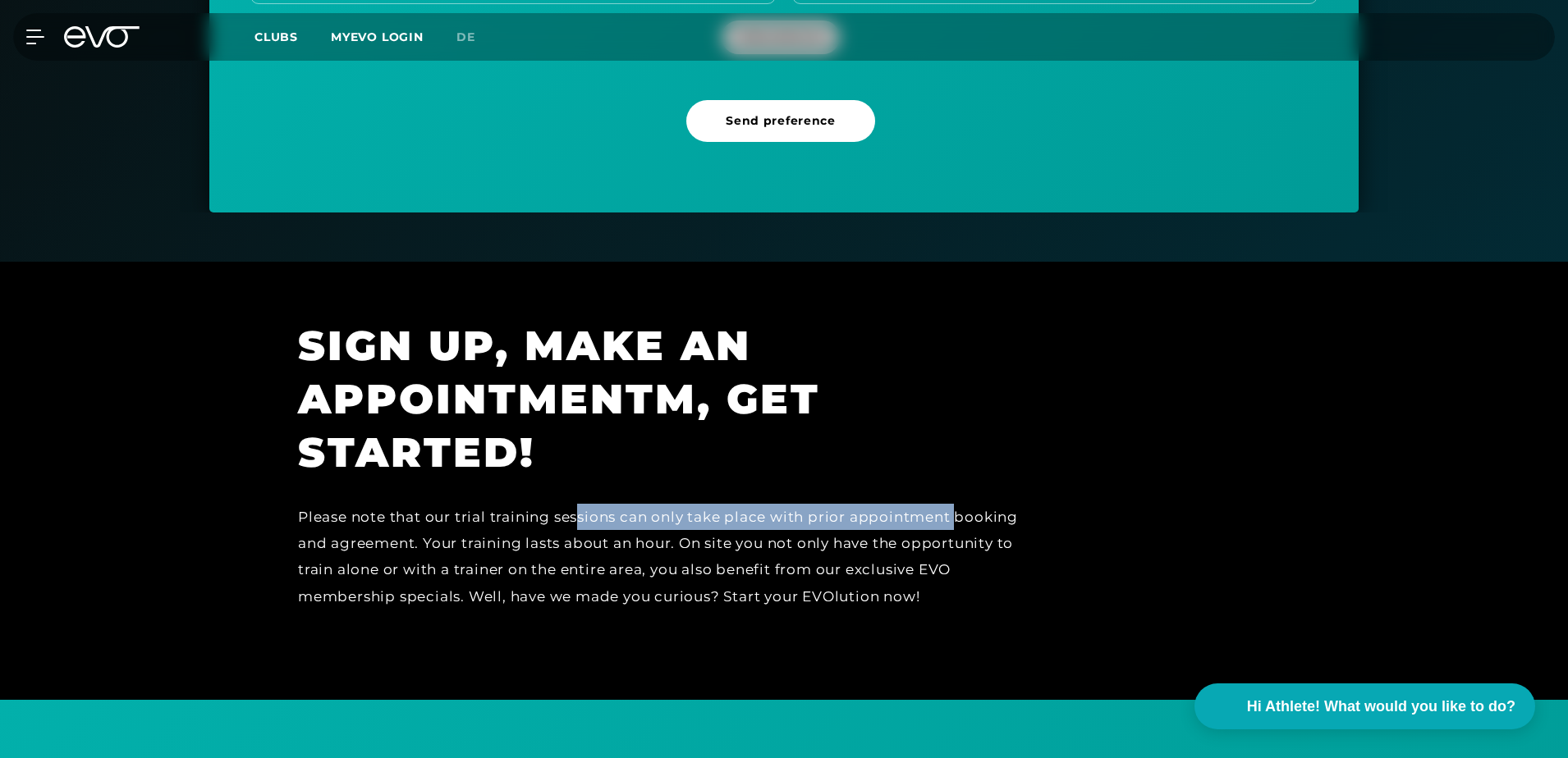
drag, startPoint x: 578, startPoint y: 521, endPoint x: 958, endPoint y: 514, distance: 380.1
click at [958, 514] on div "Please note that our trial training sessions can only take place with prior app…" at bounding box center [668, 557] width 739 height 106
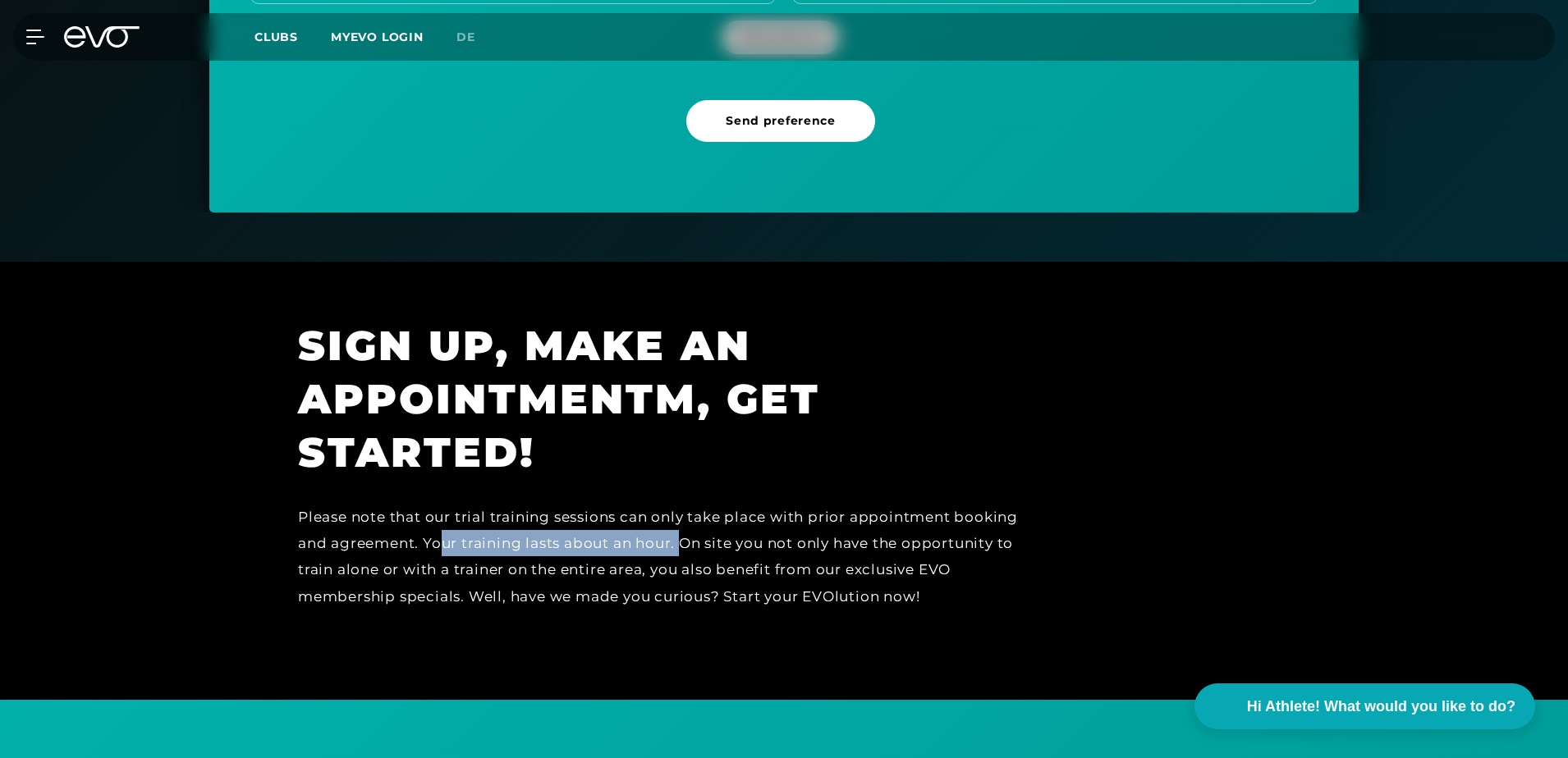
drag, startPoint x: 525, startPoint y: 542, endPoint x: 680, endPoint y: 542, distance: 155.0
click at [680, 542] on div "Please note that our trial training sessions can only take place with prior app…" at bounding box center [668, 557] width 739 height 106
drag, startPoint x: 680, startPoint y: 542, endPoint x: 689, endPoint y: 543, distance: 9.1
click at [680, 542] on div "Please note that our trial training sessions can only take place with prior app…" at bounding box center [668, 557] width 739 height 106
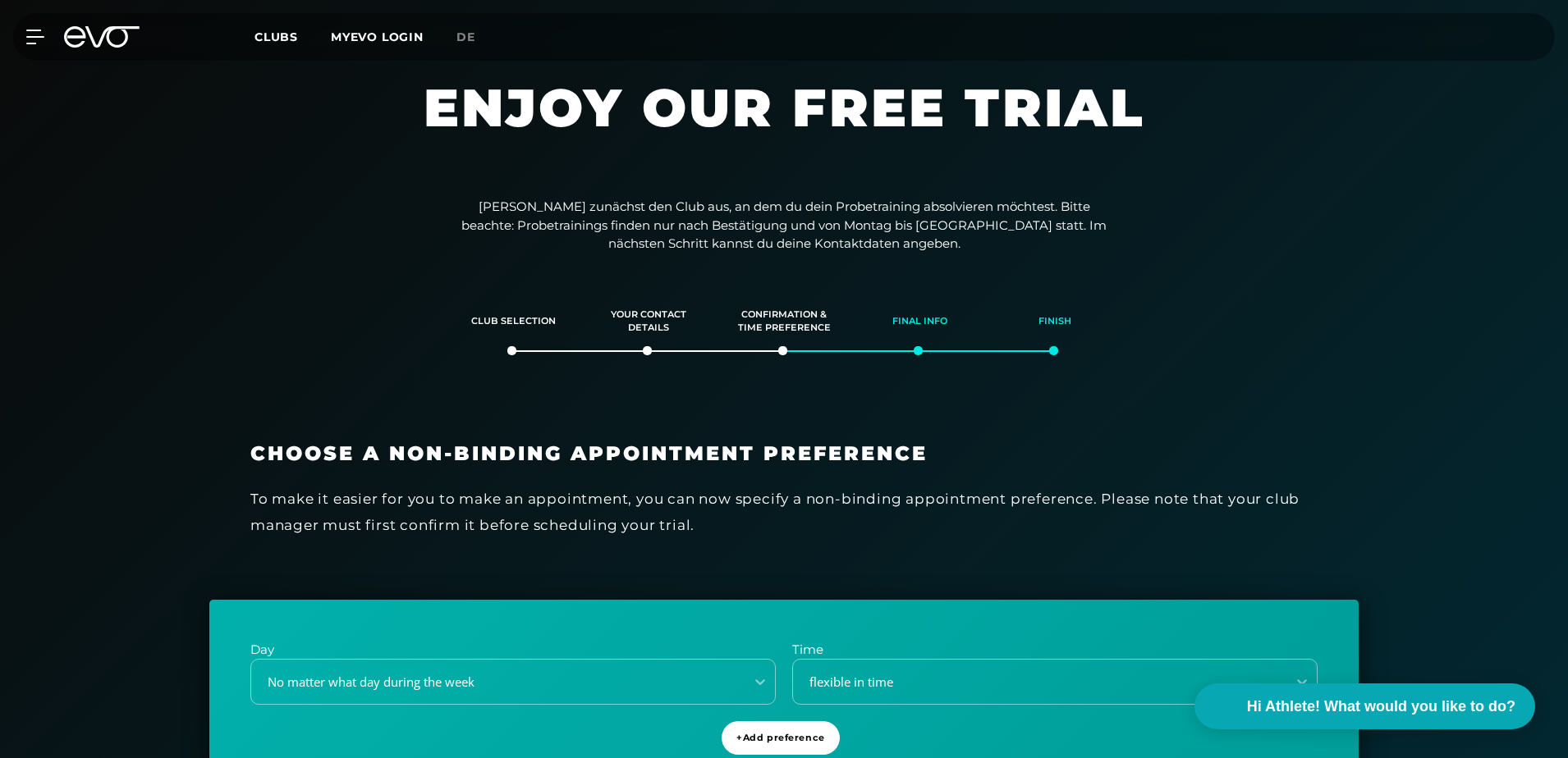
scroll to position [0, 0]
